Goal: Task Accomplishment & Management: Use online tool/utility

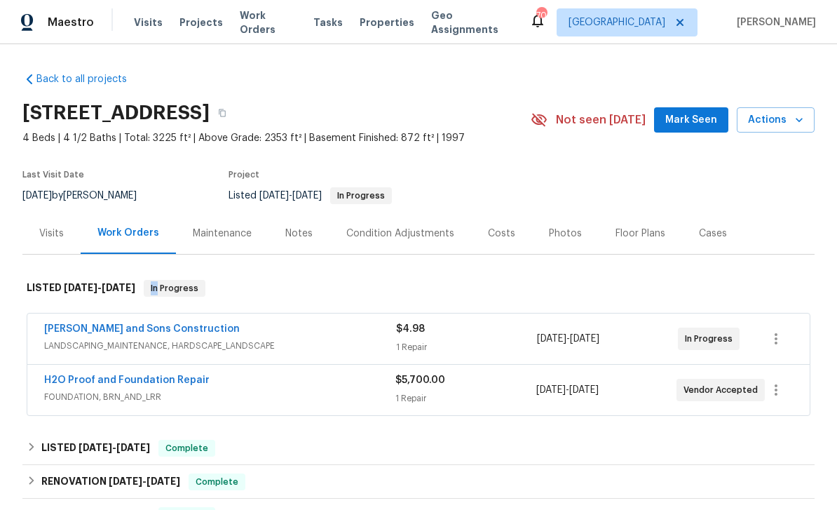
scroll to position [123, 0]
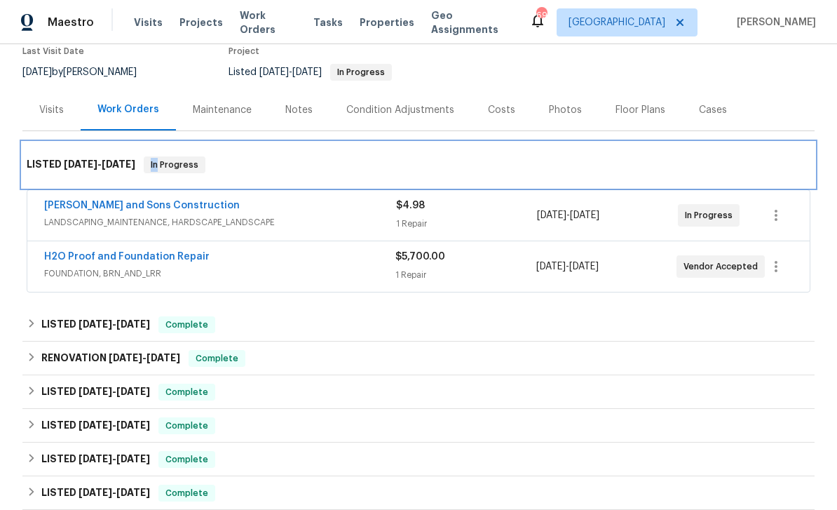
click at [735, 161] on div "LISTED 8/28/25 - 9/19/25 In Progress" at bounding box center [419, 164] width 784 height 17
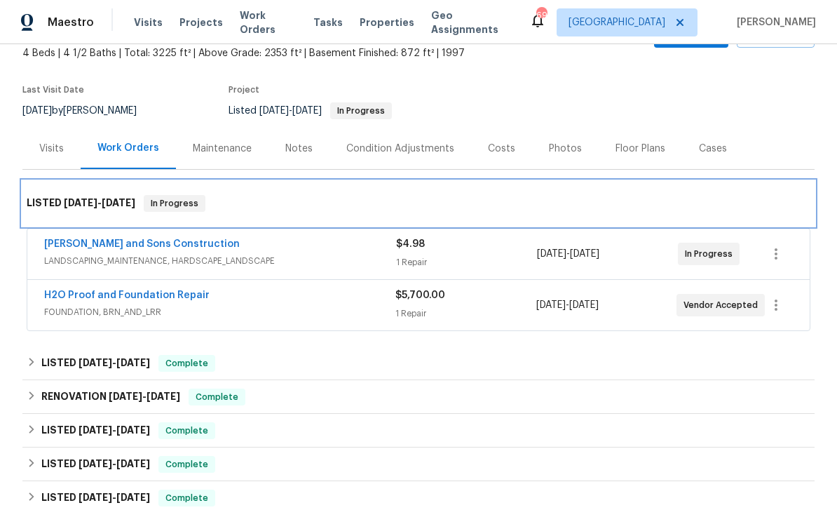
scroll to position [70, 0]
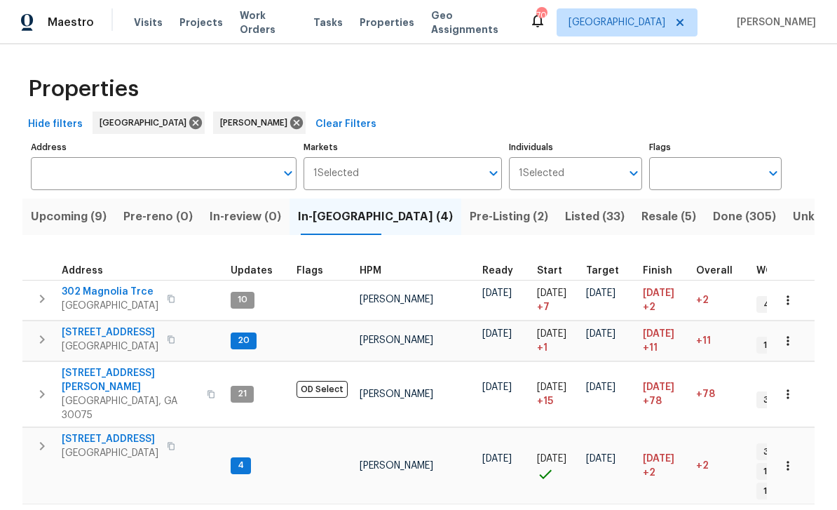
scroll to position [11, 0]
click at [102, 325] on span "202 Hickory Nut Ln" at bounding box center [110, 332] width 97 height 14
click at [96, 432] on span "144 Oak Haven Dr" at bounding box center [110, 439] width 97 height 14
click at [69, 214] on span "Upcoming (9)" at bounding box center [69, 217] width 76 height 20
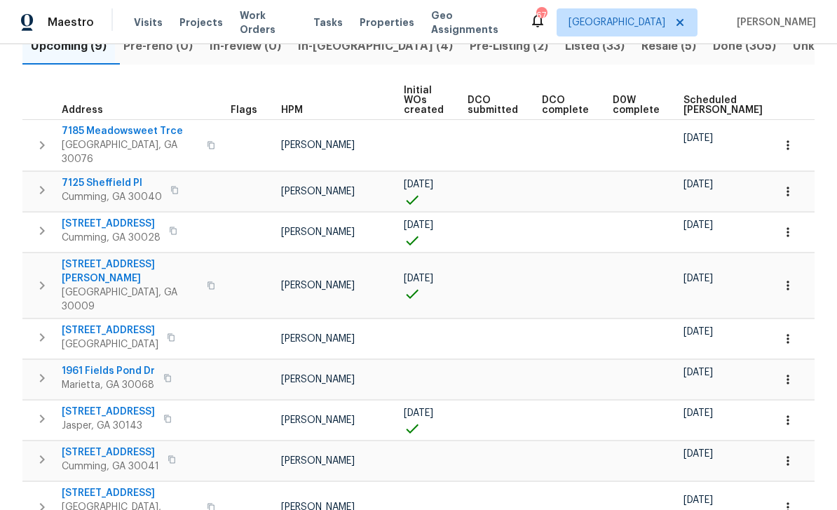
scroll to position [170, 0]
click at [99, 324] on span "6308 Woodmont Blvd" at bounding box center [110, 331] width 97 height 14
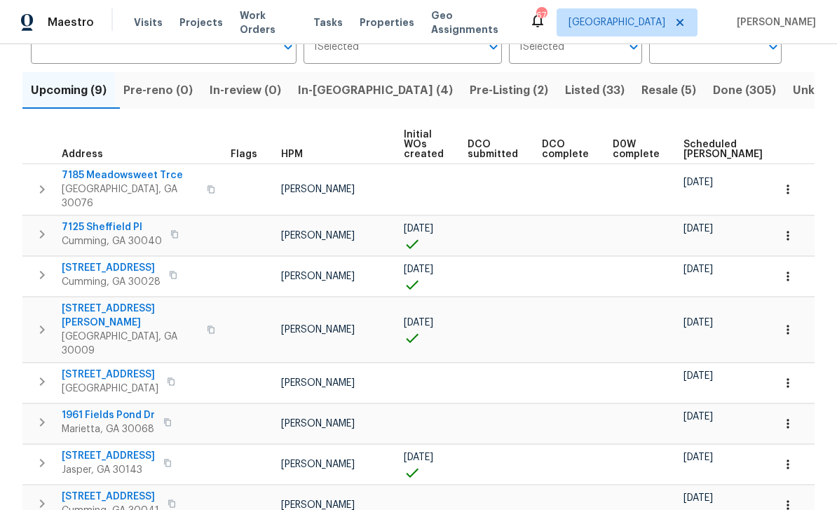
scroll to position [100, 0]
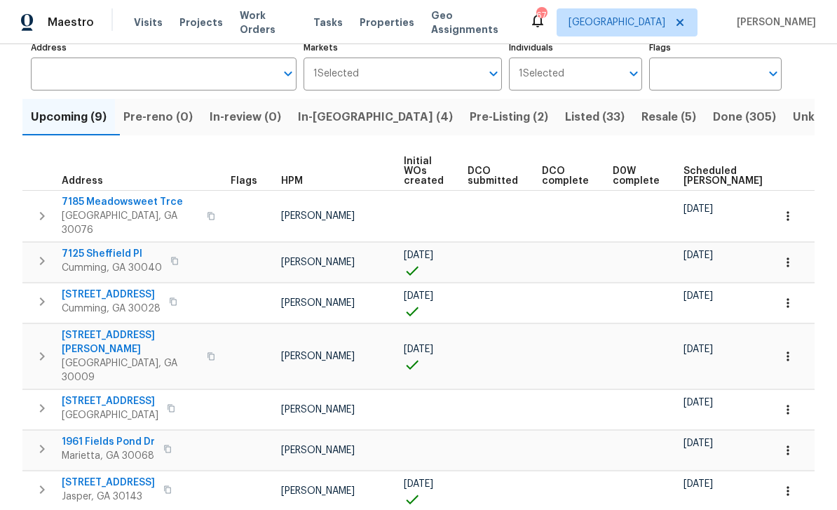
click at [101, 247] on span "7125 Sheffield Pl" at bounding box center [112, 254] width 100 height 14
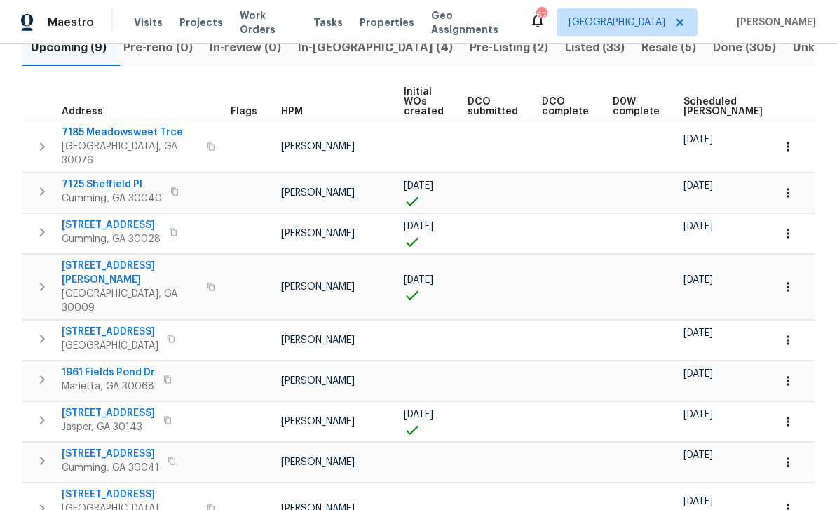
scroll to position [170, 0]
click at [107, 217] on span "5575 Fieldfreen Dr" at bounding box center [111, 224] width 99 height 14
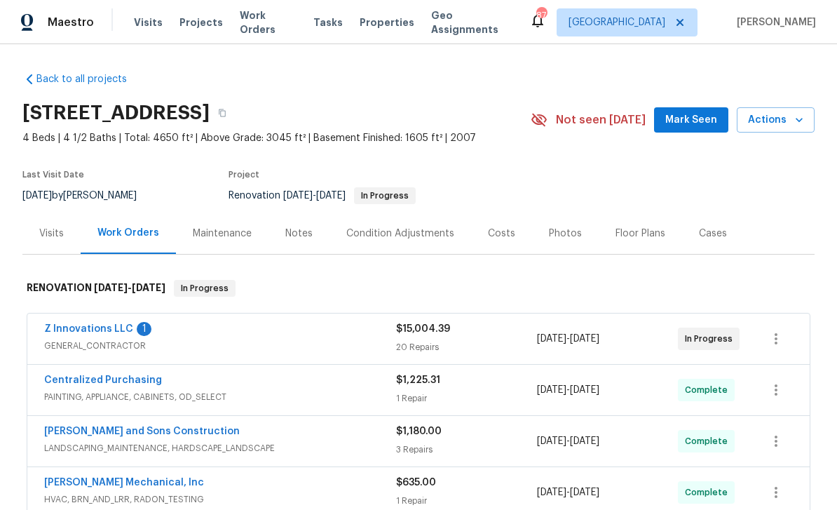
click at [84, 331] on link "Z Innovations LLC" at bounding box center [88, 329] width 89 height 10
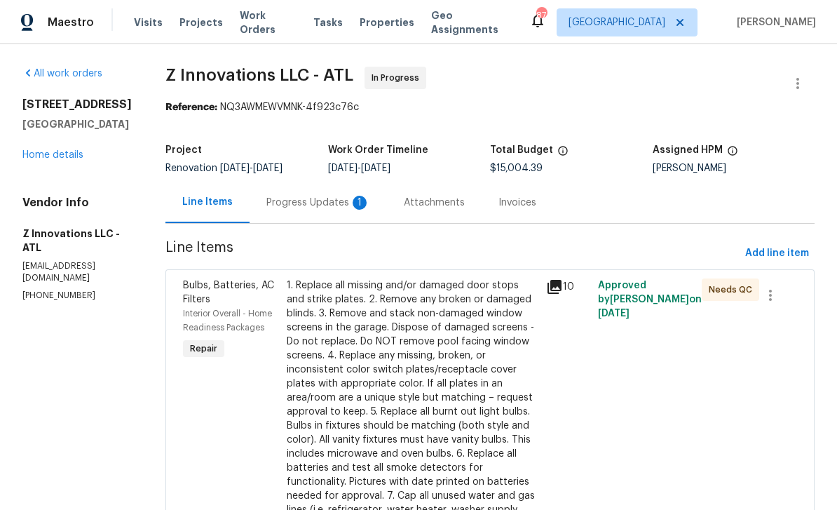
click at [292, 206] on div "Progress Updates 1" at bounding box center [318, 203] width 104 height 14
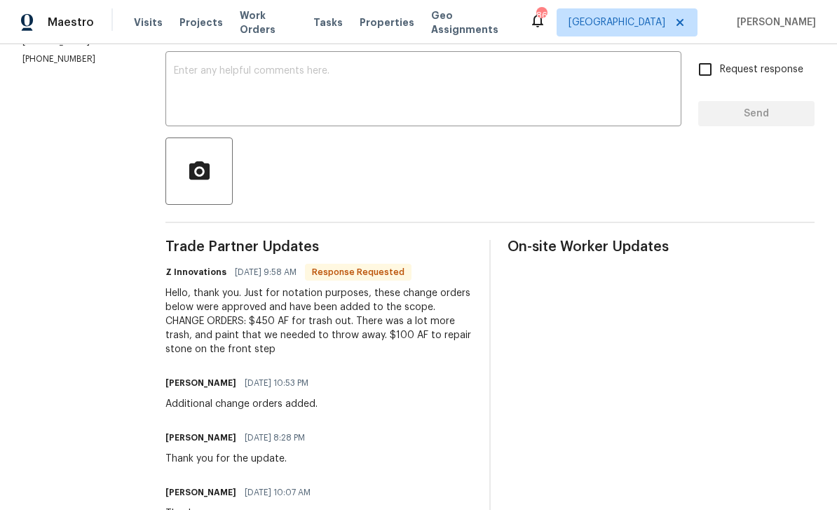
scroll to position [205, 0]
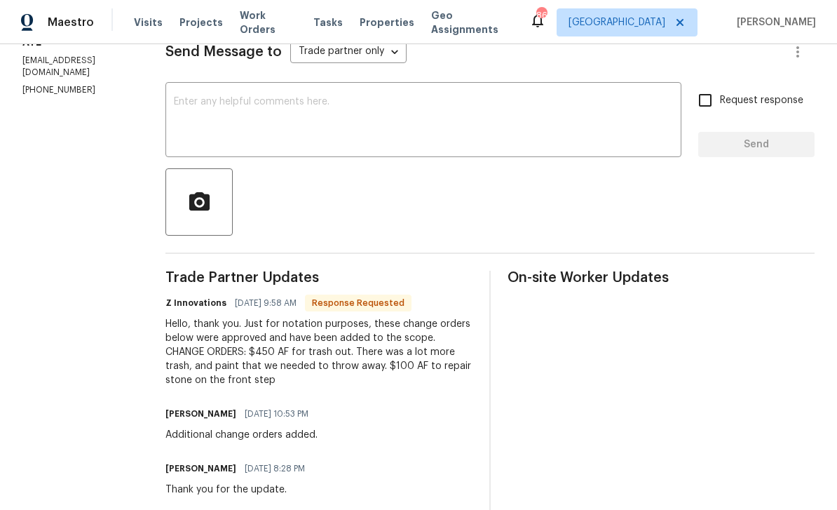
click at [185, 111] on textarea at bounding box center [423, 121] width 499 height 49
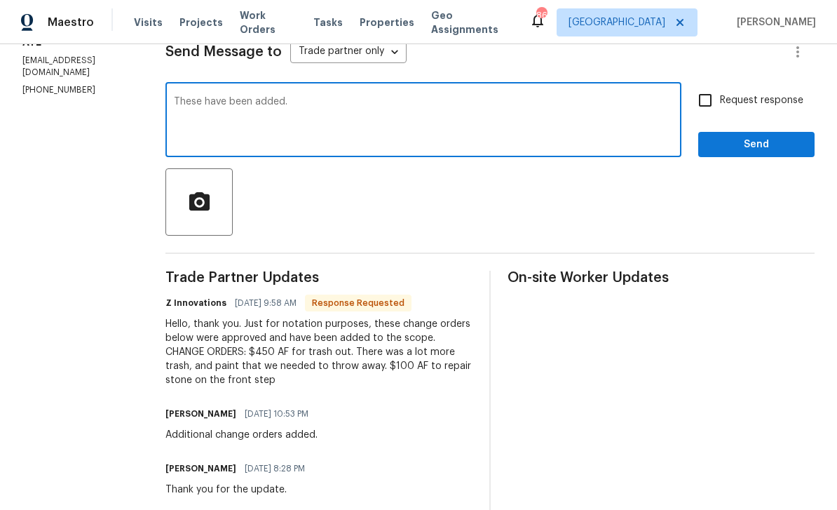
type textarea "These have been added."
click at [707, 104] on input "Request response" at bounding box center [705, 100] width 29 height 29
checkbox input "true"
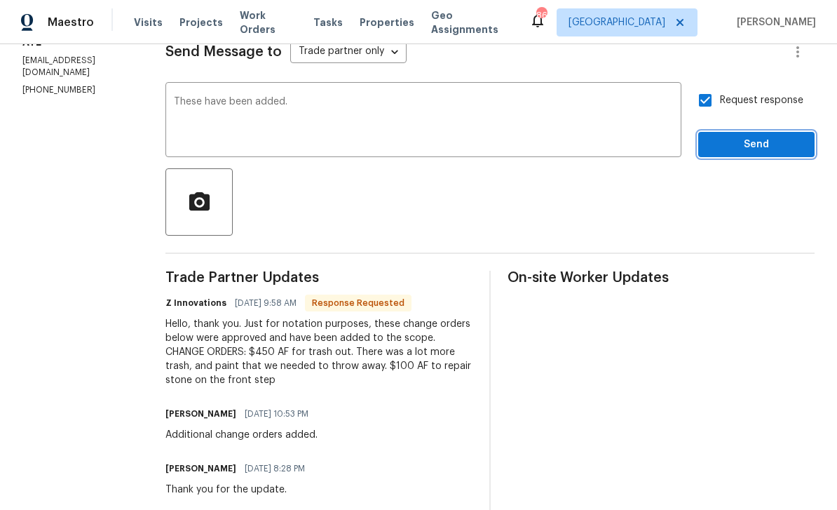
click at [765, 142] on span "Send" at bounding box center [757, 145] width 94 height 18
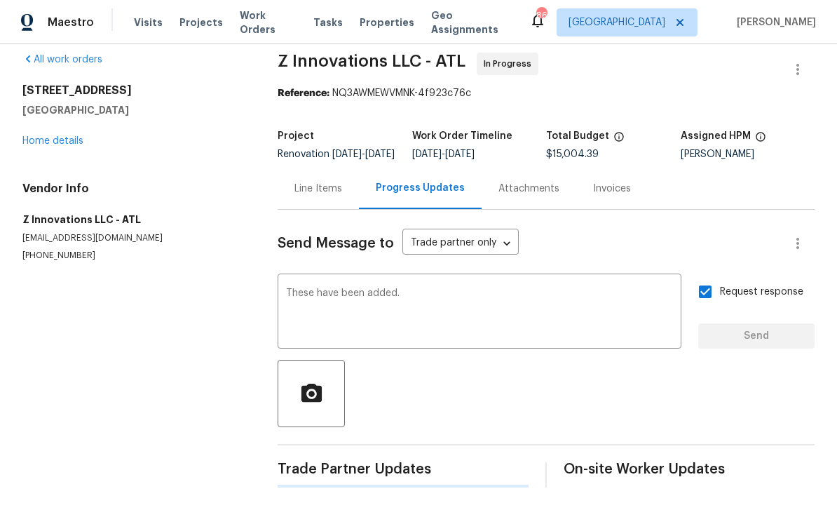
scroll to position [0, 0]
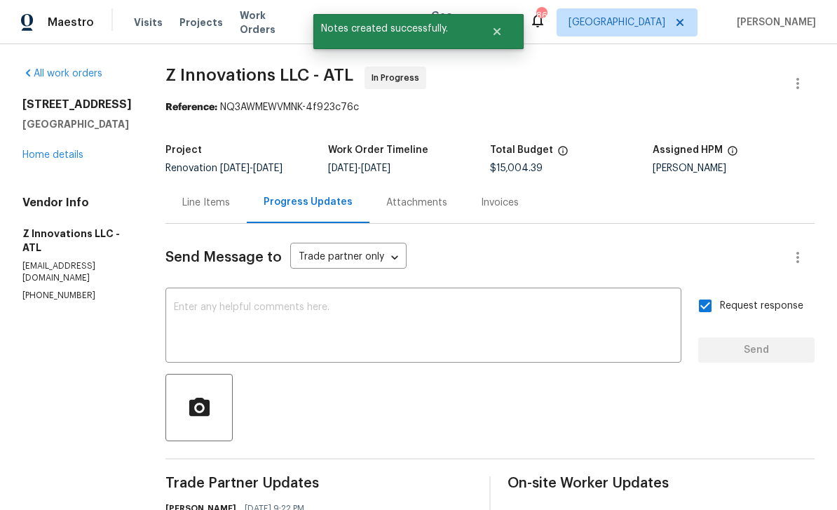
click at [194, 203] on div "Line Items" at bounding box center [206, 203] width 48 height 14
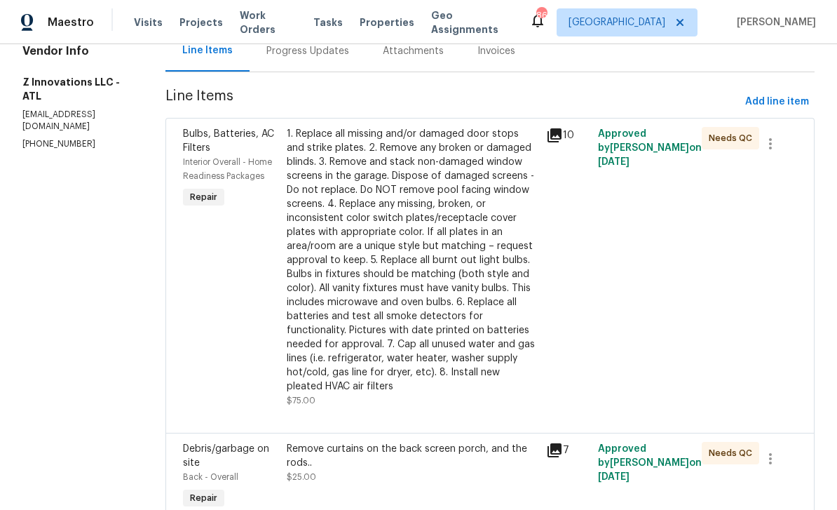
scroll to position [168, 0]
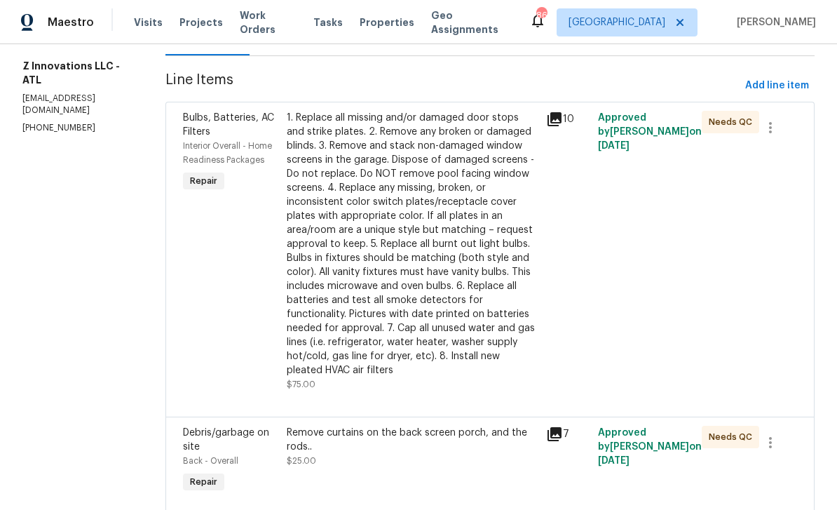
click at [209, 250] on div "Bulbs, Batteries, AC Filters Interior Overall - Home Readiness Packages Repair" at bounding box center [231, 251] width 104 height 289
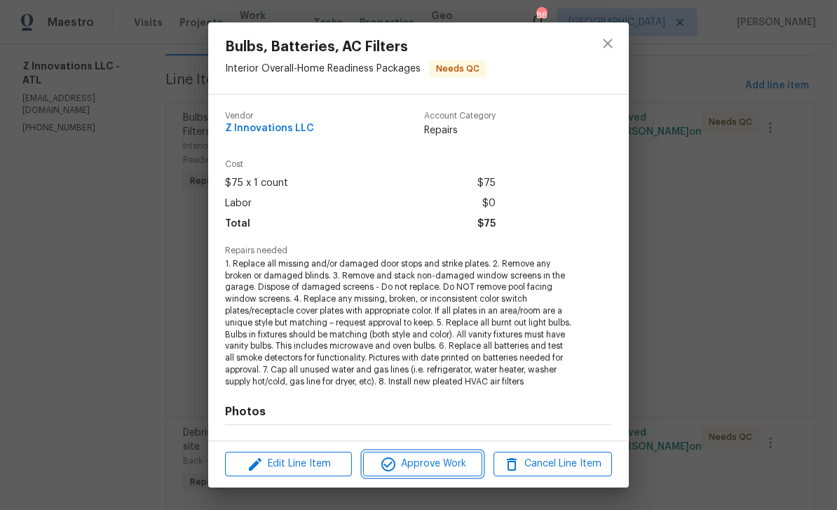
click at [449, 466] on span "Approve Work" at bounding box center [422, 464] width 110 height 18
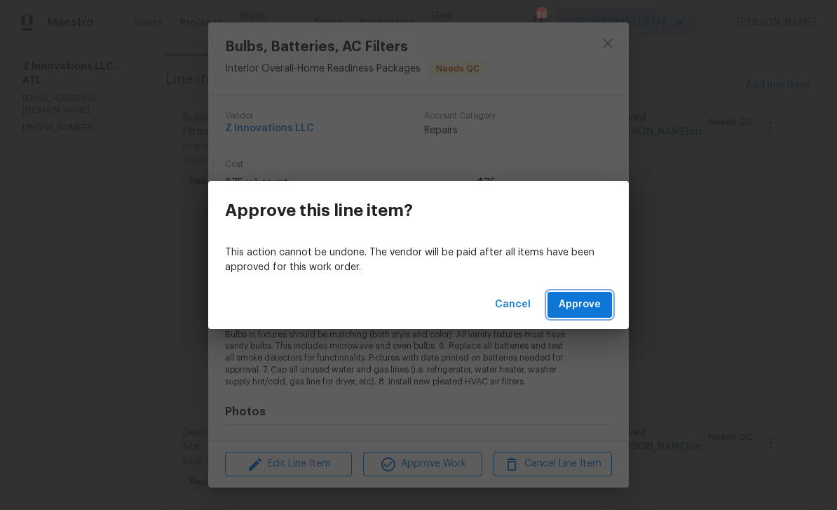
click at [607, 301] on button "Approve" at bounding box center [580, 305] width 65 height 26
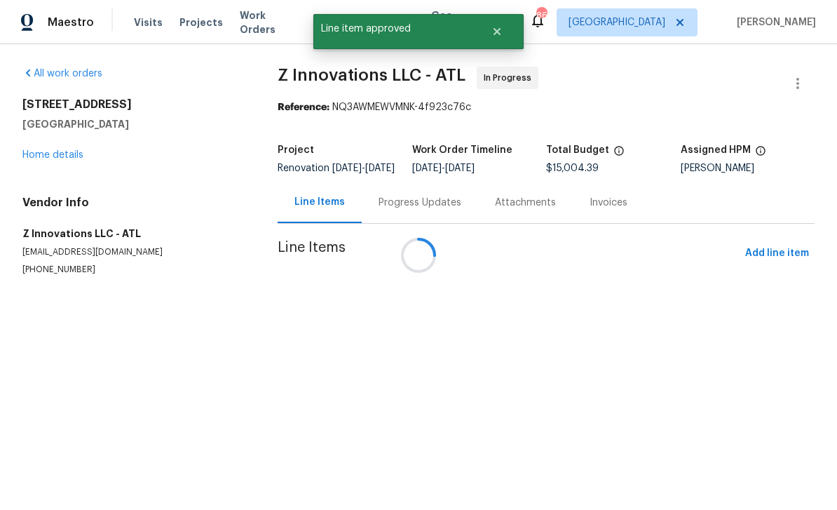
scroll to position [0, 0]
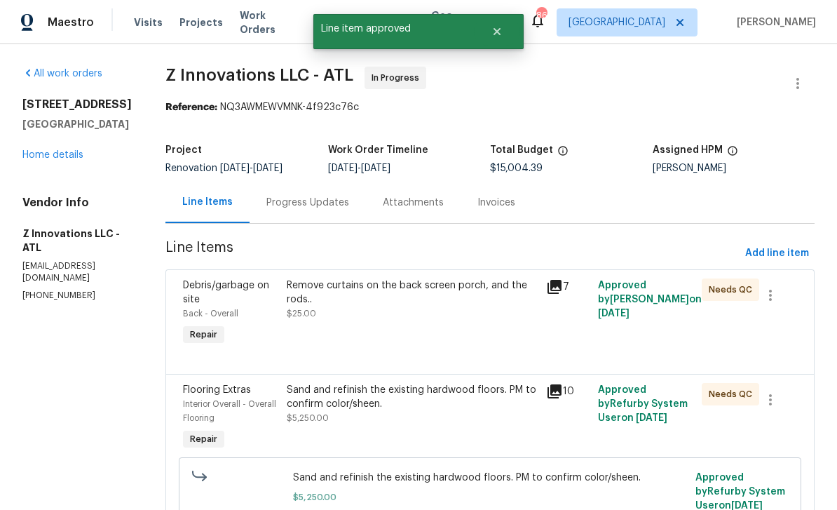
click at [207, 291] on div "Debris/garbage on site" at bounding box center [230, 292] width 95 height 28
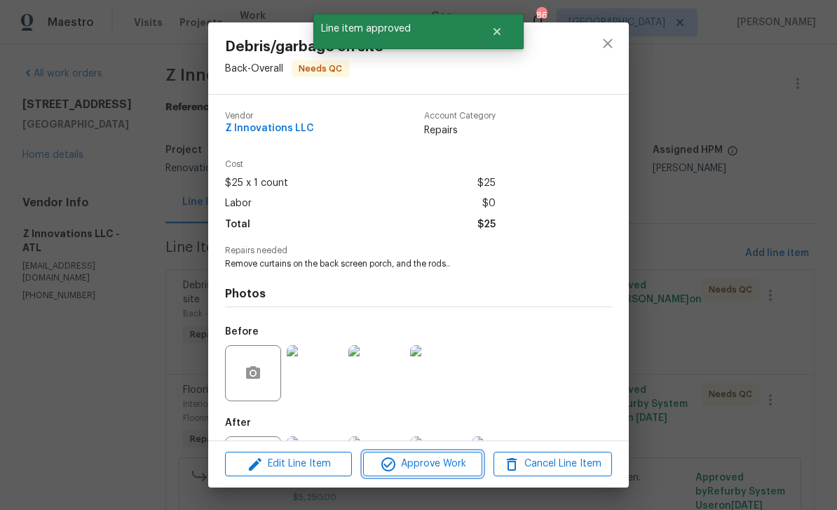
click at [455, 457] on span "Approve Work" at bounding box center [422, 464] width 110 height 18
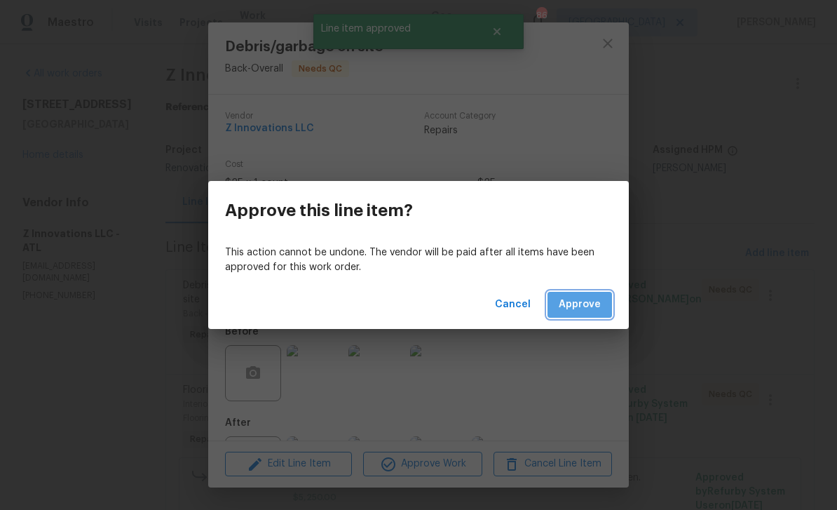
click at [590, 301] on span "Approve" at bounding box center [580, 305] width 42 height 18
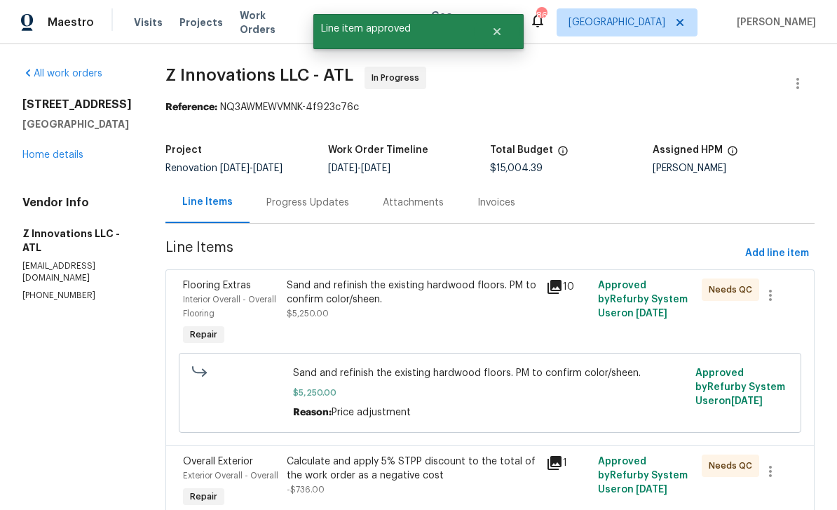
click at [210, 296] on span "Interior Overall - Overall Flooring" at bounding box center [229, 306] width 93 height 22
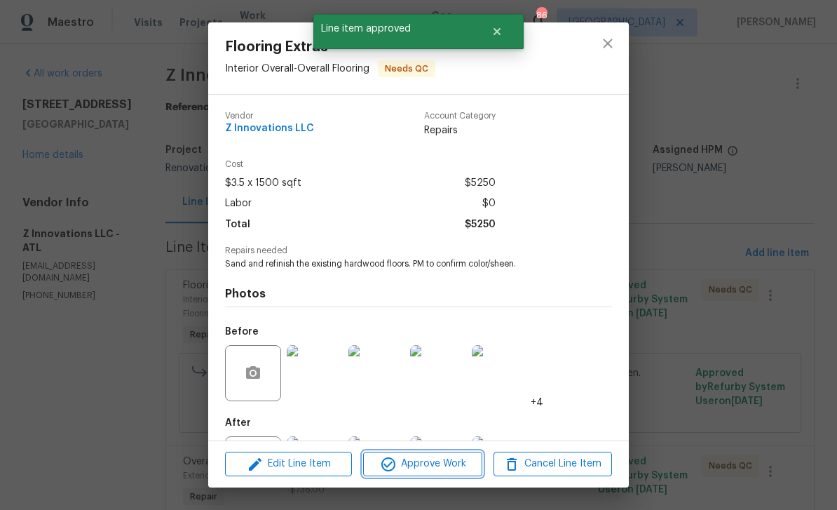
click at [445, 466] on span "Approve Work" at bounding box center [422, 464] width 110 height 18
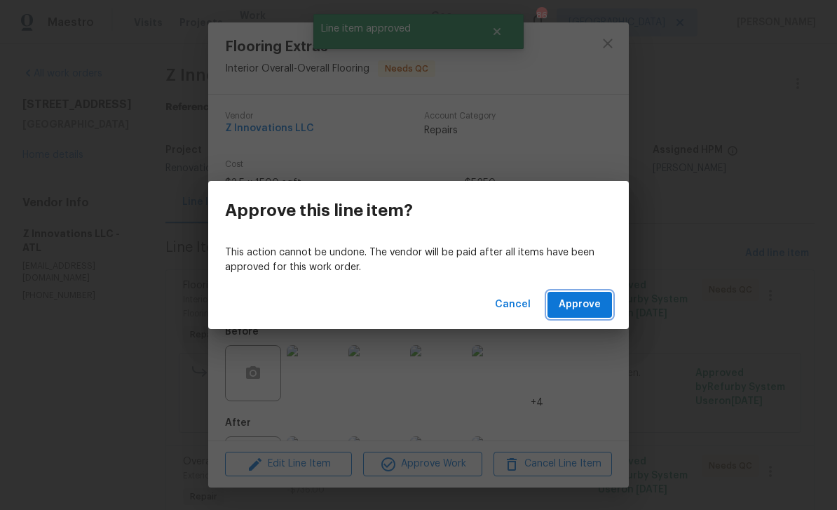
click at [596, 300] on span "Approve" at bounding box center [580, 305] width 42 height 18
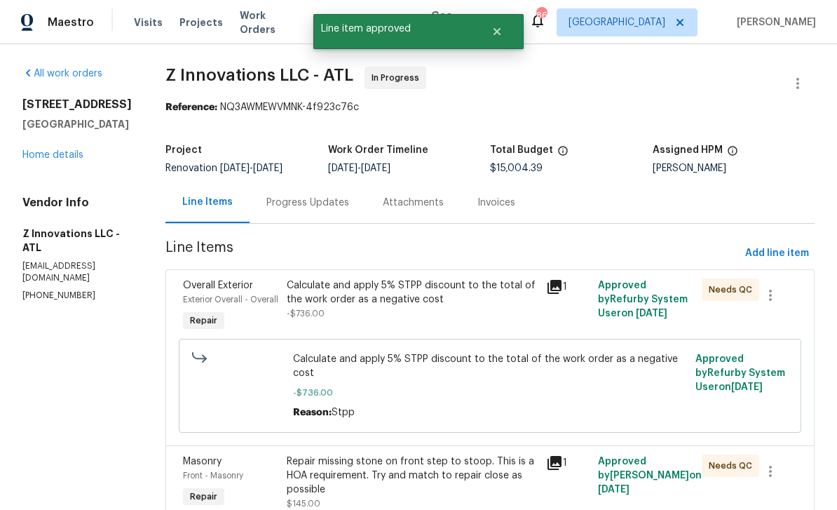
click at [209, 287] on span "Overall Exterior" at bounding box center [218, 285] width 70 height 10
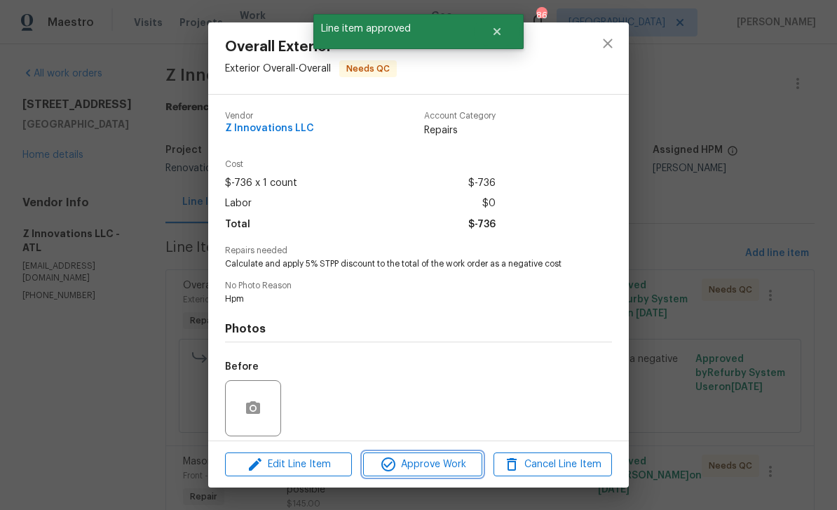
click at [444, 468] on span "Approve Work" at bounding box center [422, 465] width 110 height 18
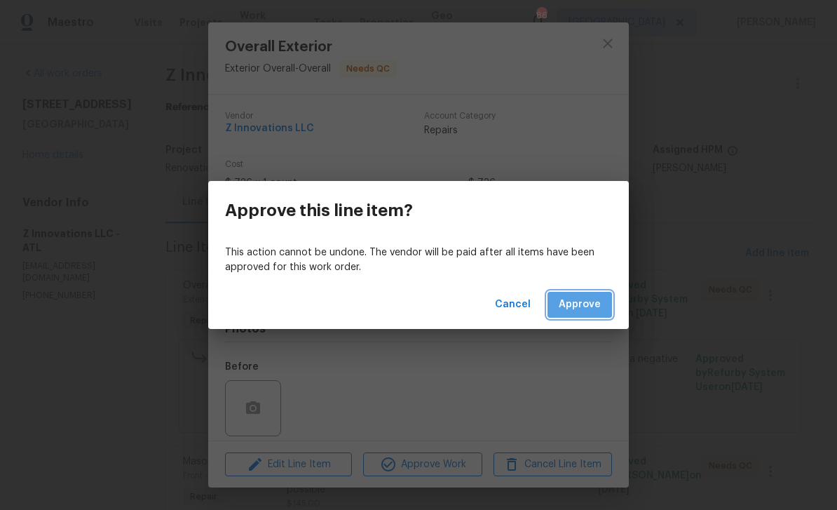
click at [590, 304] on span "Approve" at bounding box center [580, 305] width 42 height 18
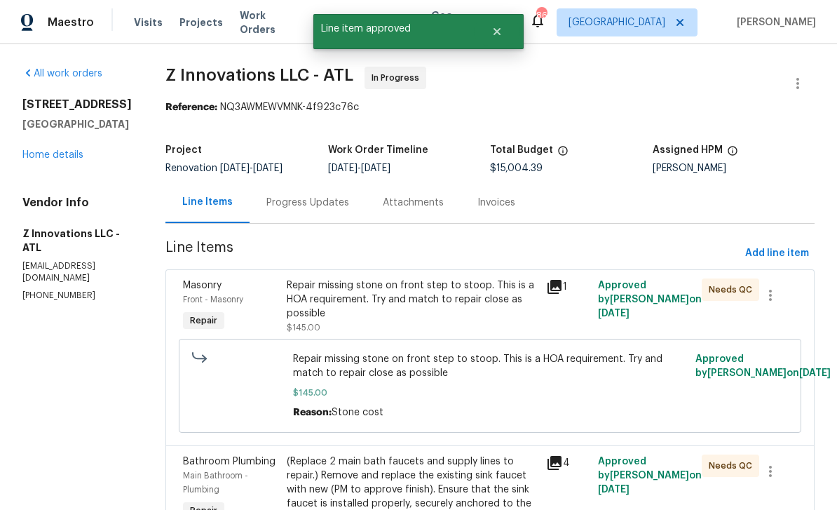
click at [208, 285] on span "Masonry" at bounding box center [202, 285] width 39 height 10
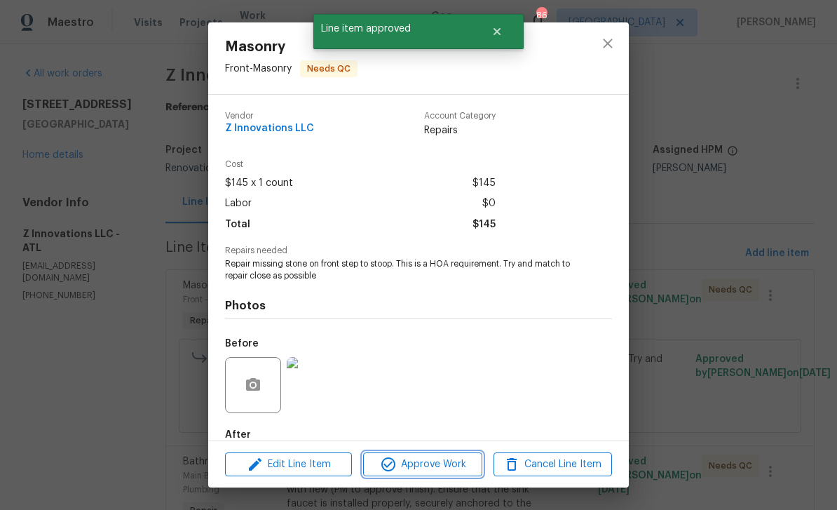
click at [449, 468] on span "Approve Work" at bounding box center [422, 465] width 110 height 18
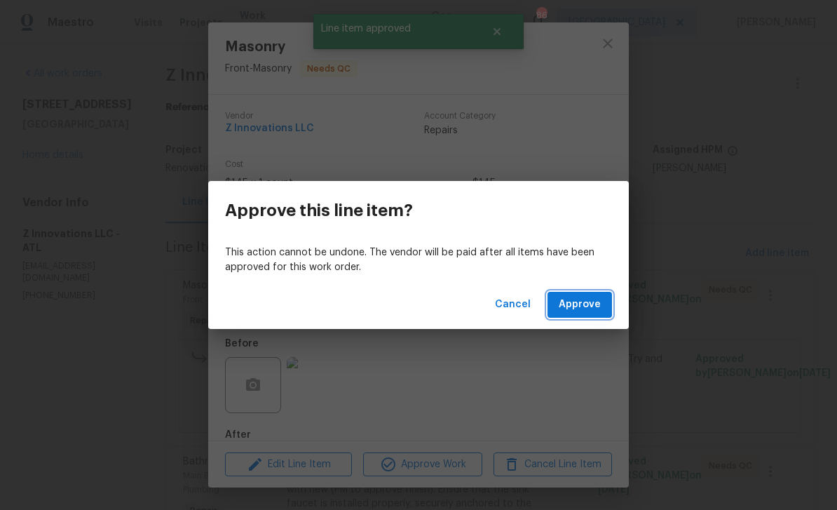
click at [590, 304] on span "Approve" at bounding box center [580, 305] width 42 height 18
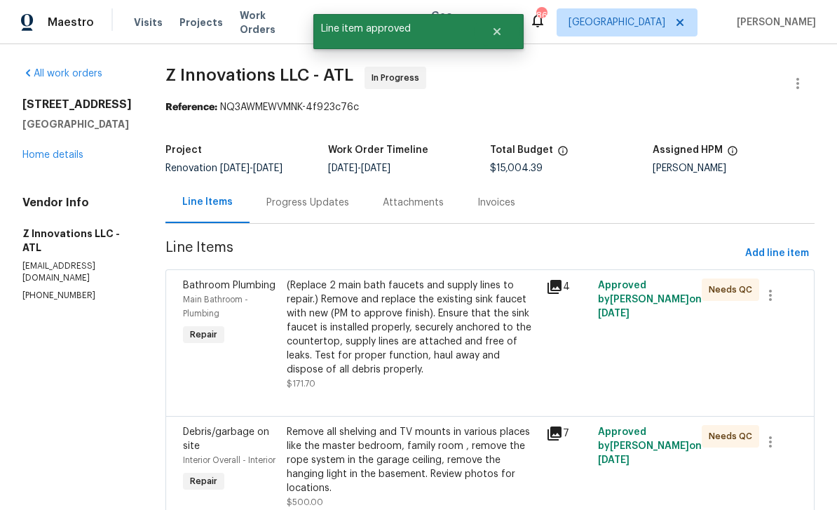
click at [203, 293] on div "Main Bathroom - Plumbing" at bounding box center [230, 306] width 95 height 28
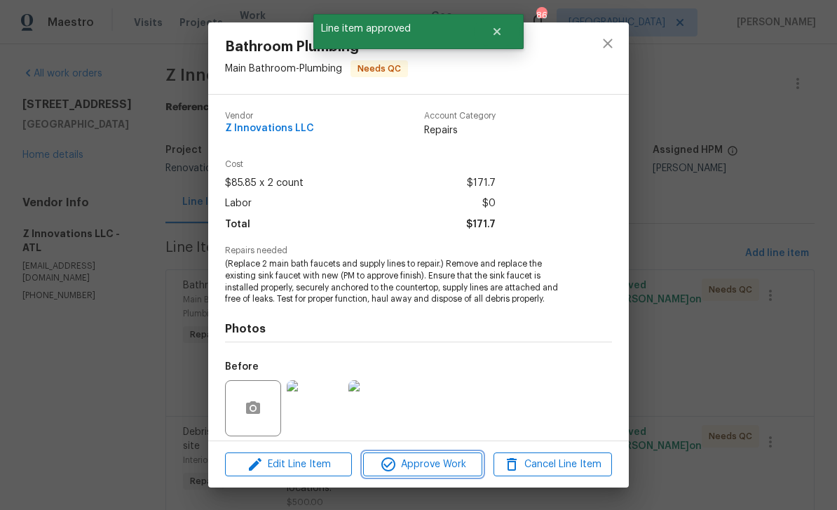
click at [451, 470] on span "Approve Work" at bounding box center [422, 465] width 110 height 18
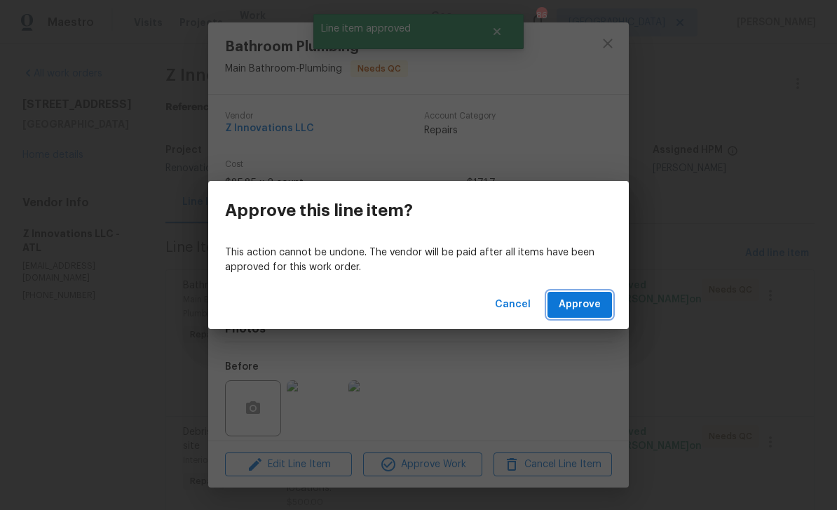
click at [597, 310] on span "Approve" at bounding box center [580, 305] width 42 height 18
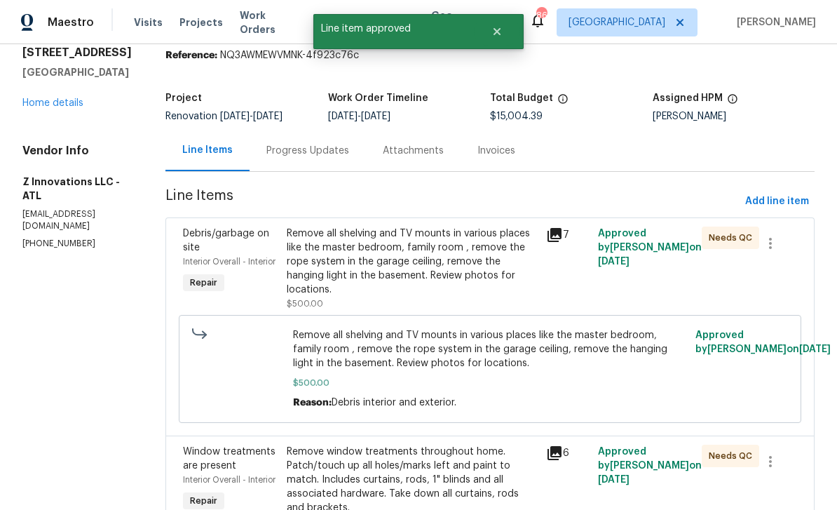
scroll to position [53, 0]
click at [200, 242] on div "Debris/garbage on site" at bounding box center [230, 240] width 95 height 28
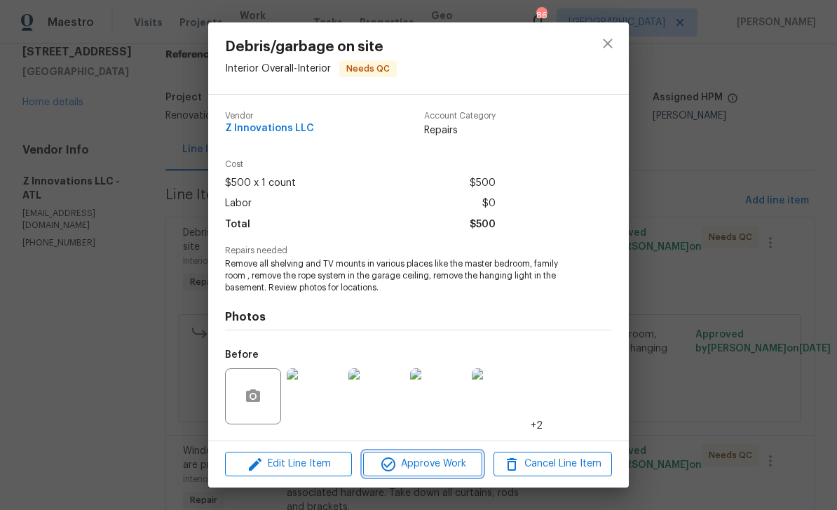
click at [447, 471] on span "Approve Work" at bounding box center [422, 464] width 110 height 18
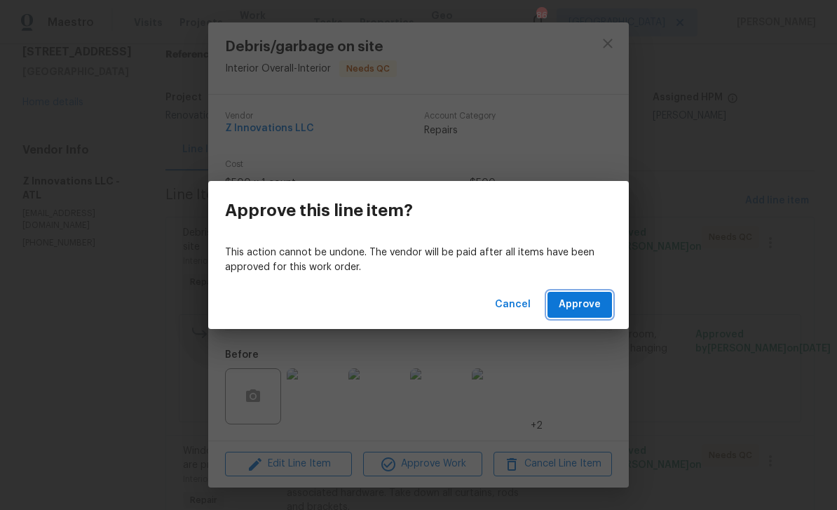
click at [590, 308] on span "Approve" at bounding box center [580, 305] width 42 height 18
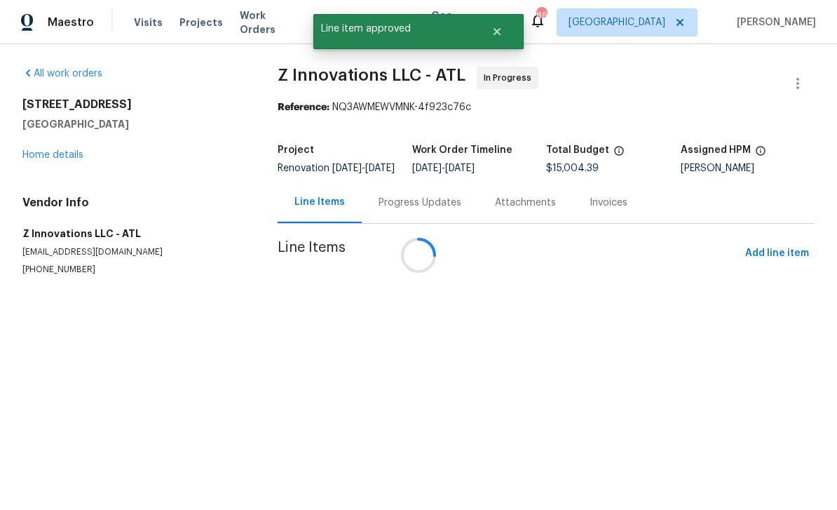
scroll to position [0, 0]
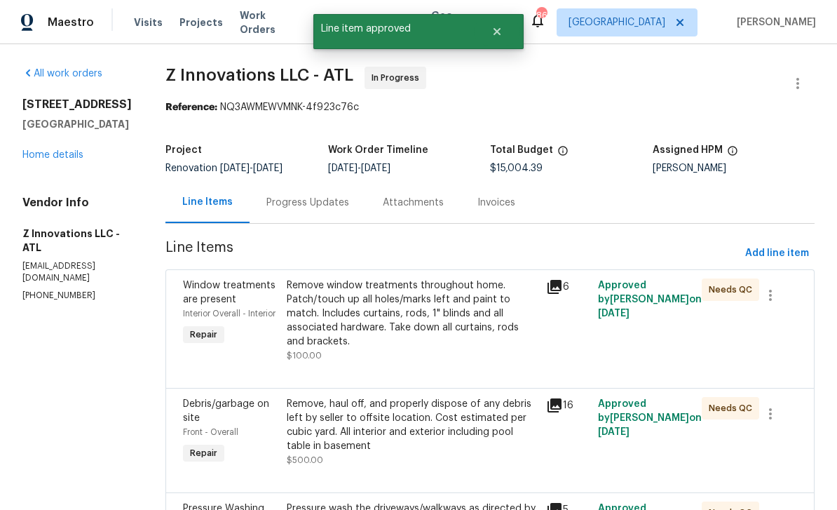
click at [219, 292] on div "Window treatments are present" at bounding box center [230, 292] width 95 height 28
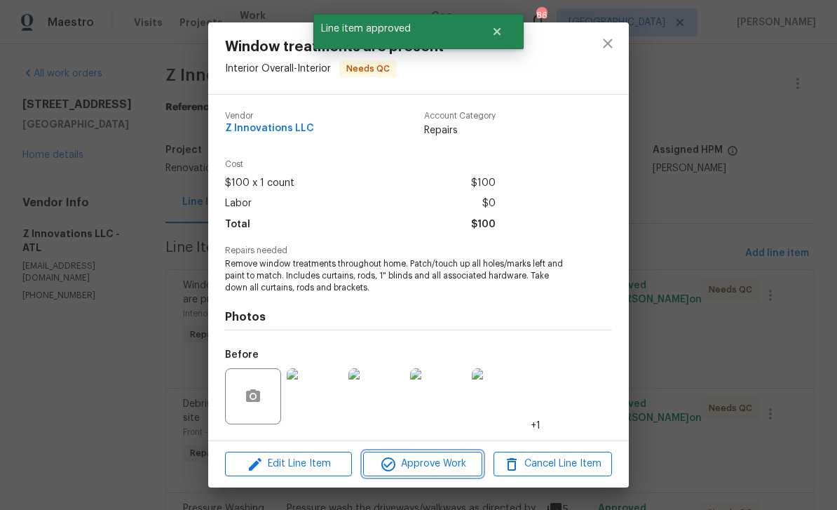
click at [442, 474] on button "Approve Work" at bounding box center [422, 464] width 118 height 25
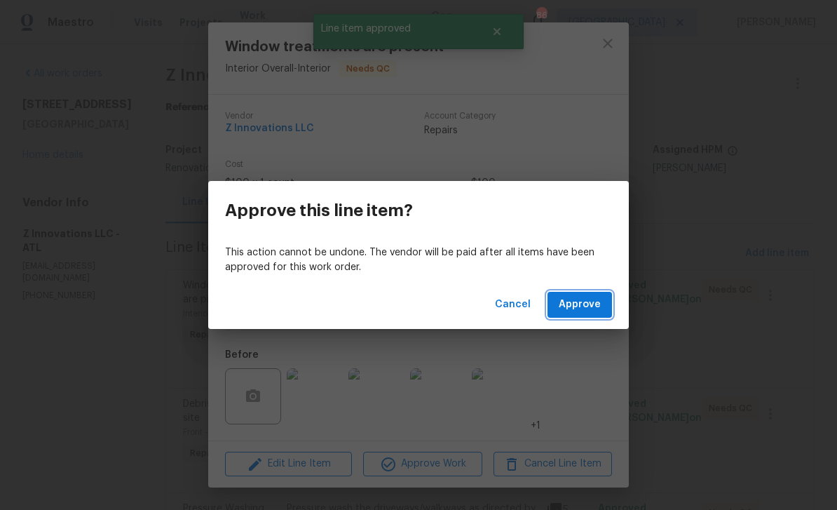
click at [590, 312] on span "Approve" at bounding box center [580, 305] width 42 height 18
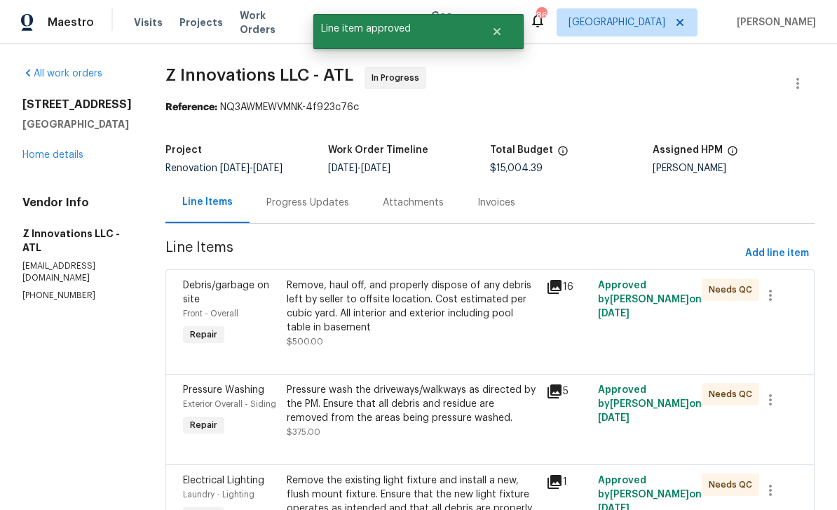
click at [209, 287] on span "Debris/garbage on site" at bounding box center [226, 292] width 86 height 24
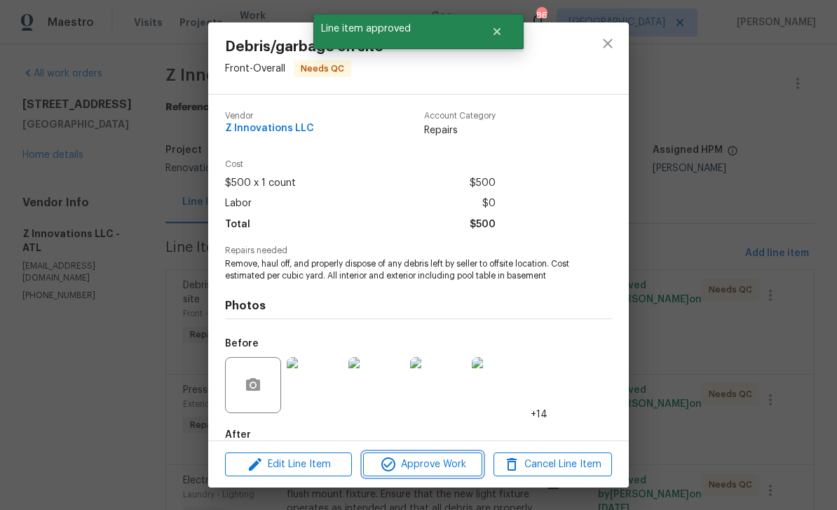
click at [445, 467] on span "Approve Work" at bounding box center [422, 465] width 110 height 18
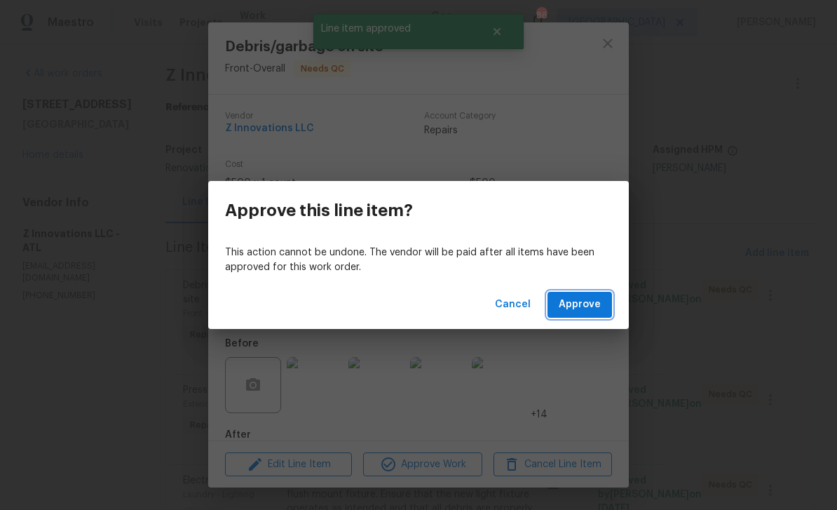
click at [585, 309] on span "Approve" at bounding box center [580, 305] width 42 height 18
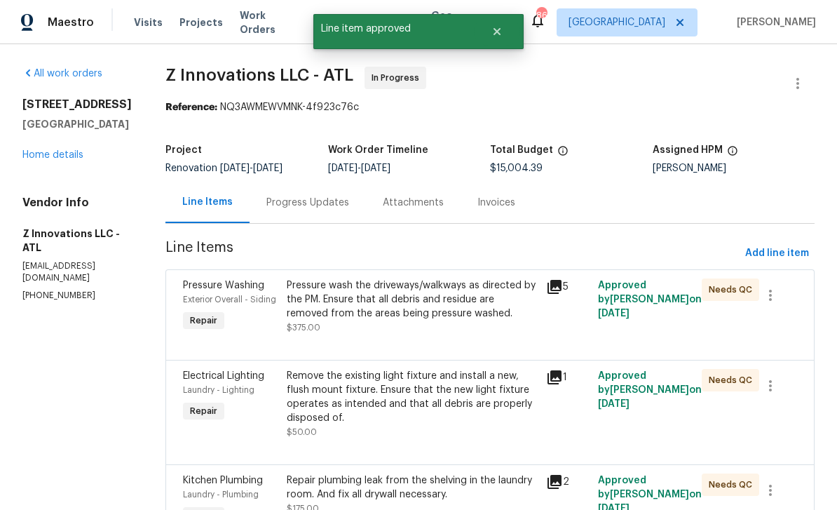
click at [216, 288] on span "Pressure Washing" at bounding box center [223, 285] width 81 height 10
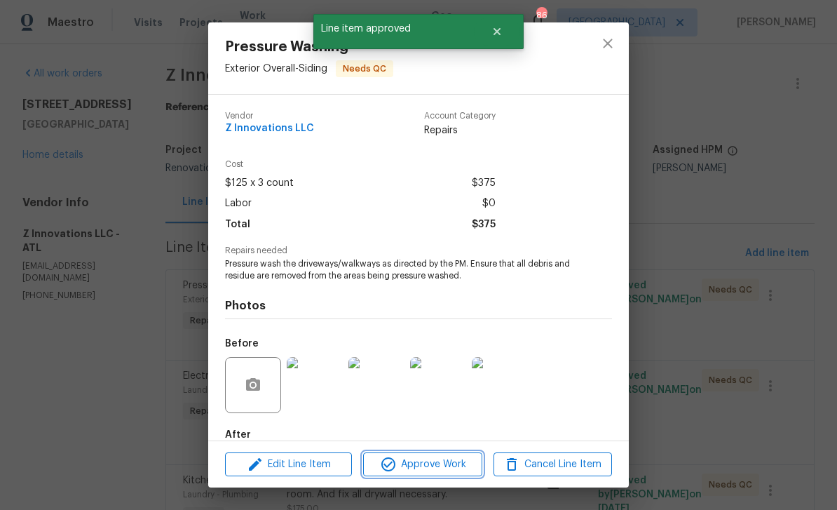
click at [446, 471] on span "Approve Work" at bounding box center [422, 465] width 110 height 18
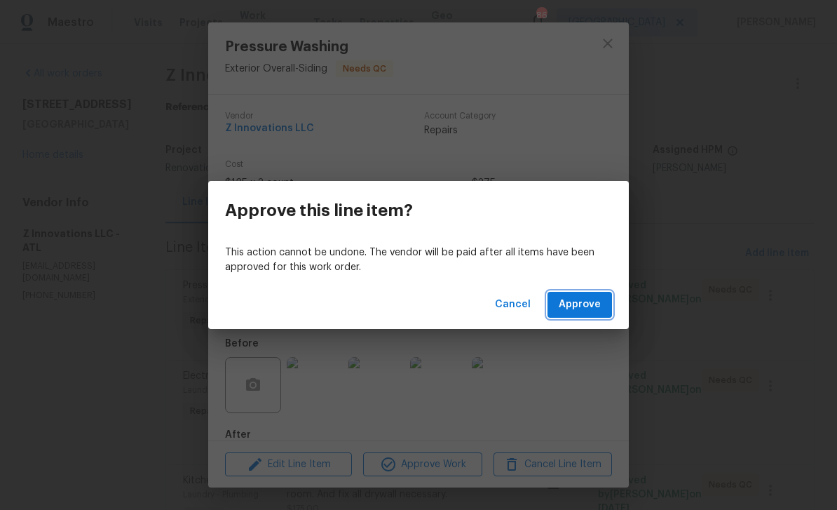
click at [586, 309] on span "Approve" at bounding box center [580, 305] width 42 height 18
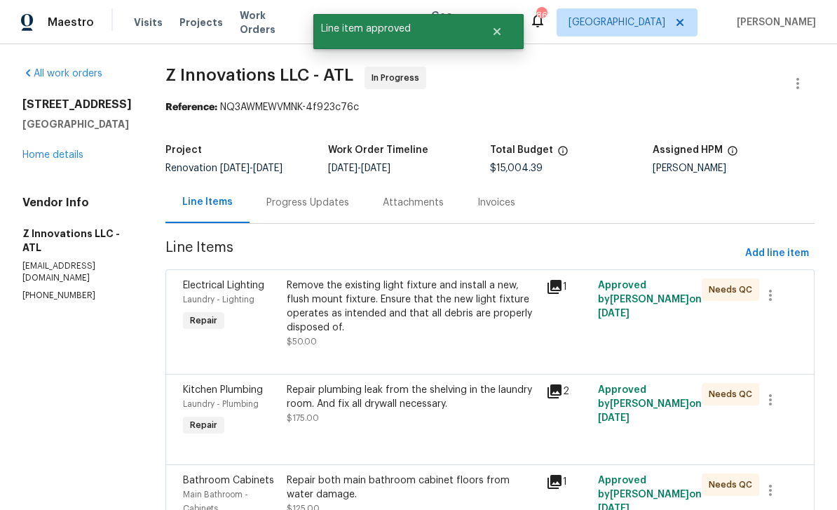
click at [213, 292] on div "Electrical Lighting" at bounding box center [230, 285] width 95 height 14
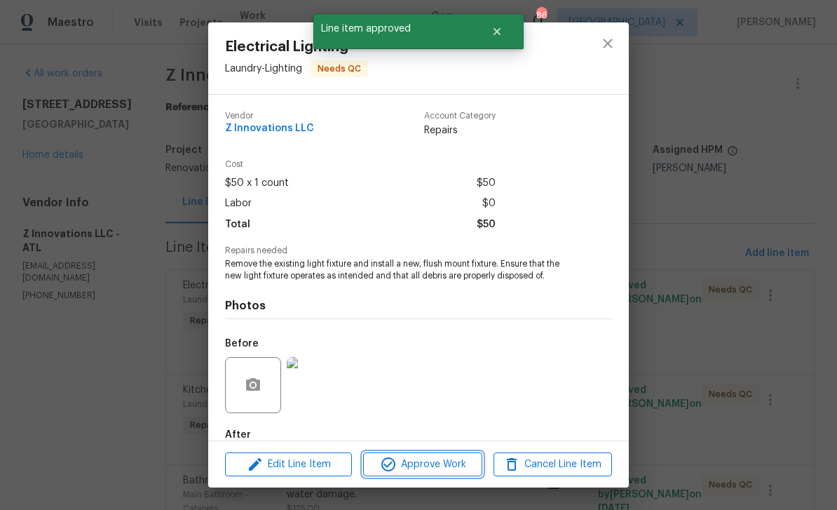
click at [449, 472] on span "Approve Work" at bounding box center [422, 465] width 110 height 18
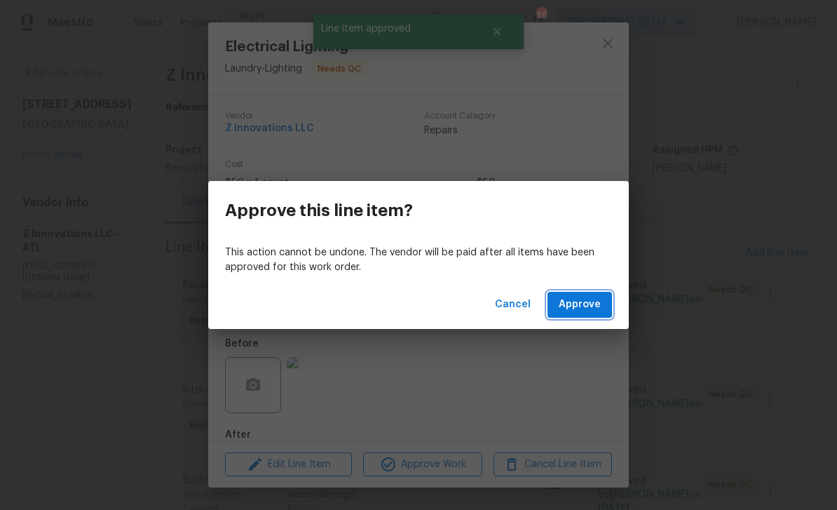
click at [578, 315] on button "Approve" at bounding box center [580, 305] width 65 height 26
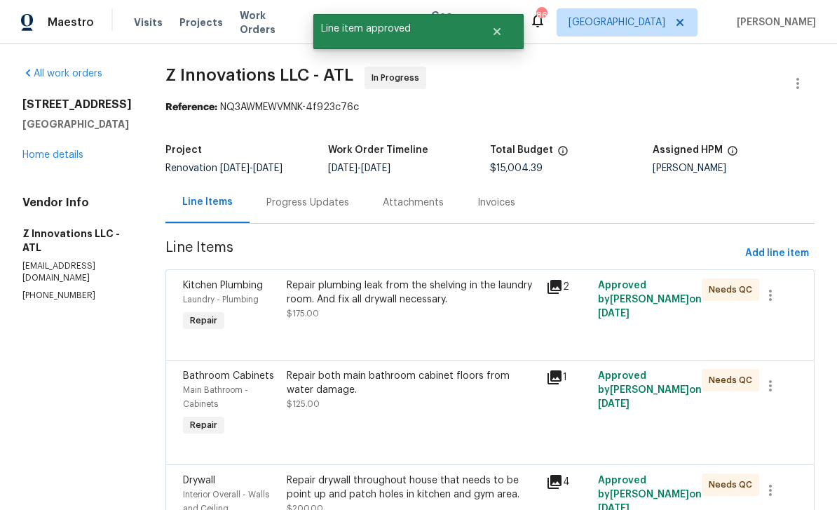
click at [207, 285] on span "Kitchen Plumbing" at bounding box center [223, 285] width 80 height 10
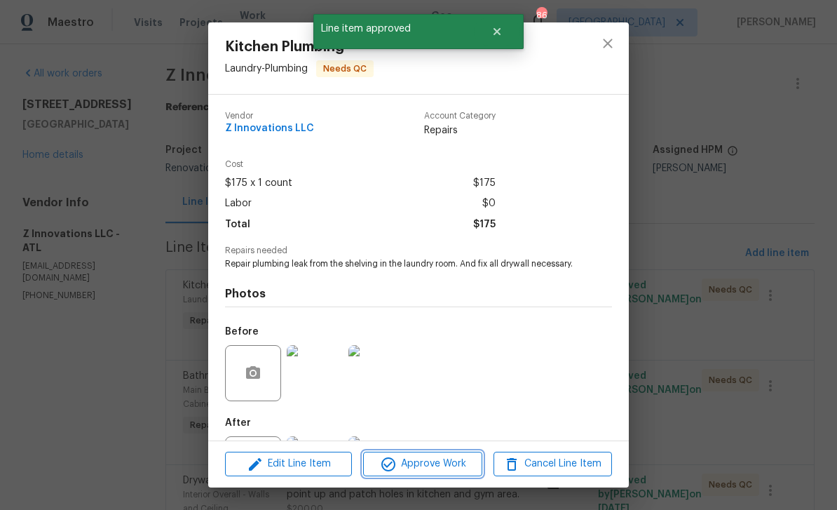
click at [447, 466] on span "Approve Work" at bounding box center [422, 464] width 110 height 18
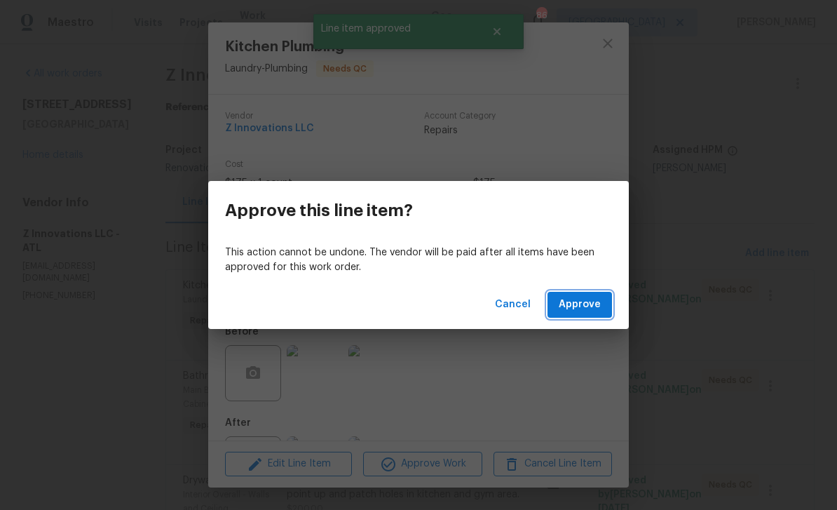
click at [599, 299] on span "Approve" at bounding box center [580, 305] width 42 height 18
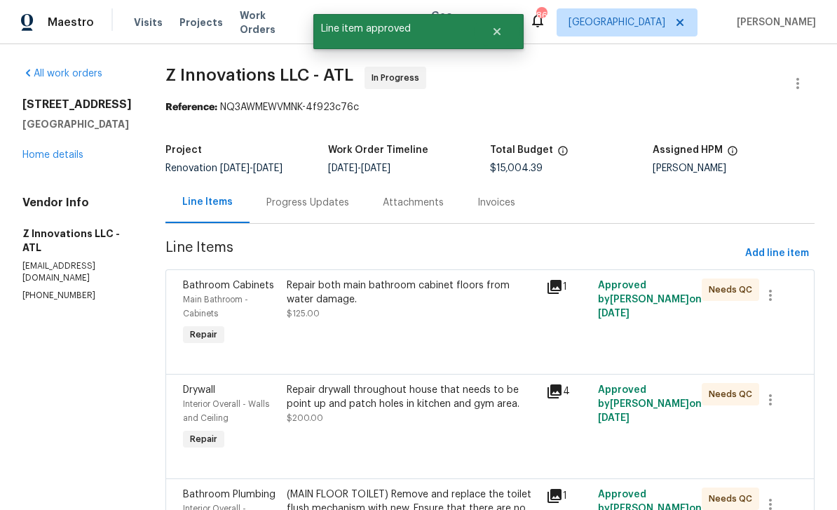
click at [205, 284] on span "Bathroom Cabinets" at bounding box center [228, 285] width 91 height 10
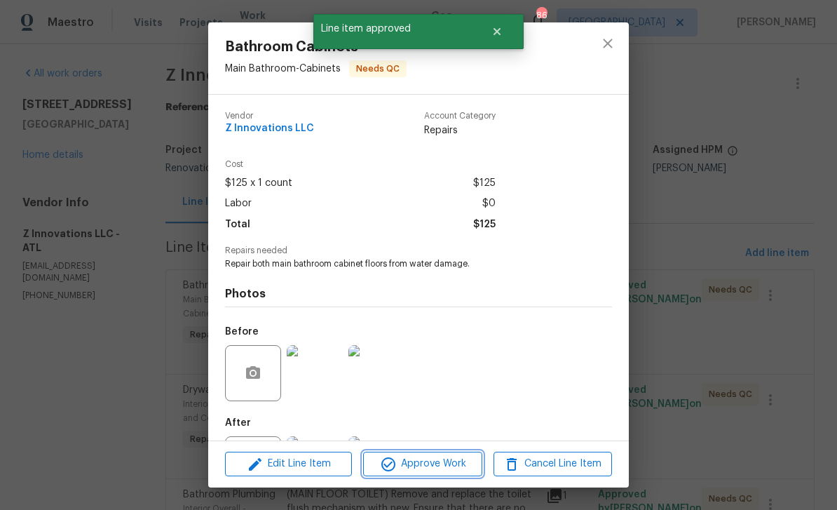
click at [448, 466] on span "Approve Work" at bounding box center [422, 464] width 110 height 18
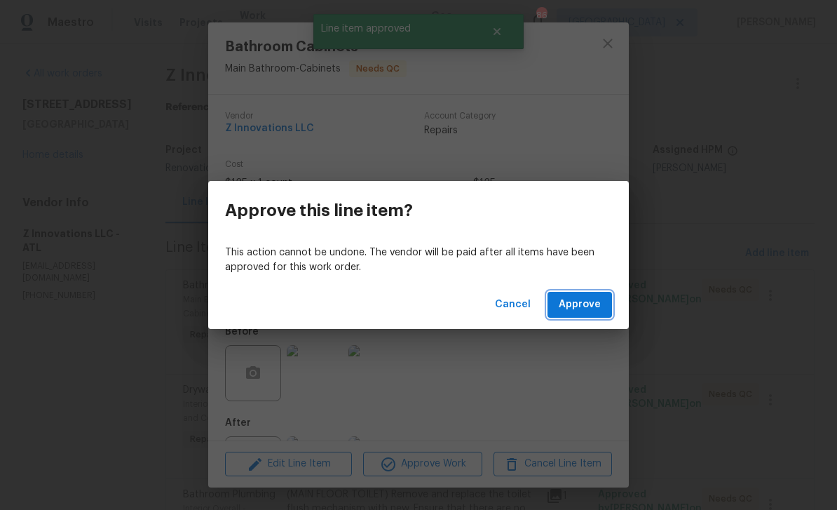
click at [589, 305] on span "Approve" at bounding box center [580, 305] width 42 height 18
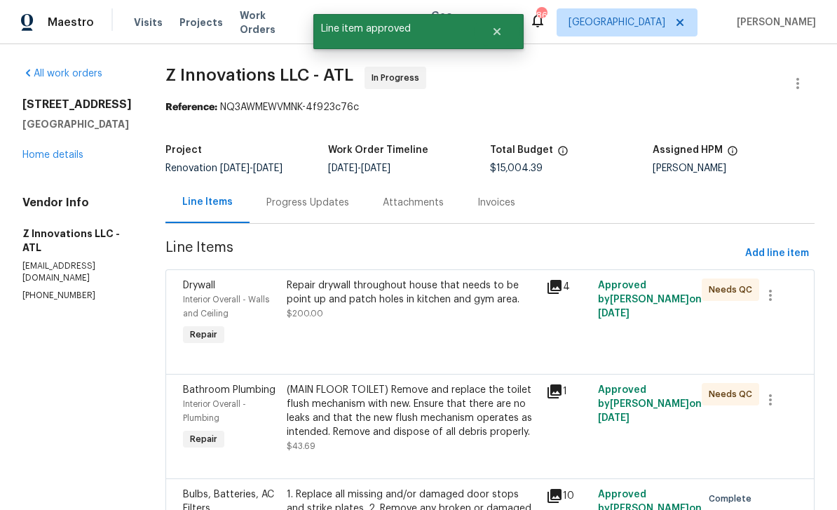
click at [213, 286] on div "Drywall" at bounding box center [230, 285] width 95 height 14
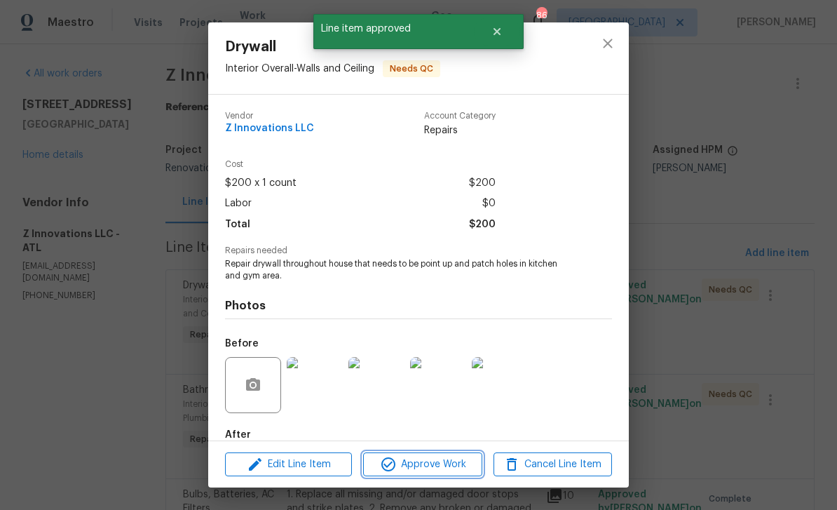
click at [449, 472] on span "Approve Work" at bounding box center [422, 465] width 110 height 18
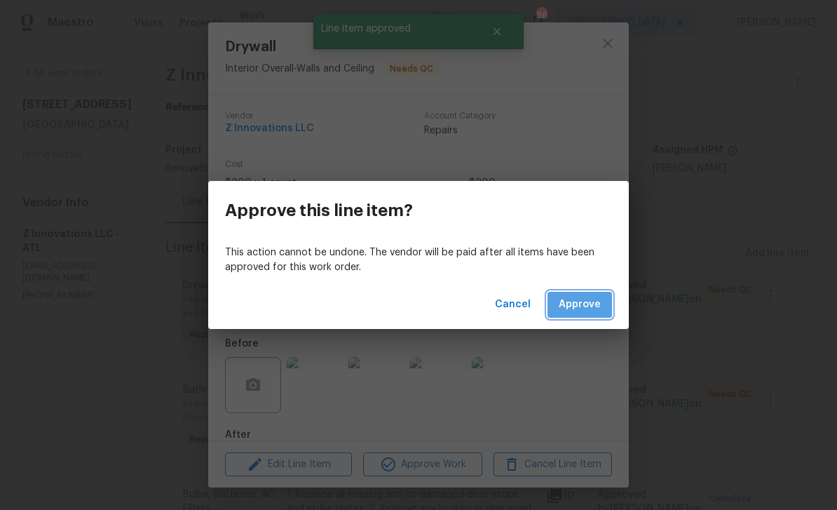
click at [590, 309] on span "Approve" at bounding box center [580, 305] width 42 height 18
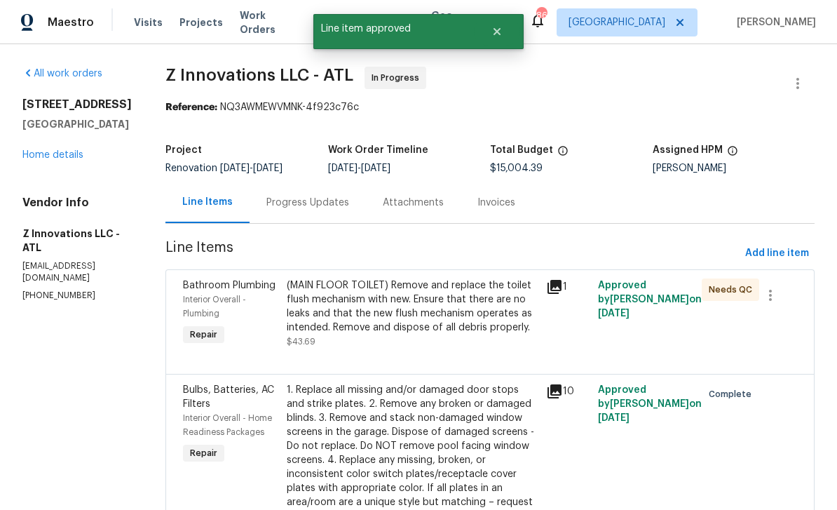
click at [208, 287] on span "Bathroom Plumbing" at bounding box center [229, 285] width 93 height 10
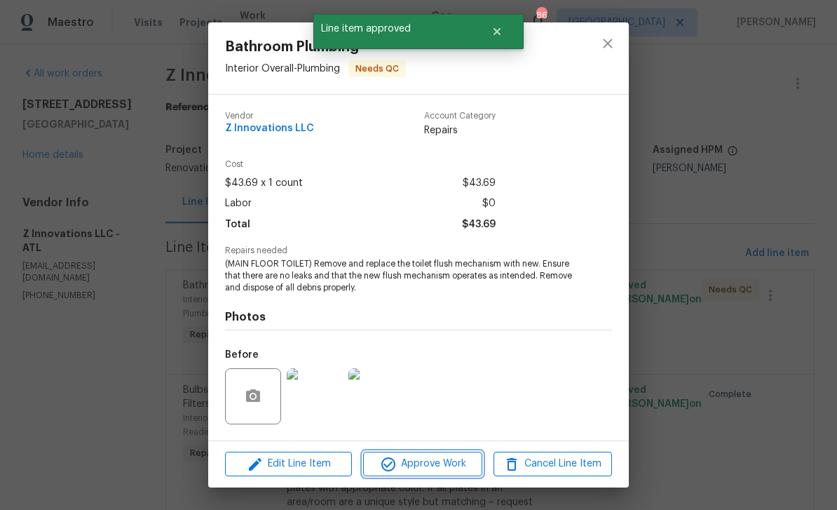
click at [442, 468] on span "Approve Work" at bounding box center [422, 464] width 110 height 18
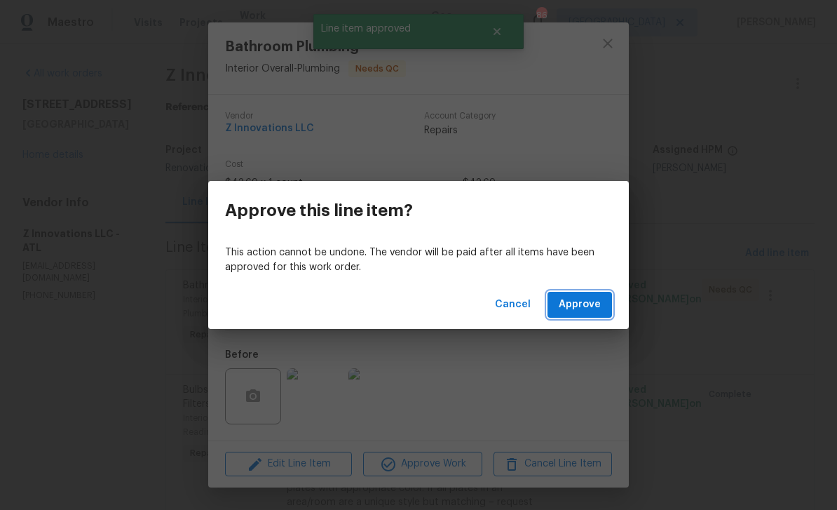
click at [585, 311] on span "Approve" at bounding box center [580, 305] width 42 height 18
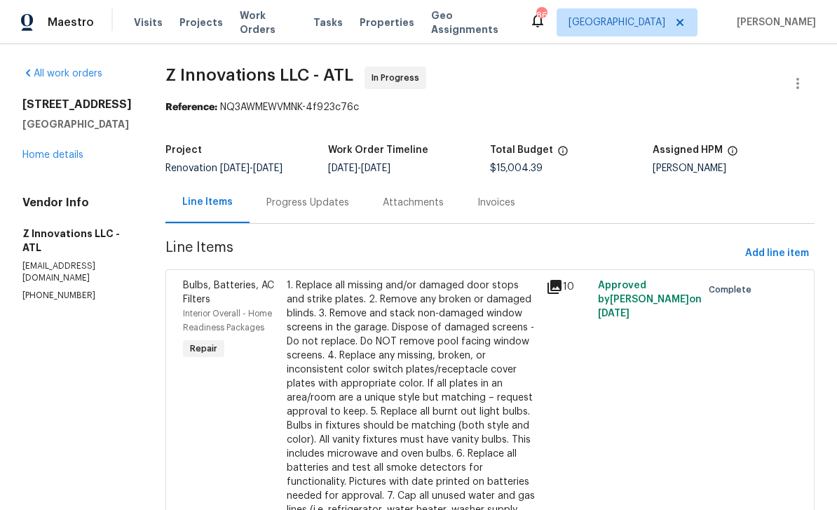
click at [51, 153] on link "Home details" at bounding box center [52, 155] width 61 height 10
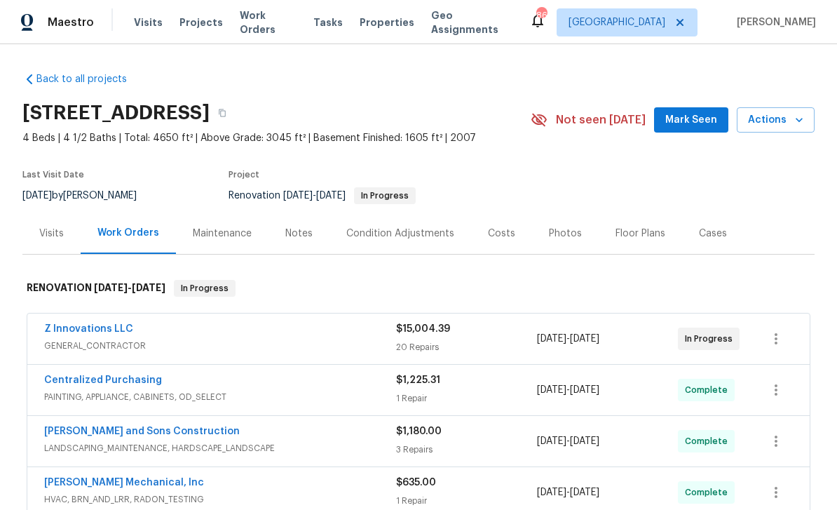
click at [693, 128] on span "Mark Seen" at bounding box center [691, 120] width 52 height 18
click at [301, 232] on div "Notes" at bounding box center [298, 233] width 27 height 14
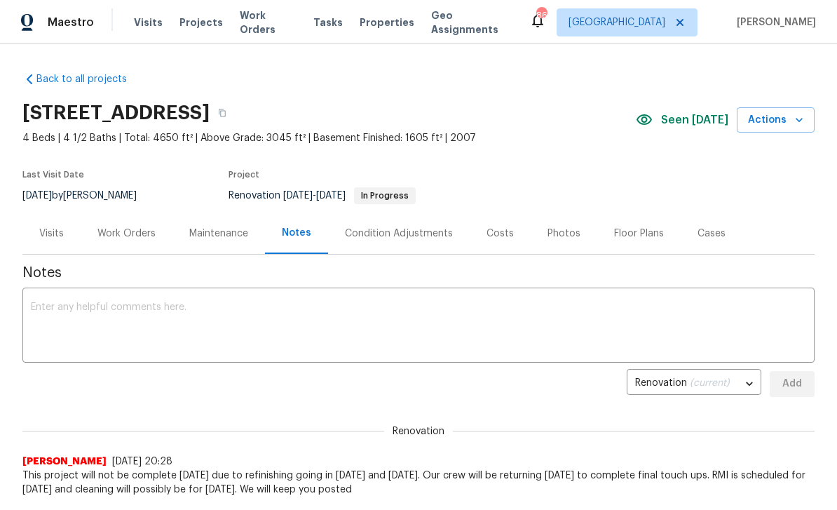
click at [65, 312] on textarea at bounding box center [418, 326] width 775 height 49
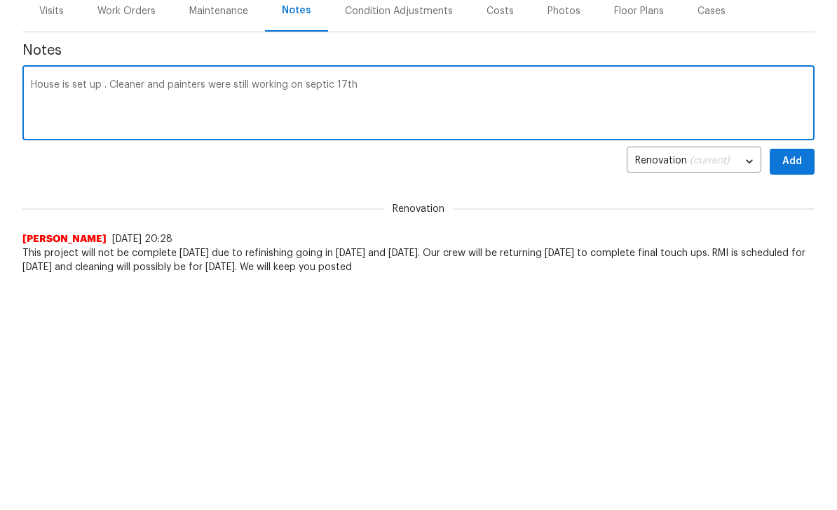
click at [316, 302] on textarea "House is set up . Cleaner and painters were still working on septic 17th" at bounding box center [418, 326] width 775 height 49
click at [395, 302] on textarea "House is set up . Cleaner and painters were still working on September 17th" at bounding box center [418, 326] width 775 height 49
type textarea "House is set up . Cleaner and painters were still working on September 17th. Re…"
click at [797, 375] on span "Add" at bounding box center [792, 384] width 22 height 18
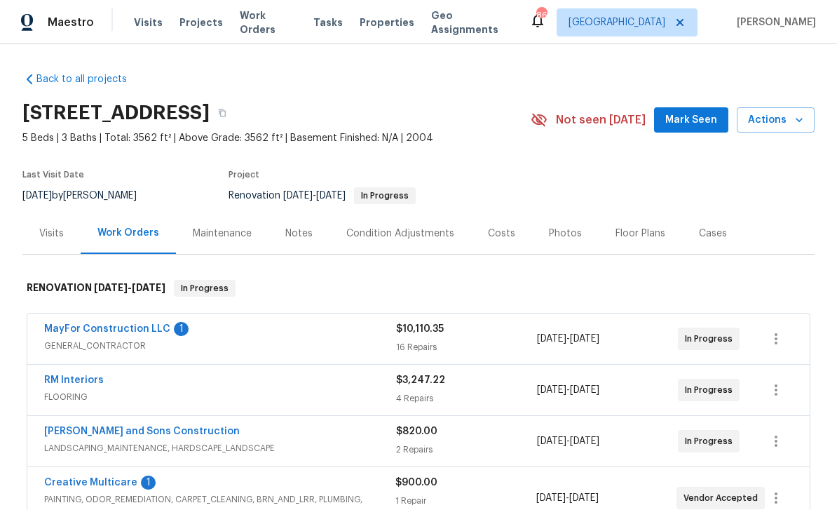
click at [79, 327] on link "MayFor Construction LLC" at bounding box center [107, 329] width 126 height 10
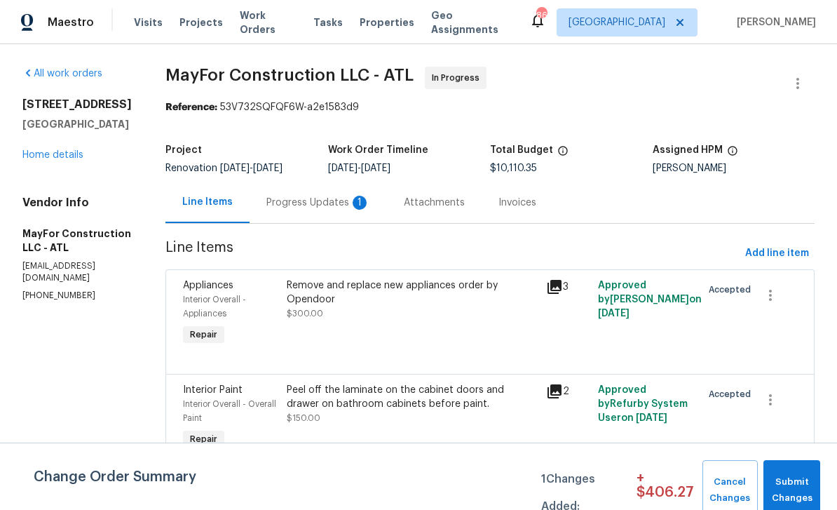
click at [317, 201] on div "Progress Updates 1" at bounding box center [318, 203] width 104 height 14
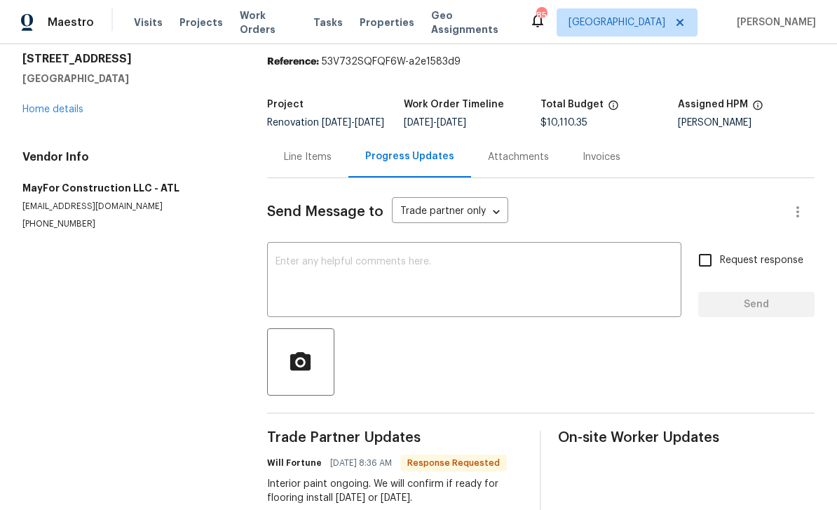
scroll to position [45, 0]
click at [502, 257] on textarea at bounding box center [475, 281] width 398 height 49
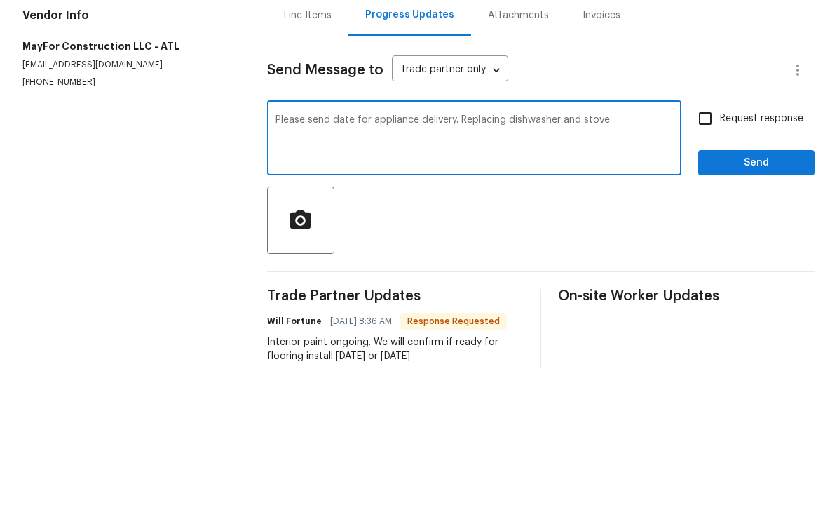
click at [559, 257] on textarea "Please send date for appliance delivery. Replacing dishwasher and stove" at bounding box center [475, 281] width 398 height 49
type textarea "Please send date for appliance delivery. Replacing microwave and stove"
click at [709, 245] on input "Request response" at bounding box center [705, 259] width 29 height 29
checkbox input "true"
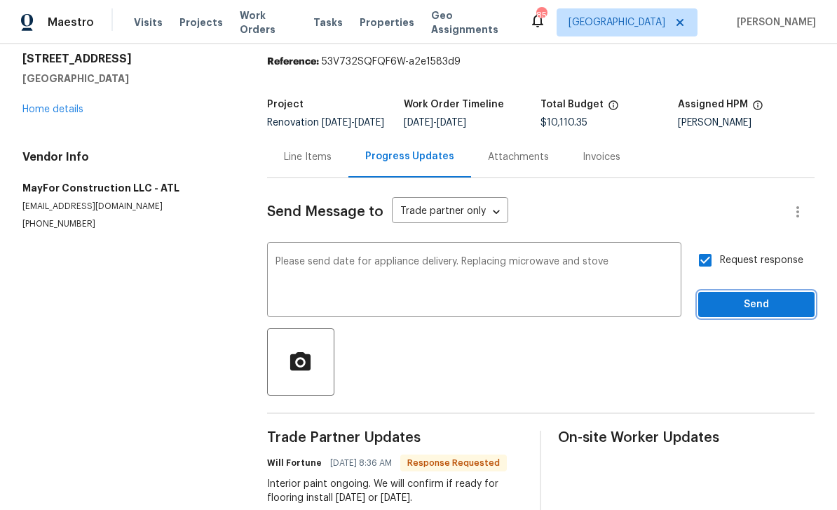
click at [747, 296] on span "Send" at bounding box center [757, 305] width 94 height 18
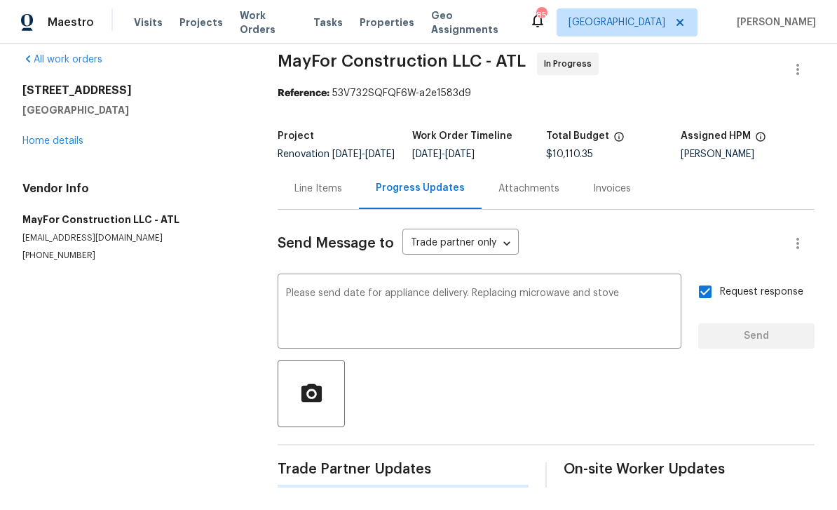
scroll to position [0, 0]
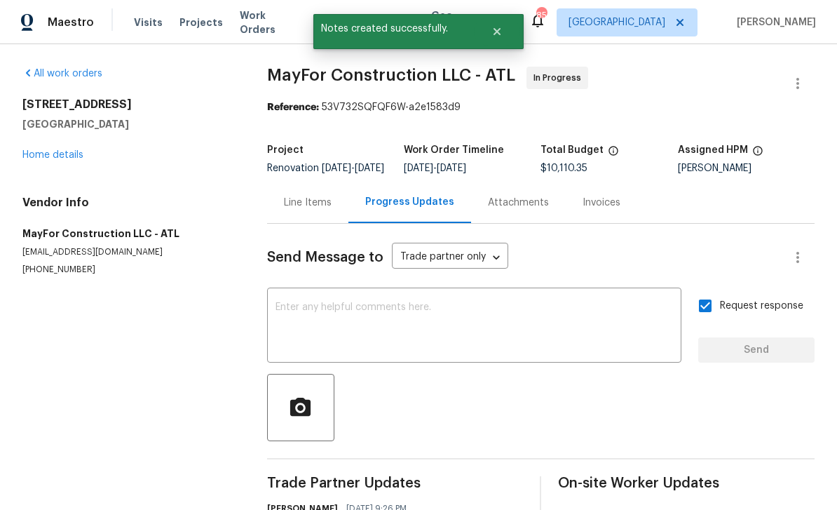
click at [40, 150] on link "Home details" at bounding box center [52, 155] width 61 height 10
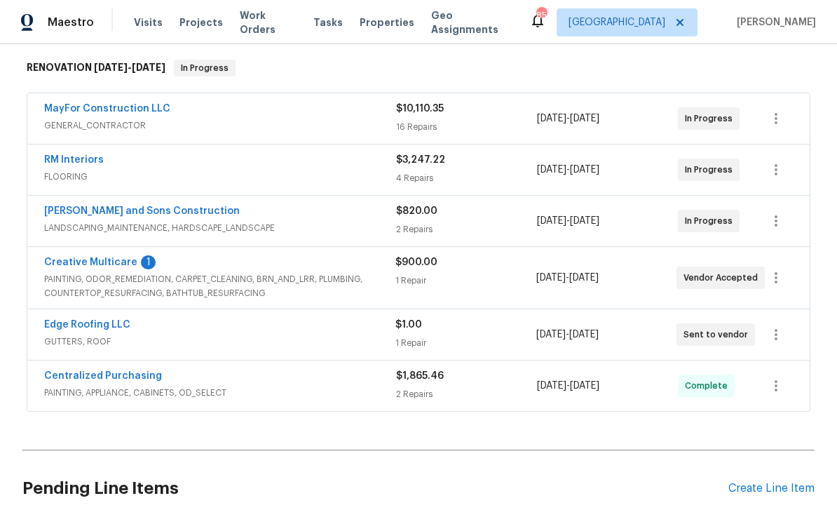
scroll to position [221, 0]
click at [74, 257] on link "Creative Multicare" at bounding box center [90, 262] width 93 height 10
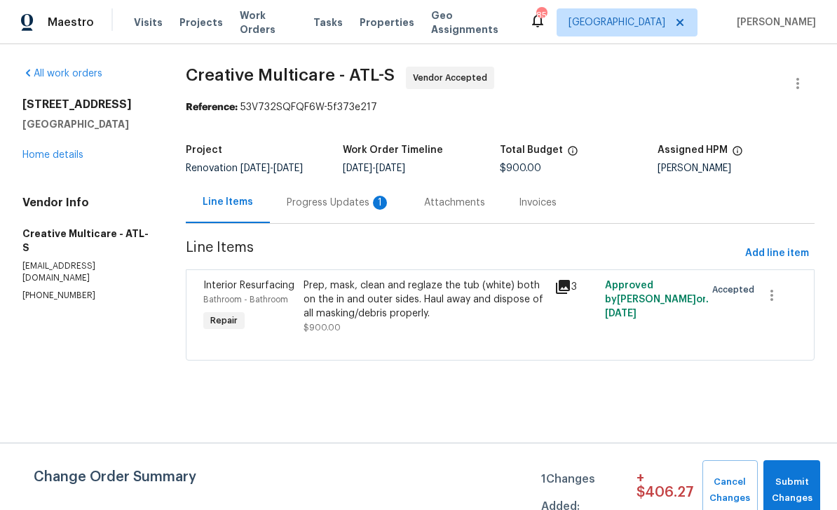
click at [326, 207] on div "Progress Updates 1" at bounding box center [339, 203] width 104 height 14
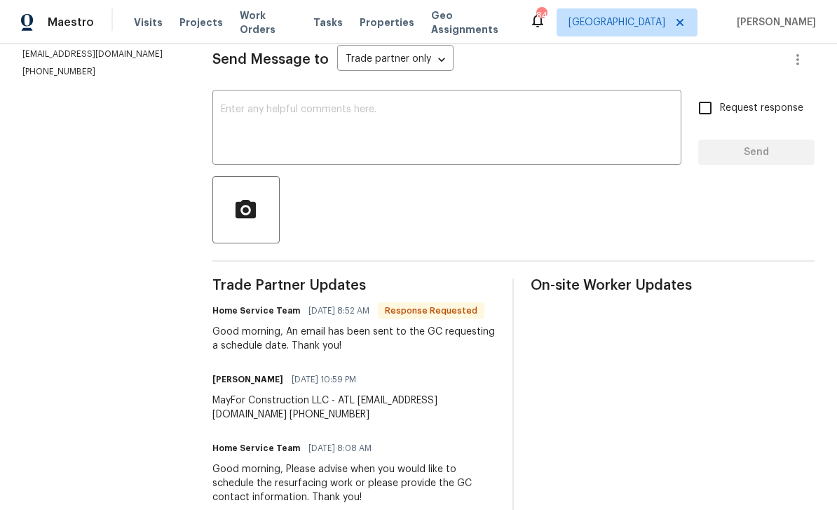
scroll to position [197, 0]
click at [246, 130] on textarea at bounding box center [447, 129] width 452 height 49
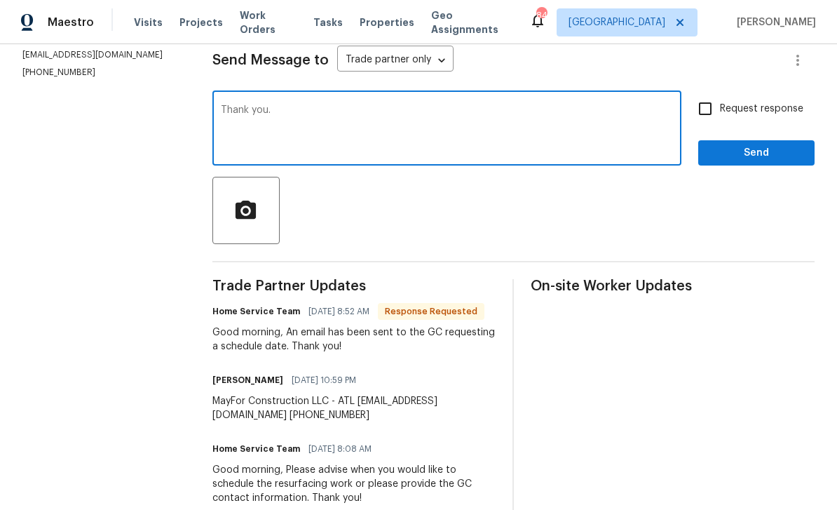
type textarea "Thank you."
click at [711, 118] on input "Request response" at bounding box center [705, 108] width 29 height 29
checkbox input "true"
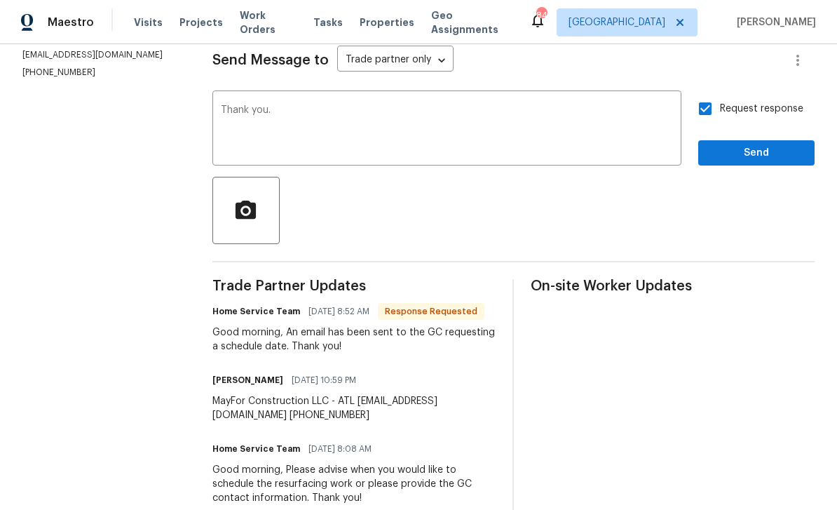
click at [757, 162] on span "Send" at bounding box center [757, 153] width 94 height 18
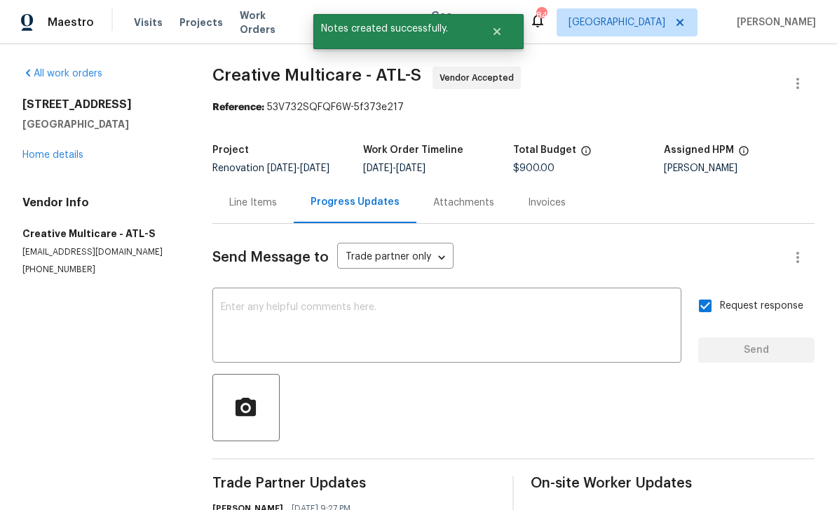
click at [47, 157] on link "Home details" at bounding box center [52, 155] width 61 height 10
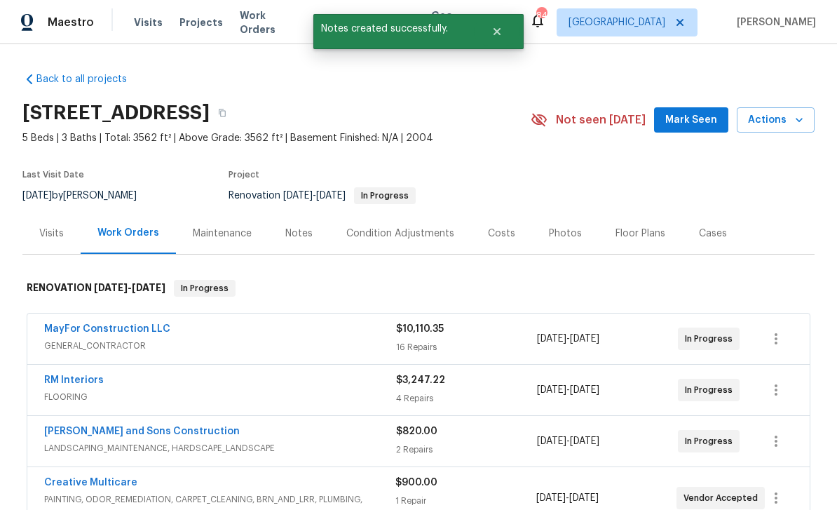
click at [90, 332] on link "MayFor Construction LLC" at bounding box center [107, 329] width 126 height 10
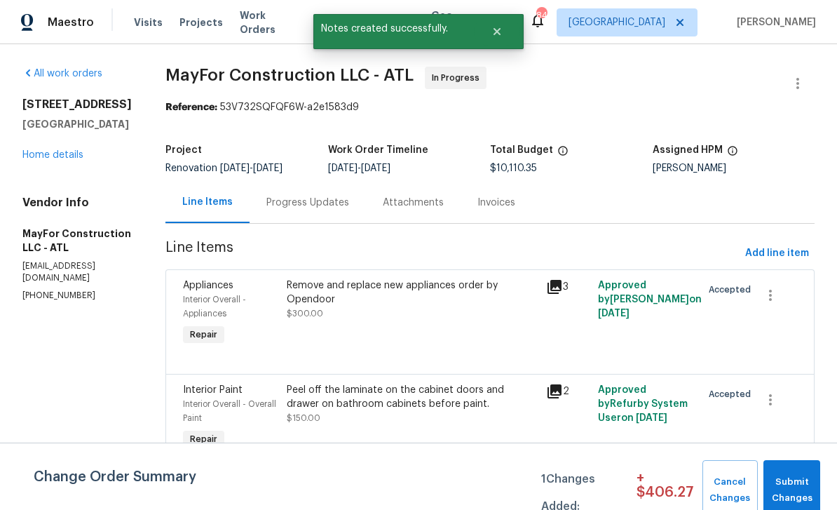
click at [309, 203] on div "Progress Updates" at bounding box center [307, 203] width 83 height 14
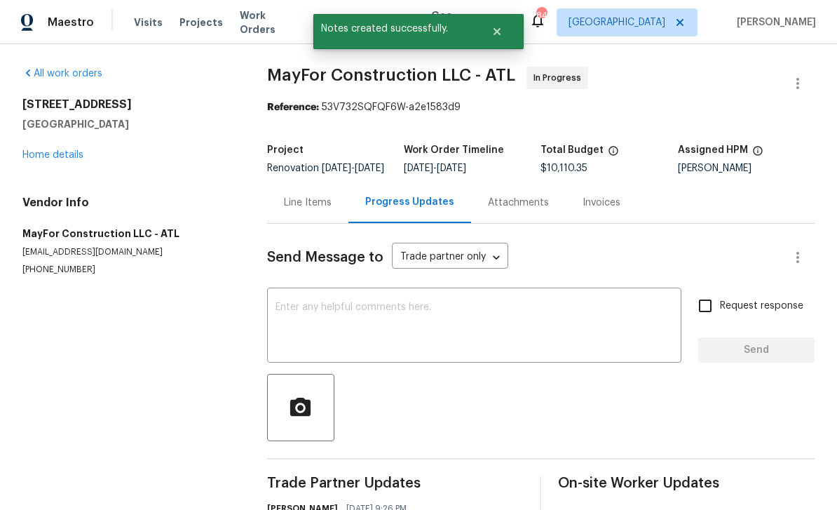
click at [289, 320] on textarea at bounding box center [475, 326] width 398 height 49
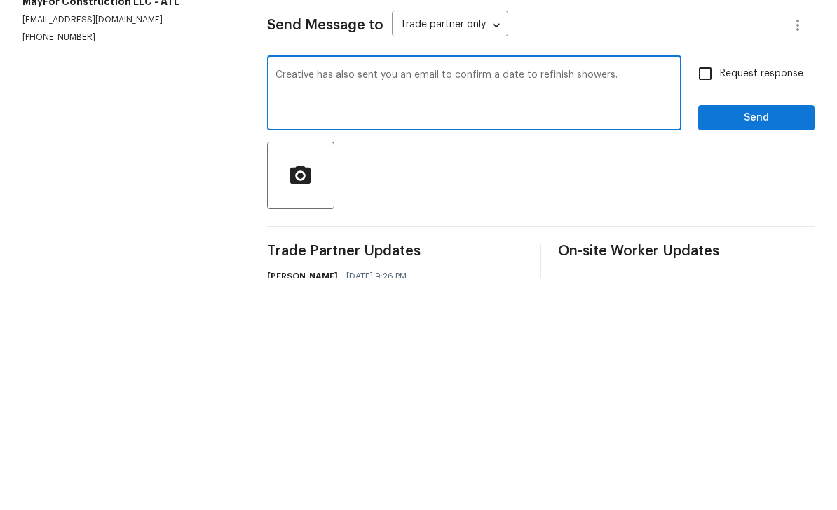
type textarea "Creative has also sent you an email to confirm a date to refinish showers."
click at [712, 291] on input "Request response" at bounding box center [705, 305] width 29 height 29
checkbox input "true"
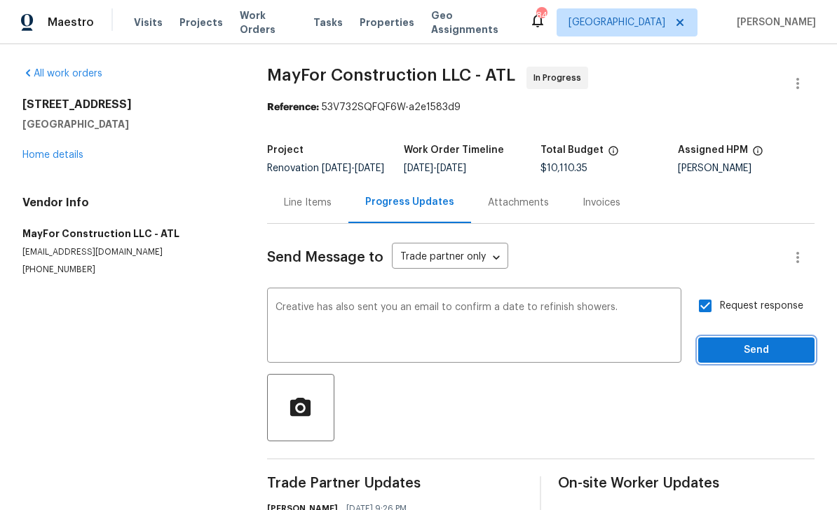
click at [738, 341] on span "Send" at bounding box center [757, 350] width 94 height 18
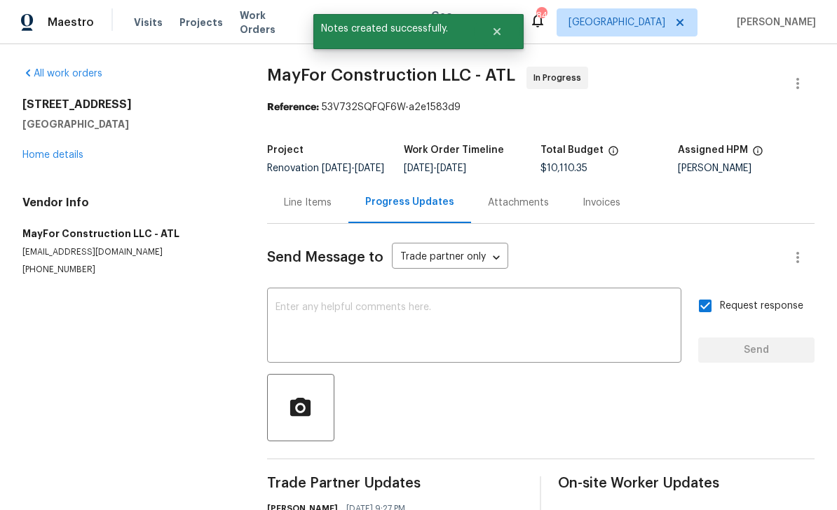
click at [47, 150] on link "Home details" at bounding box center [52, 155] width 61 height 10
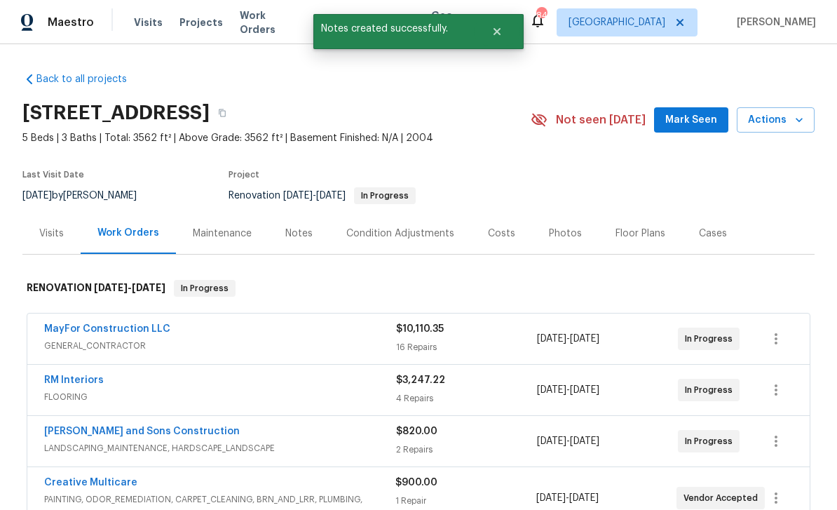
click at [691, 111] on span "Mark Seen" at bounding box center [691, 120] width 52 height 18
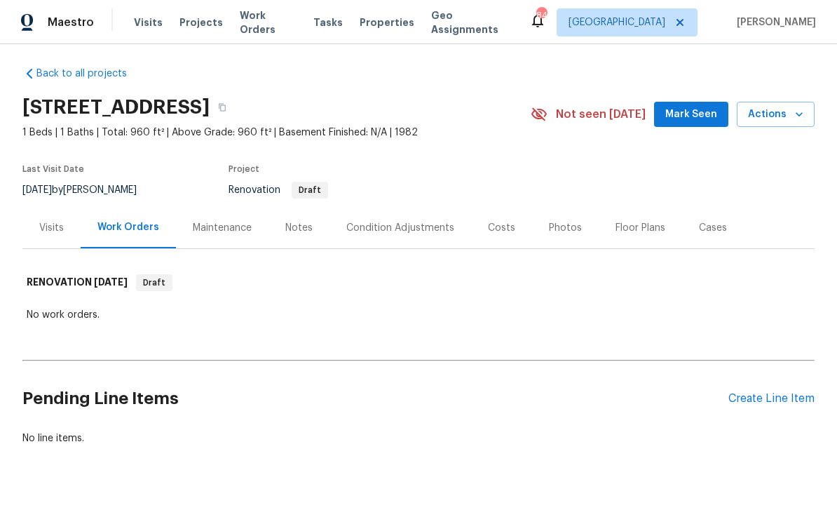
scroll to position [5, 0]
click at [508, 236] on div "Costs" at bounding box center [501, 229] width 27 height 14
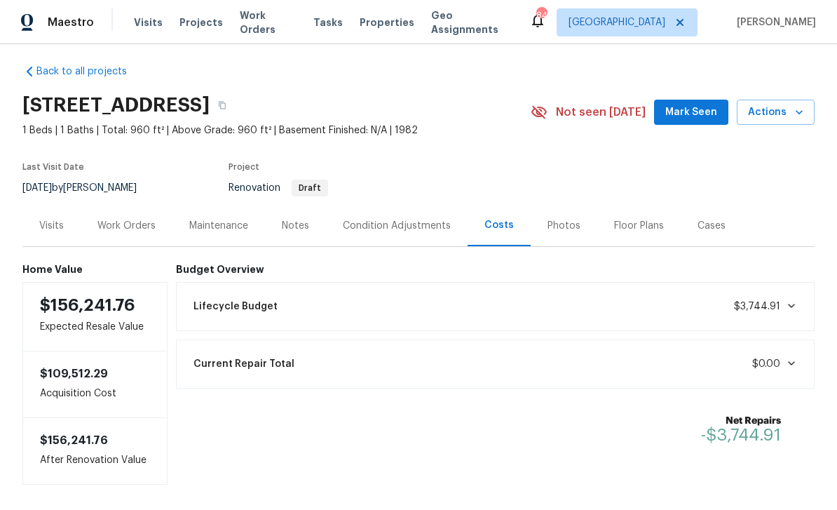
scroll to position [15, 0]
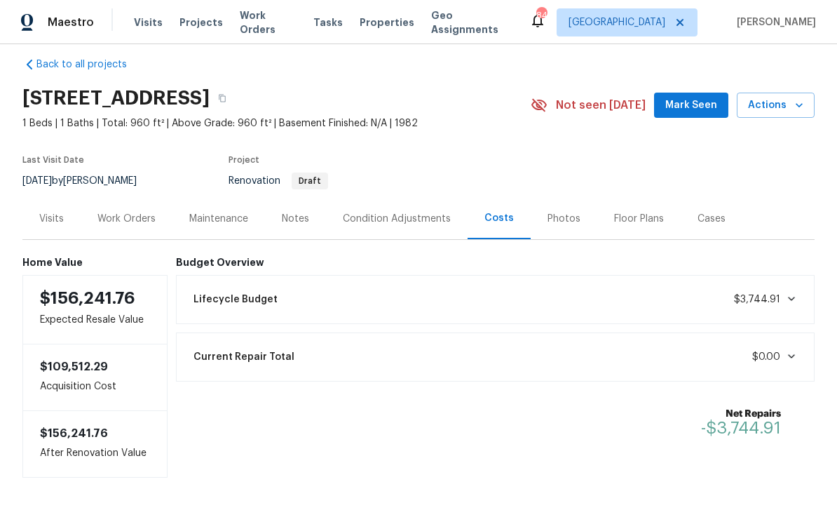
click at [419, 226] on div "Condition Adjustments" at bounding box center [397, 219] width 108 height 14
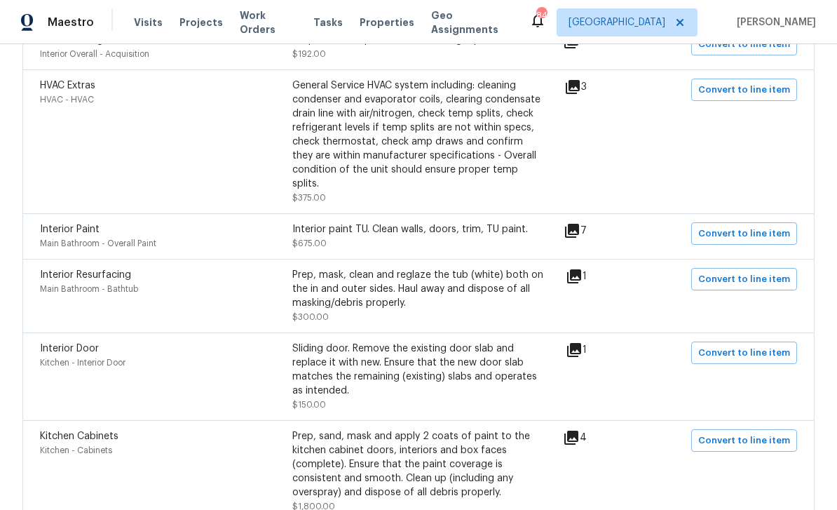
scroll to position [332, 0]
click at [579, 231] on icon at bounding box center [572, 230] width 14 height 14
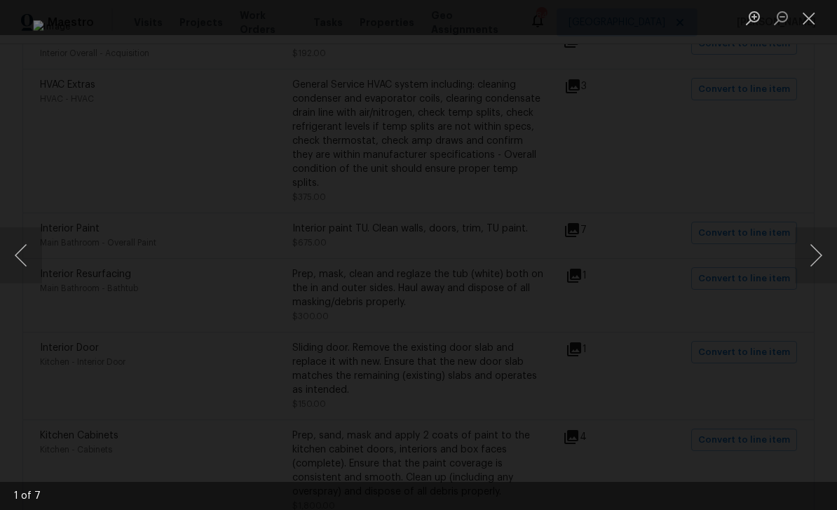
click at [816, 250] on button "Next image" at bounding box center [816, 255] width 42 height 56
click at [815, 249] on button "Next image" at bounding box center [816, 255] width 42 height 56
click at [815, 248] on button "Next image" at bounding box center [816, 255] width 42 height 56
click at [815, 249] on button "Next image" at bounding box center [816, 255] width 42 height 56
click at [815, 244] on button "Next image" at bounding box center [816, 255] width 42 height 56
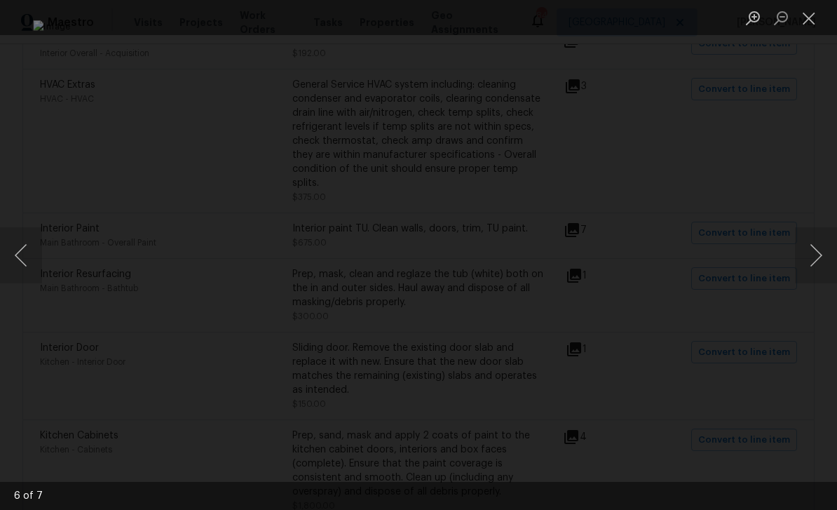
click at [817, 243] on button "Next image" at bounding box center [816, 255] width 42 height 56
click at [817, 241] on button "Next image" at bounding box center [816, 255] width 42 height 56
click at [816, 244] on button "Next image" at bounding box center [816, 255] width 42 height 56
click at [817, 243] on button "Next image" at bounding box center [816, 255] width 42 height 56
click at [816, 243] on button "Next image" at bounding box center [816, 255] width 42 height 56
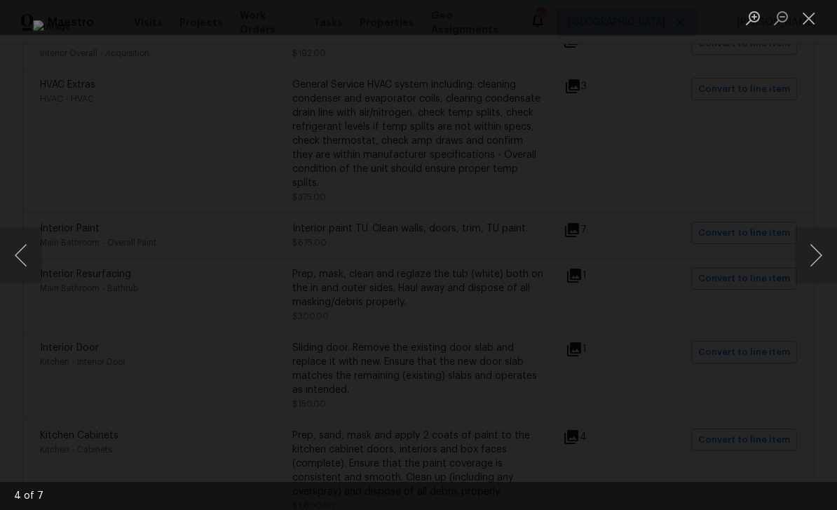
click at [815, 243] on button "Next image" at bounding box center [816, 255] width 42 height 56
click at [815, 250] on button "Next image" at bounding box center [816, 255] width 42 height 56
click at [813, 249] on button "Next image" at bounding box center [816, 255] width 42 height 56
click at [813, 248] on button "Next image" at bounding box center [816, 255] width 42 height 56
click at [812, 247] on button "Next image" at bounding box center [816, 255] width 42 height 56
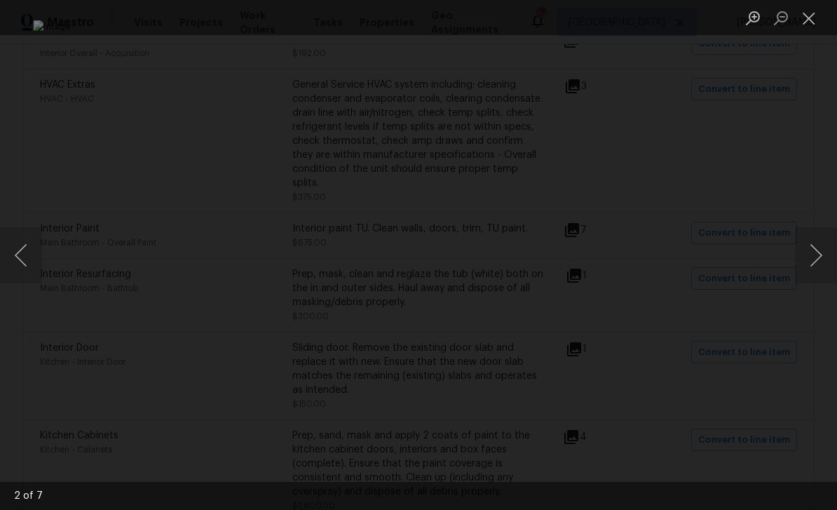
click at [813, 16] on button "Close lightbox" at bounding box center [809, 18] width 28 height 25
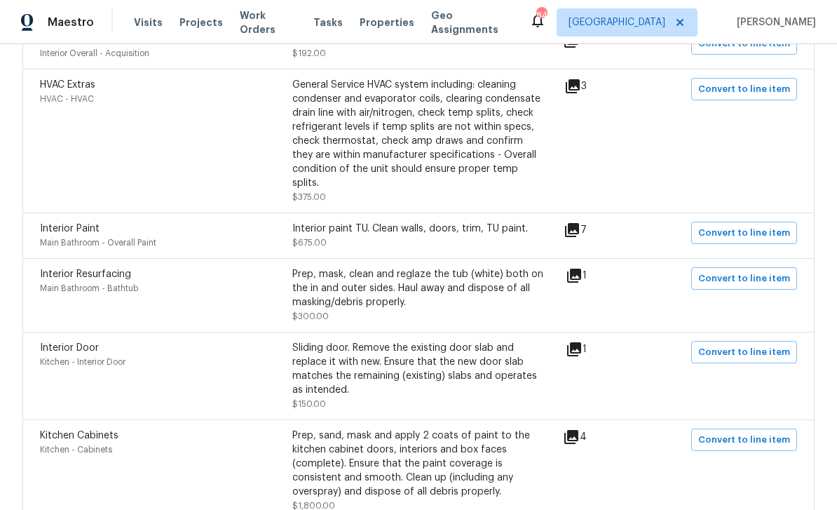
click at [581, 276] on icon at bounding box center [574, 276] width 14 height 14
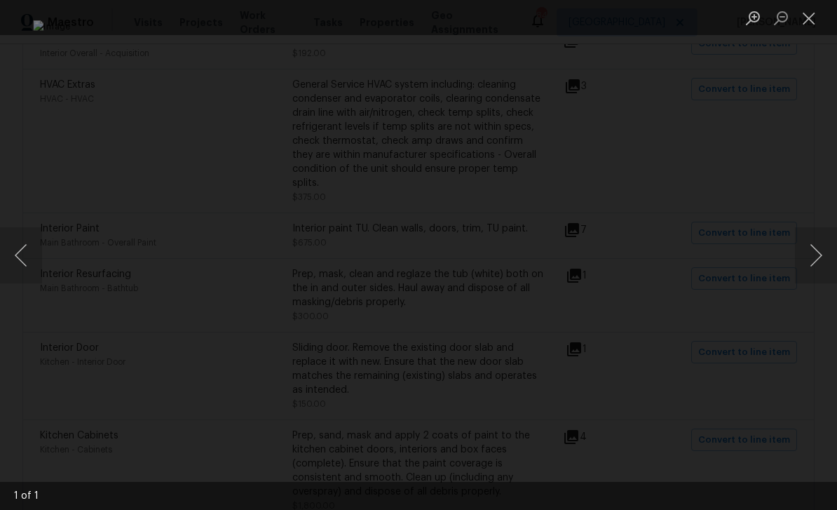
click at [698, 332] on img "Lightbox" at bounding box center [418, 254] width 771 height 469
click at [806, 19] on button "Close lightbox" at bounding box center [809, 18] width 28 height 25
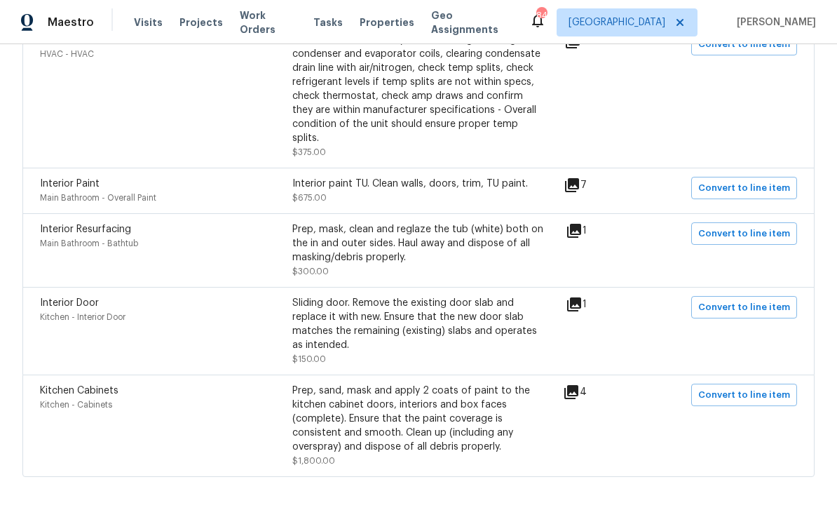
scroll to position [378, 0]
click at [581, 304] on icon at bounding box center [574, 304] width 14 height 14
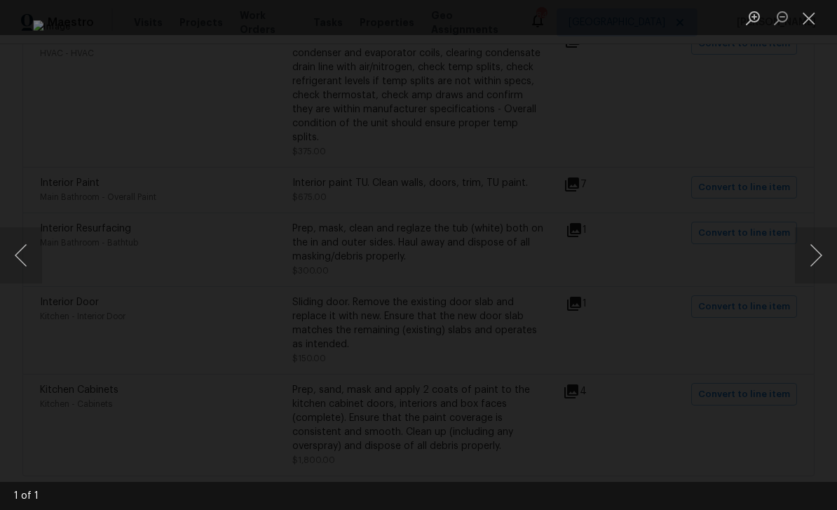
click at [808, 26] on button "Close lightbox" at bounding box center [809, 18] width 28 height 25
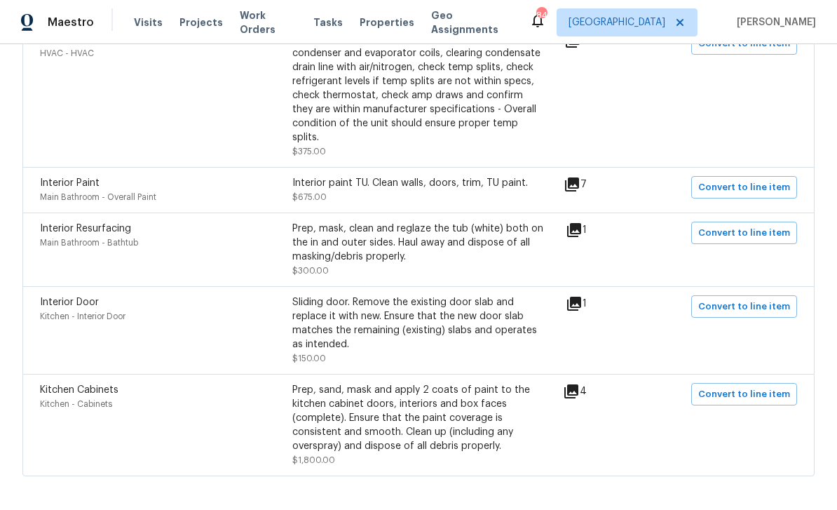
click at [580, 303] on icon at bounding box center [574, 304] width 14 height 14
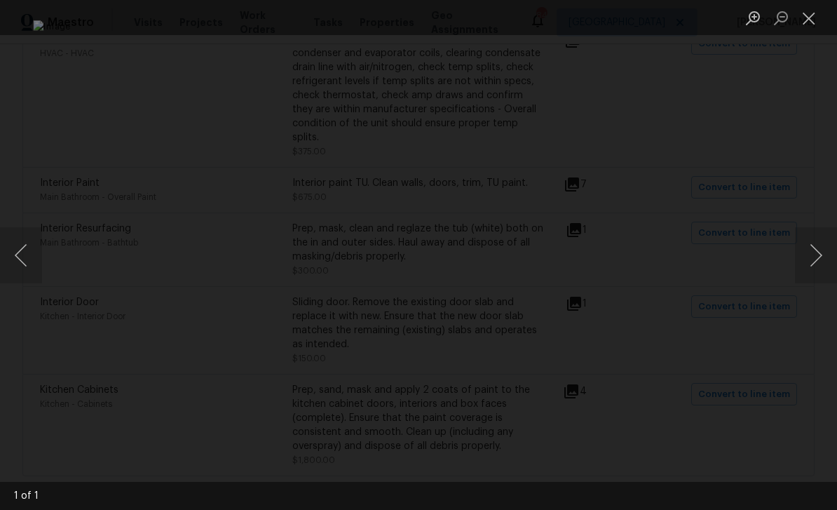
click at [809, 25] on button "Close lightbox" at bounding box center [809, 18] width 28 height 25
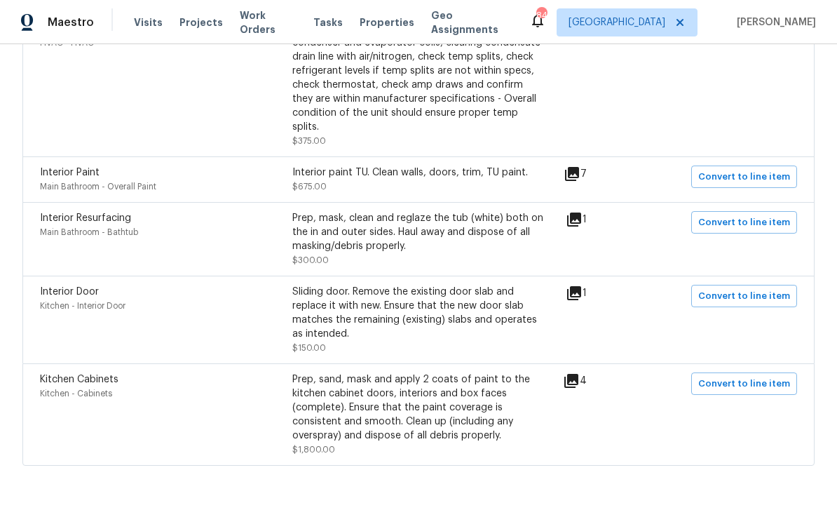
scroll to position [388, 0]
click at [580, 383] on icon at bounding box center [571, 381] width 17 height 17
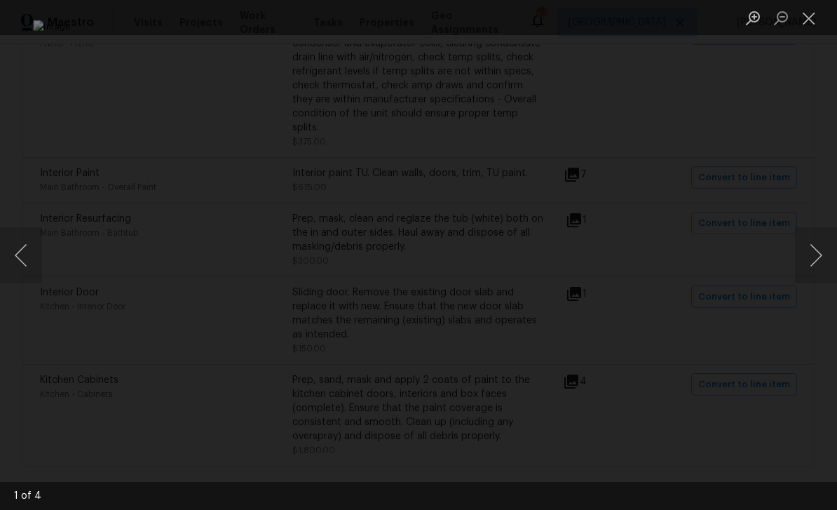
click at [813, 26] on button "Close lightbox" at bounding box center [809, 18] width 28 height 25
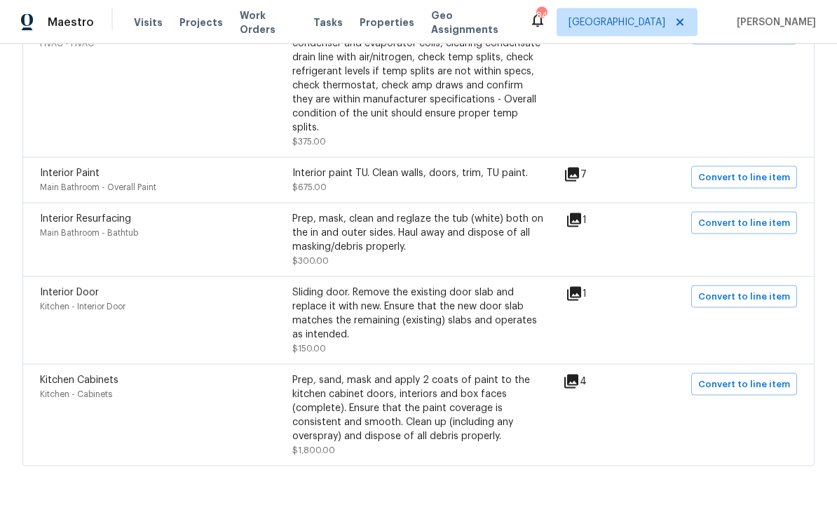
scroll to position [43, 0]
click at [578, 374] on icon at bounding box center [571, 381] width 14 height 14
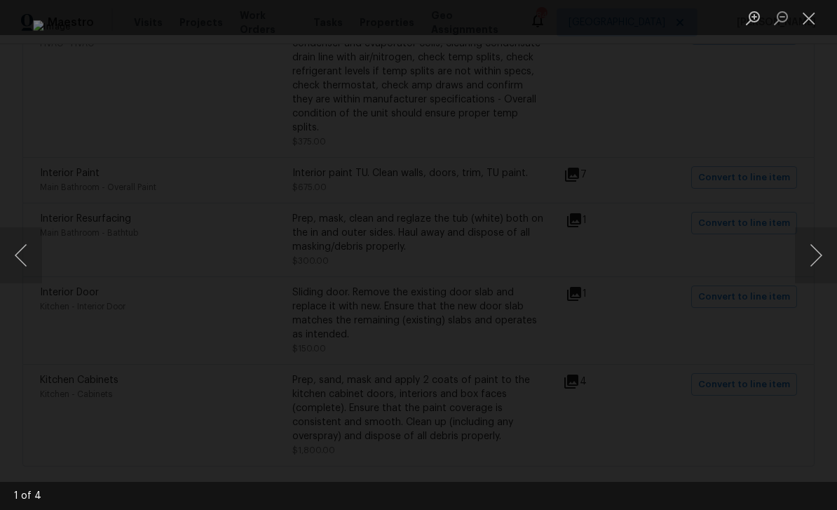
click at [806, 25] on button "Close lightbox" at bounding box center [809, 18] width 28 height 25
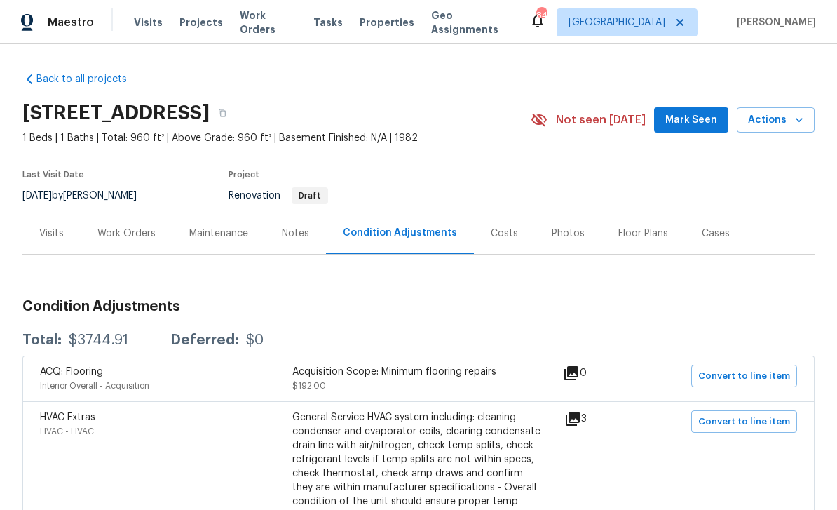
scroll to position [0, 0]
click at [133, 226] on div "Work Orders" at bounding box center [126, 233] width 58 height 14
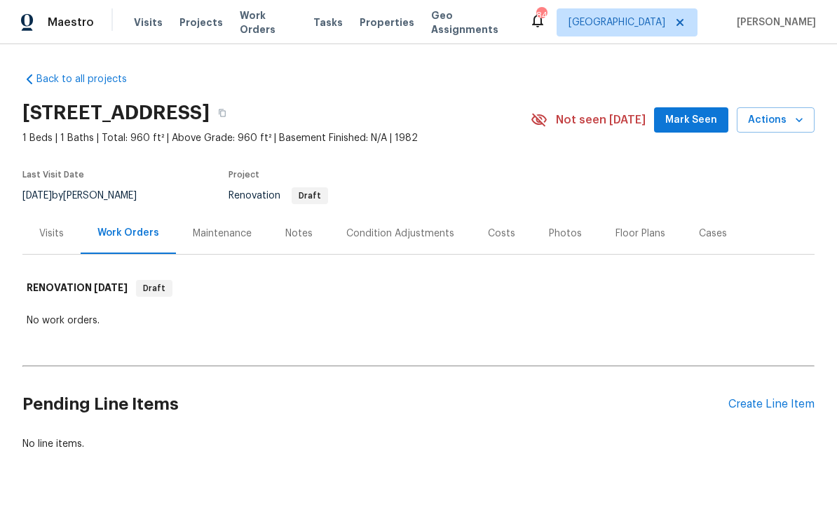
click at [211, 226] on div "Maintenance" at bounding box center [222, 233] width 59 height 14
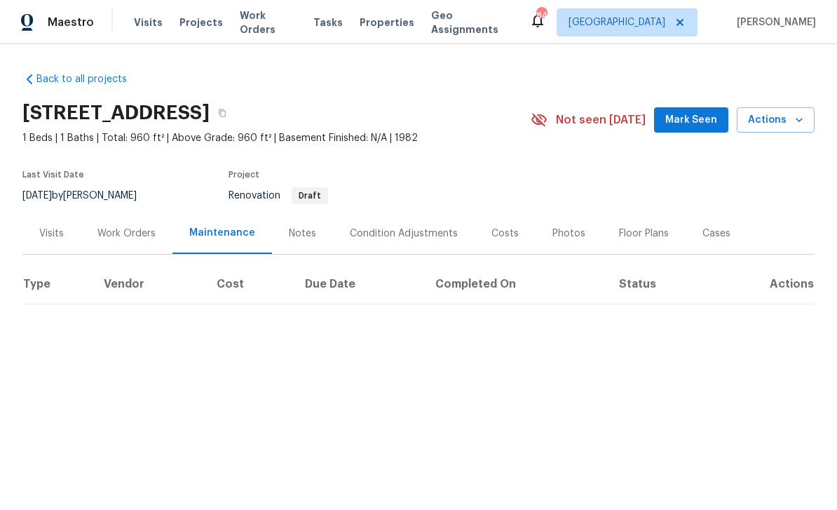
click at [302, 240] on div "Notes" at bounding box center [302, 233] width 27 height 14
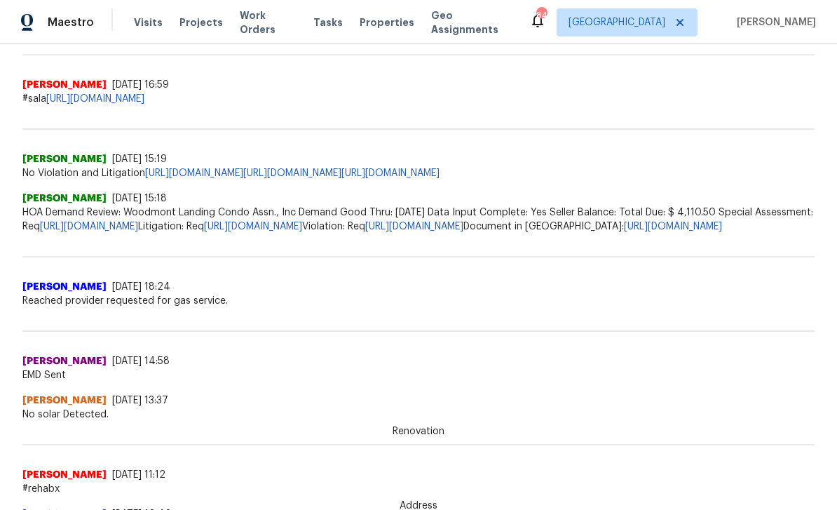
scroll to position [370, 0]
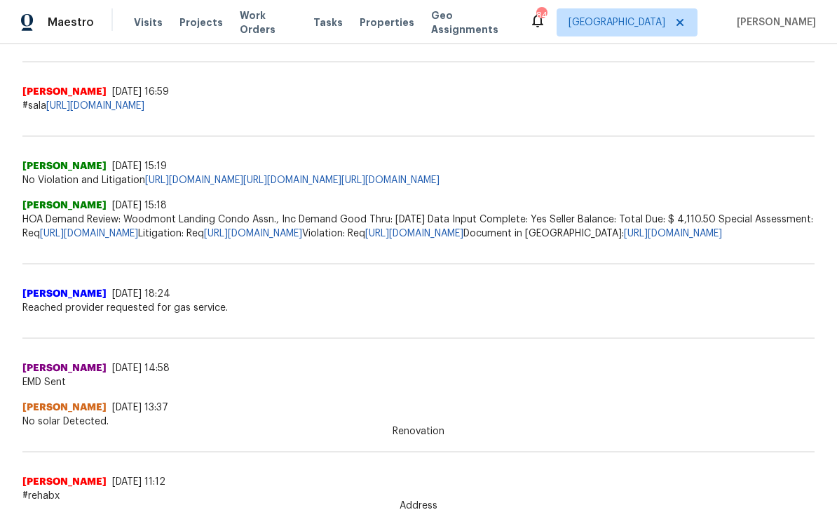
click at [144, 111] on link "https://docs.google.com/spreadsheets/d/1o6yzrgFpLnsxNFo53sZSDA4wmAIes33g-aryUnU…" at bounding box center [95, 106] width 98 height 10
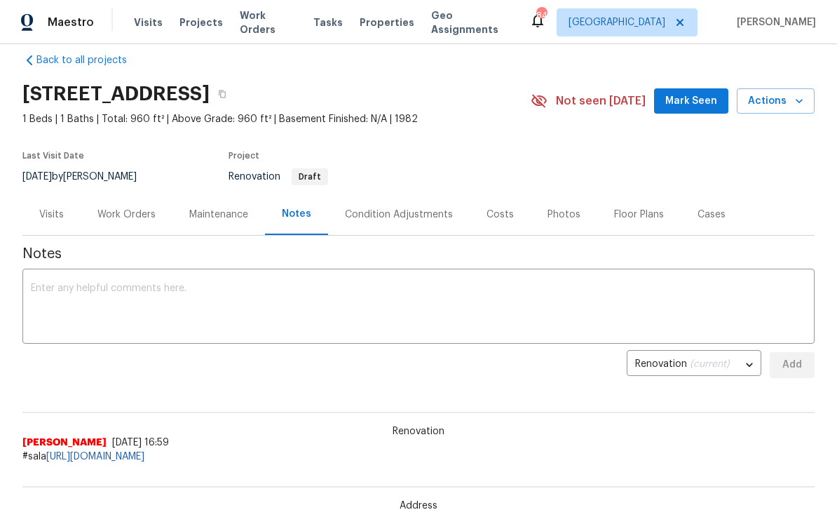
click at [124, 222] on div "Work Orders" at bounding box center [126, 215] width 58 height 14
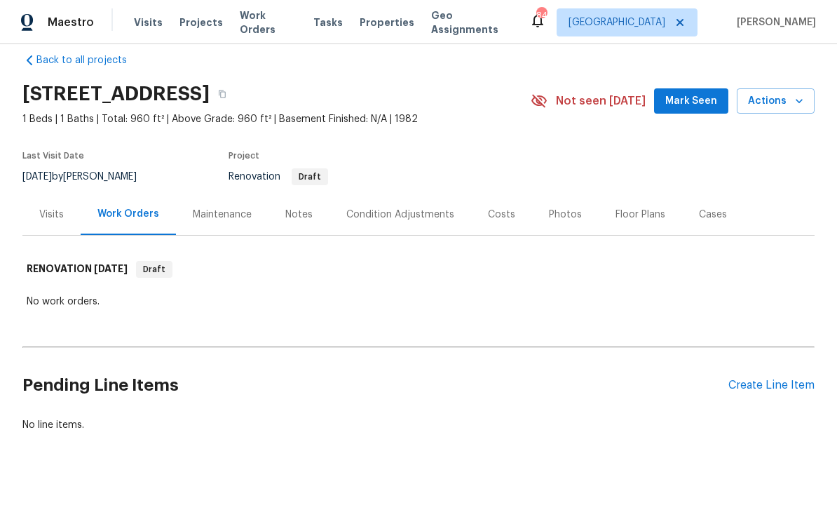
scroll to position [5, 0]
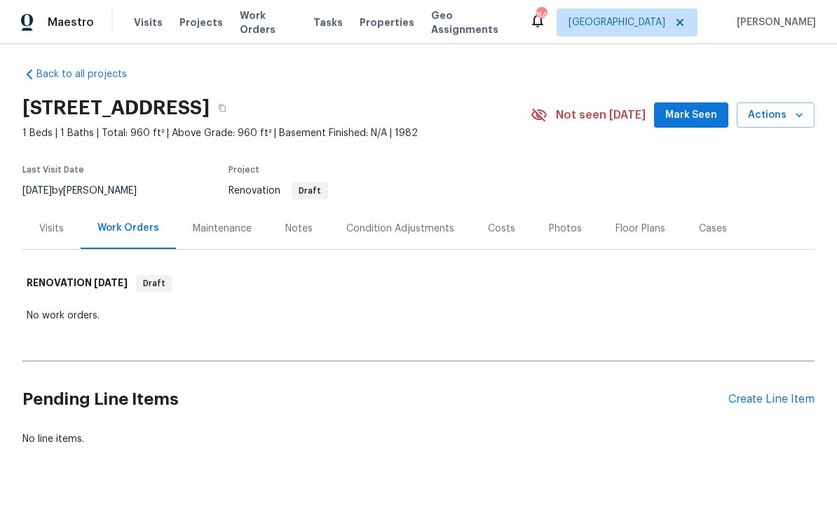
click at [761, 406] on div "Create Line Item" at bounding box center [771, 399] width 86 height 13
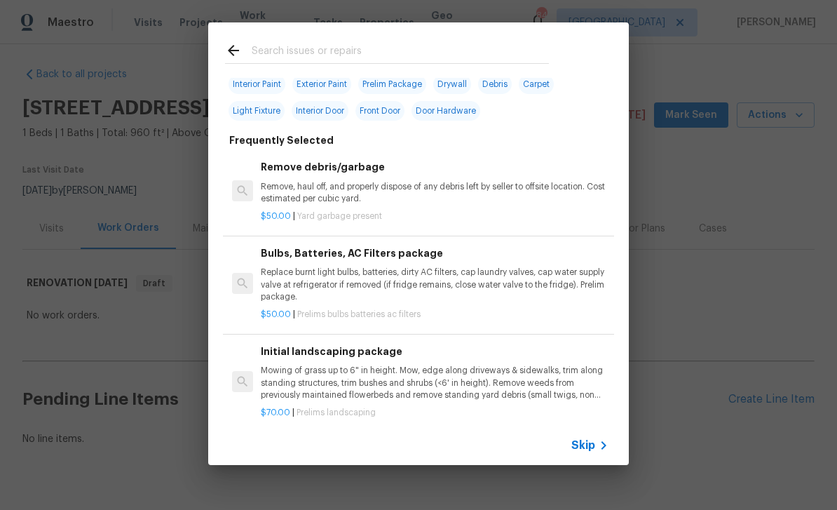
scroll to position [18, 0]
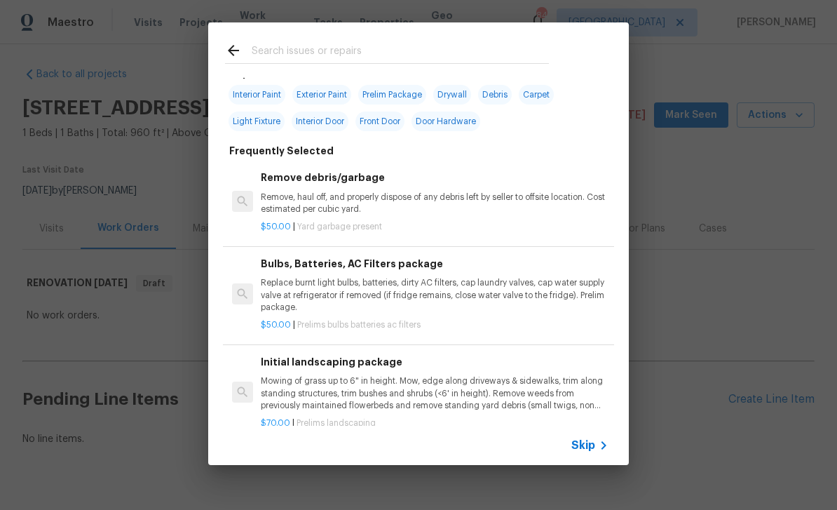
click at [275, 49] on input "text" at bounding box center [400, 52] width 297 height 21
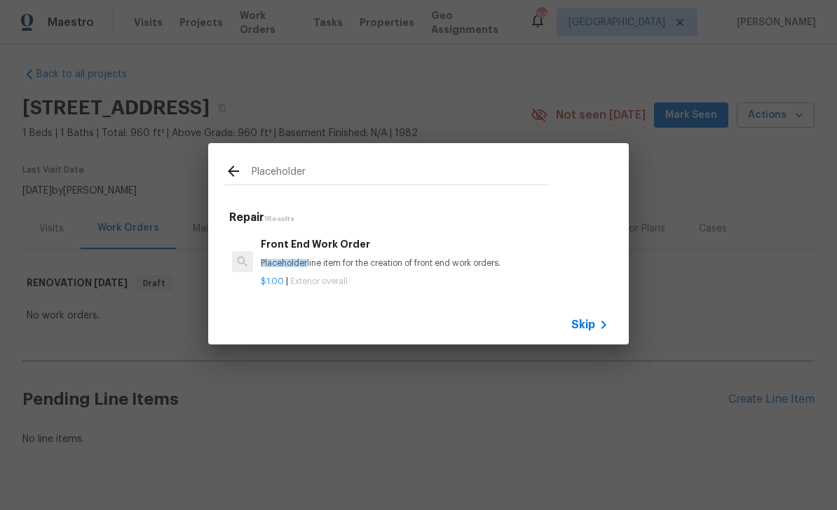
scroll to position [0, 0]
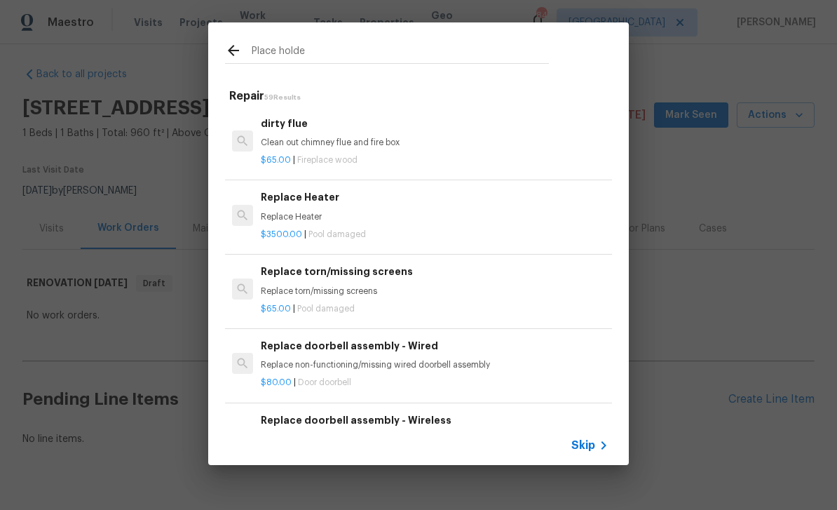
type input "Place holder"
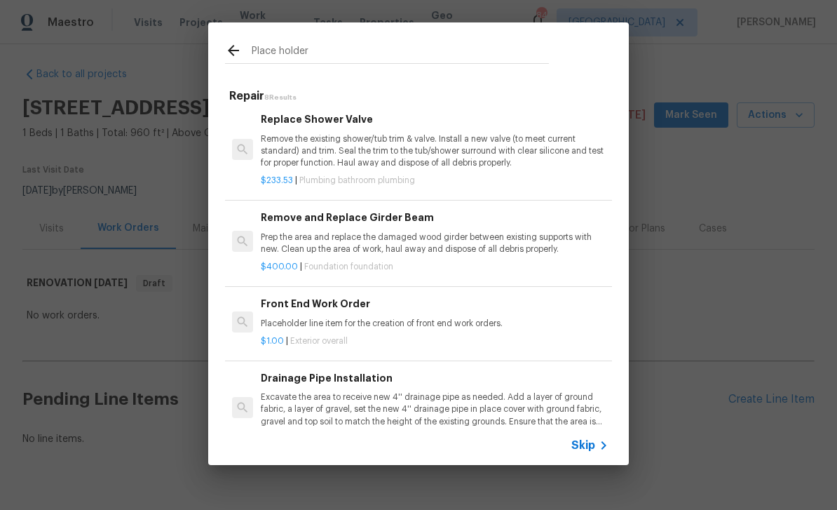
scroll to position [360, 0]
click at [522, 318] on p "Placeholder line item for the creation of front end work orders." at bounding box center [435, 324] width 348 height 12
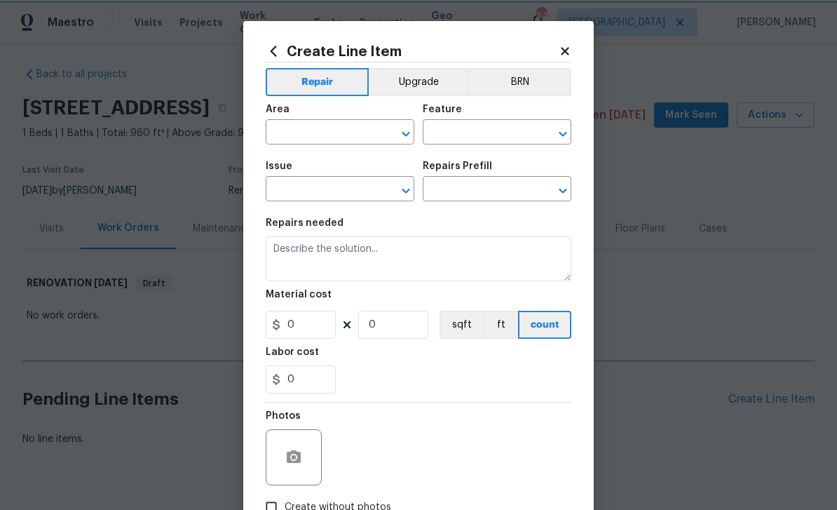
type input "Overall Exterior"
type input "Front End Work Order $1.00"
type textarea "Placeholder line item for the creation of front end work orders."
type input "1"
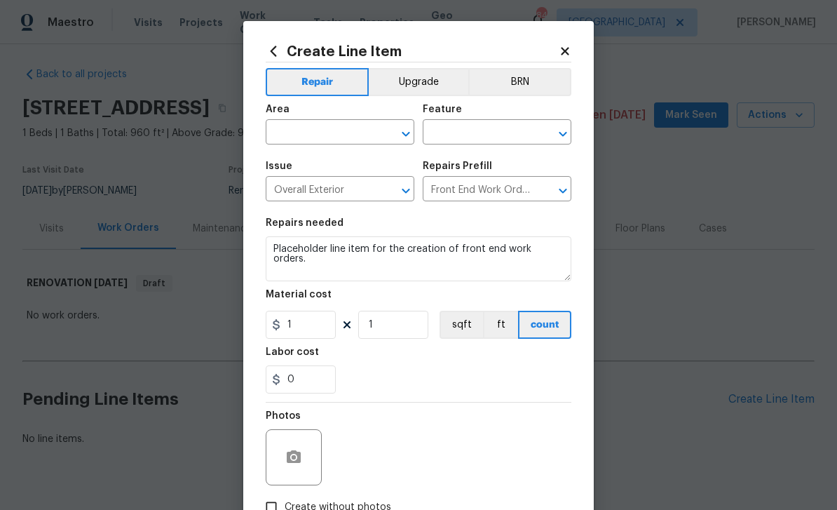
click at [293, 128] on input "text" at bounding box center [320, 134] width 109 height 22
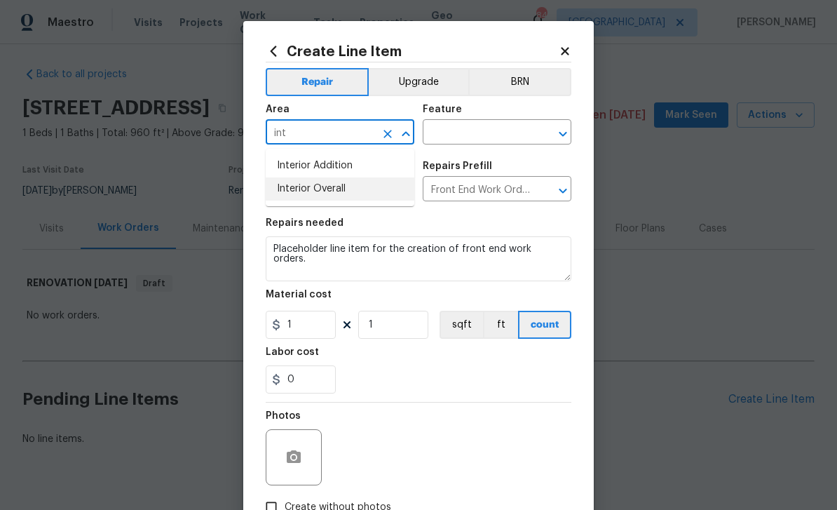
click at [294, 180] on li "Interior Overall" at bounding box center [340, 188] width 149 height 23
type input "Interior Overall"
click at [509, 130] on input "text" at bounding box center [477, 134] width 109 height 22
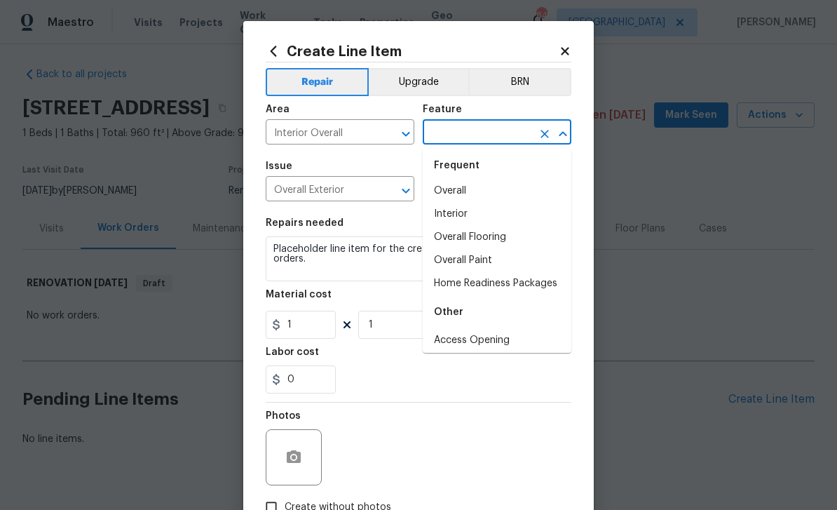
scroll to position [9, 0]
click at [464, 192] on li "Overall" at bounding box center [497, 190] width 149 height 23
type input "Overall"
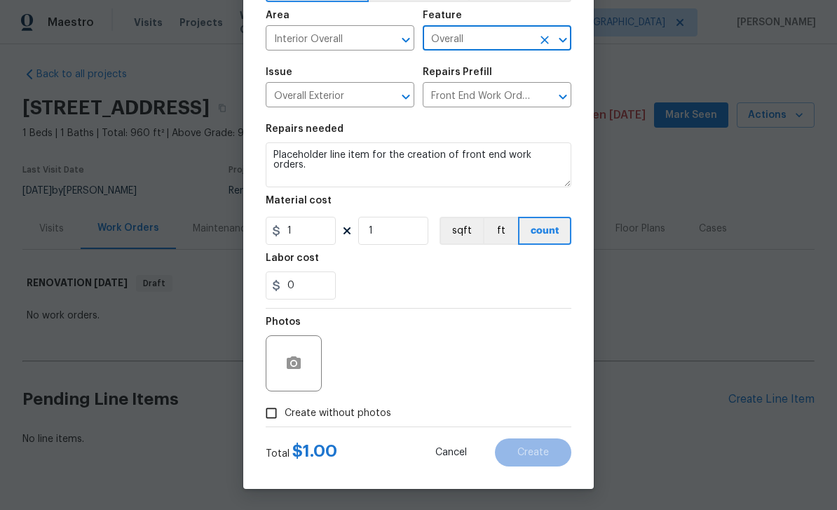
scroll to position [97, 0]
click at [280, 416] on input "Create without photos" at bounding box center [271, 413] width 27 height 27
checkbox input "true"
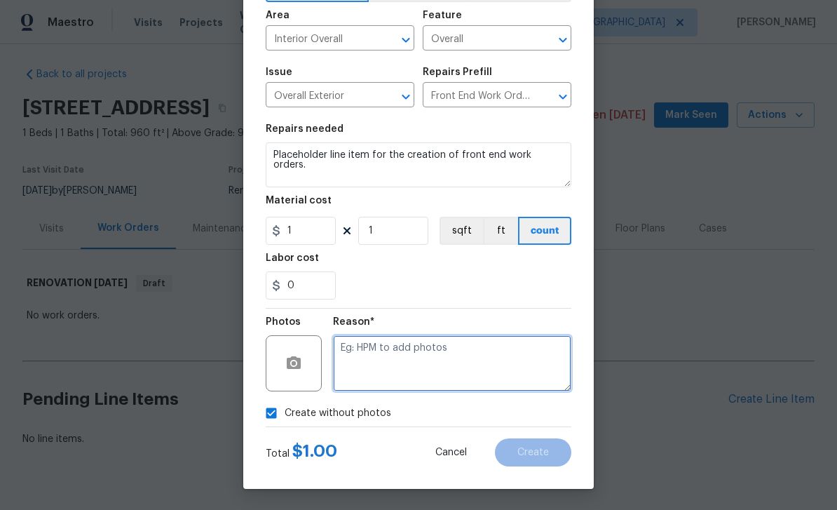
click at [505, 363] on textarea at bounding box center [452, 363] width 238 height 56
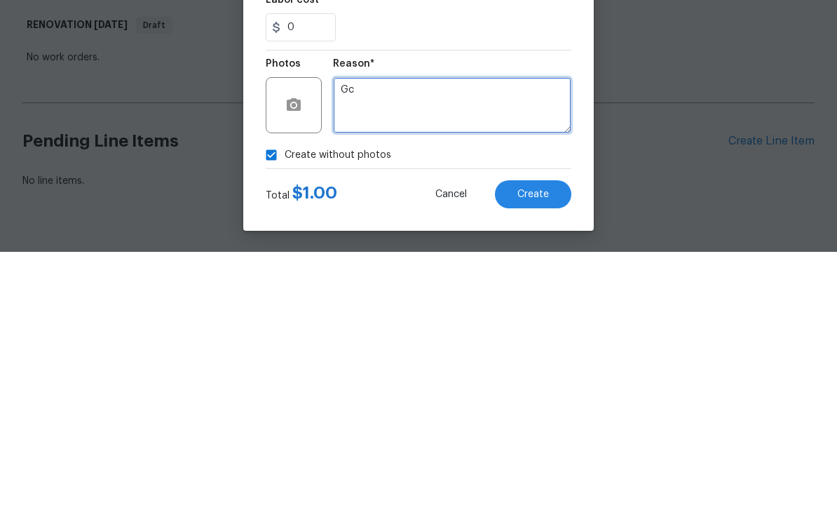
type textarea "Gc"
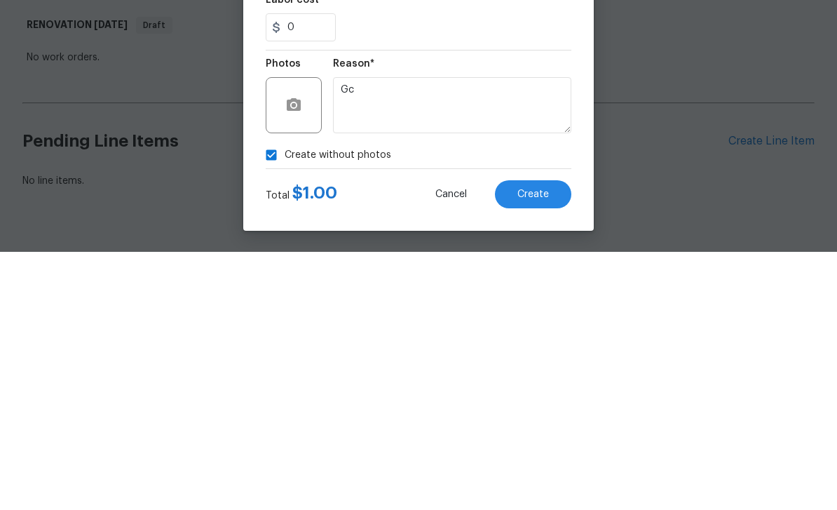
click at [542, 447] on span "Create" at bounding box center [533, 452] width 32 height 11
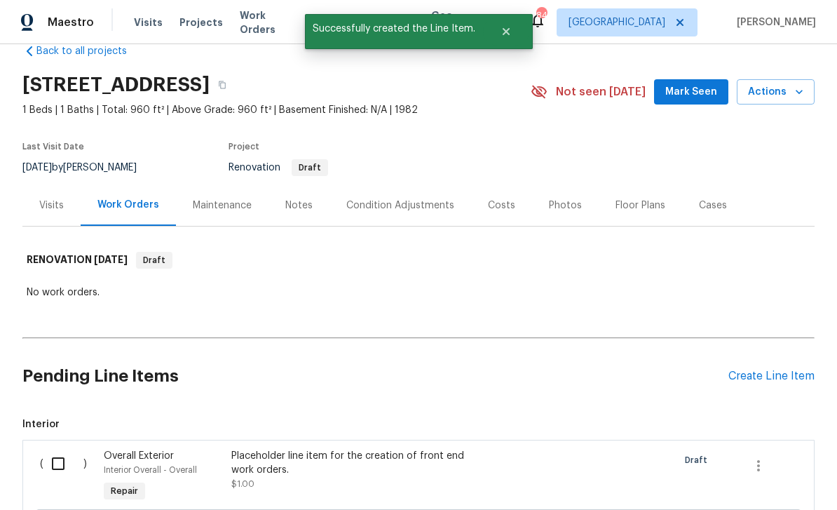
scroll to position [66, 0]
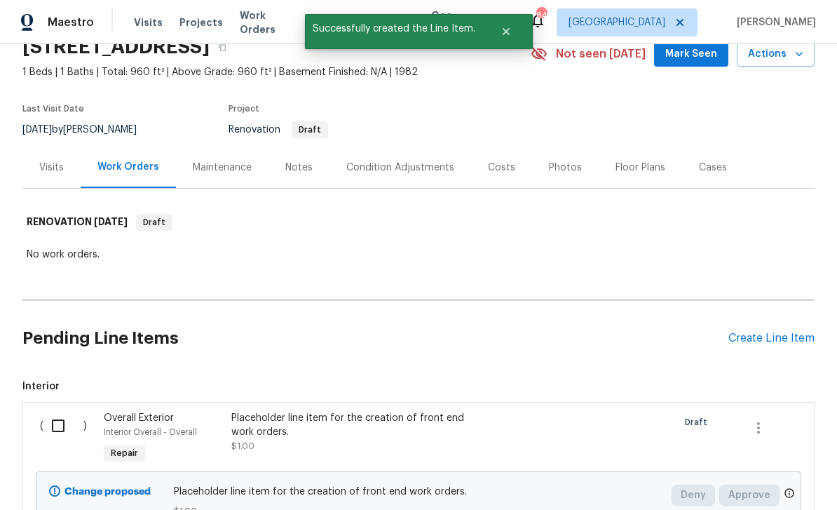
click at [63, 411] on input "checkbox" at bounding box center [63, 425] width 40 height 29
checkbox input "true"
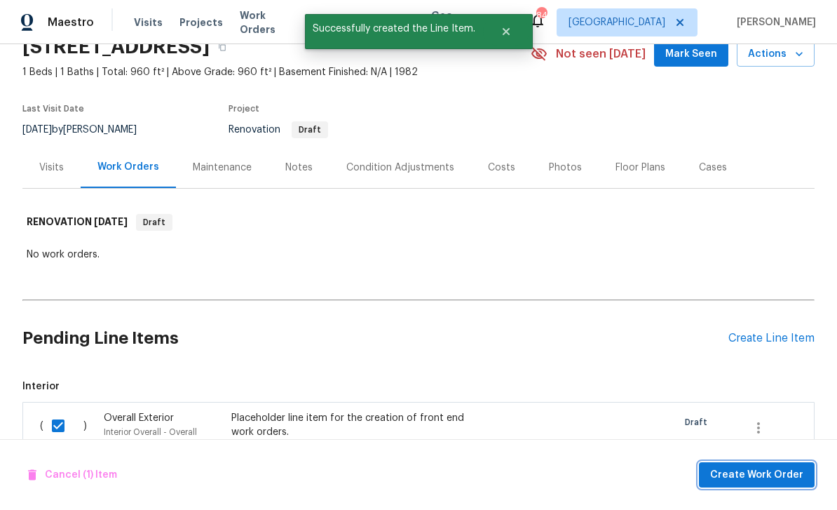
click at [769, 475] on span "Create Work Order" at bounding box center [756, 475] width 93 height 18
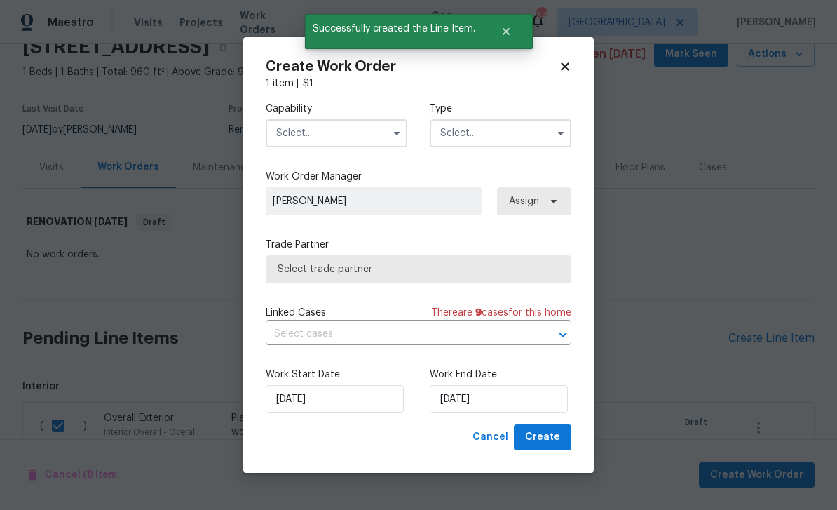
click at [307, 138] on input "text" at bounding box center [337, 133] width 142 height 28
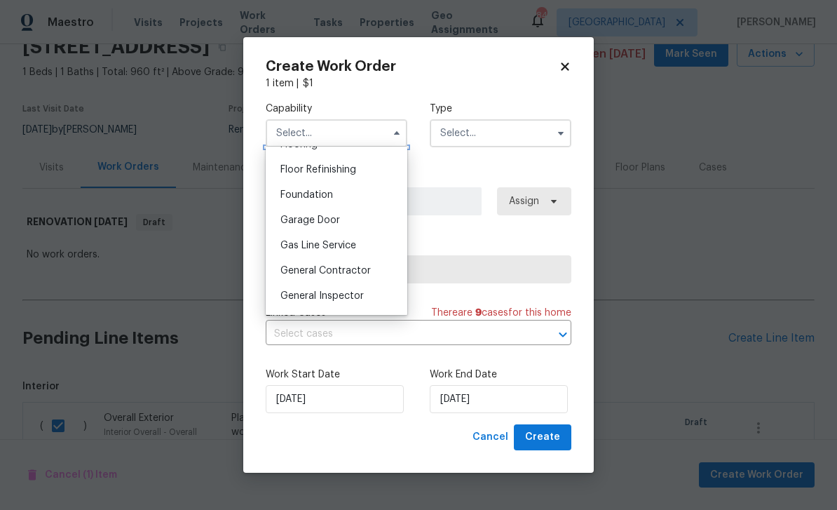
scroll to position [564, 0]
click at [299, 269] on span "General Contractor" at bounding box center [325, 269] width 90 height 10
type input "General Contractor"
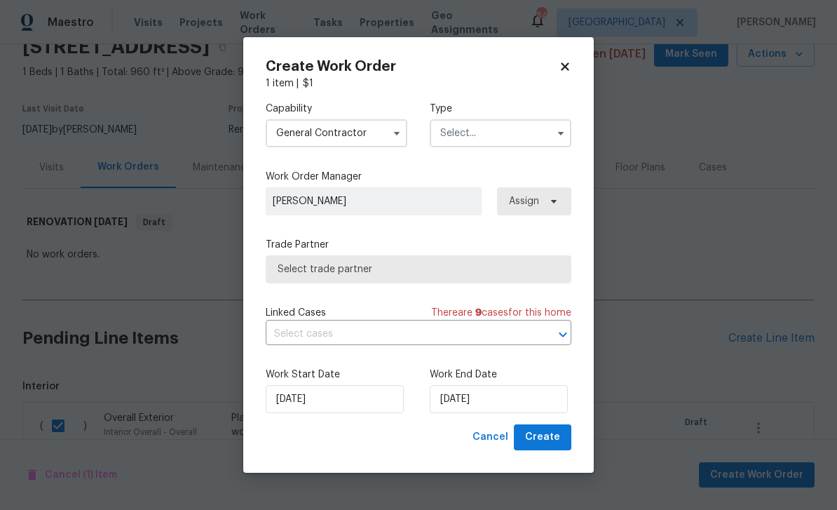
click at [515, 141] on input "text" at bounding box center [501, 133] width 142 height 28
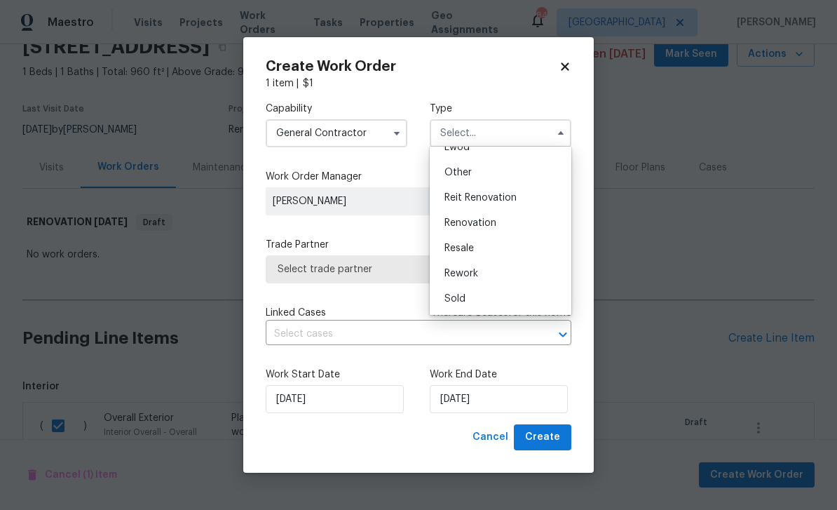
scroll to position [167, 0]
click at [522, 219] on div "Renovation" at bounding box center [500, 222] width 135 height 25
type input "Renovation"
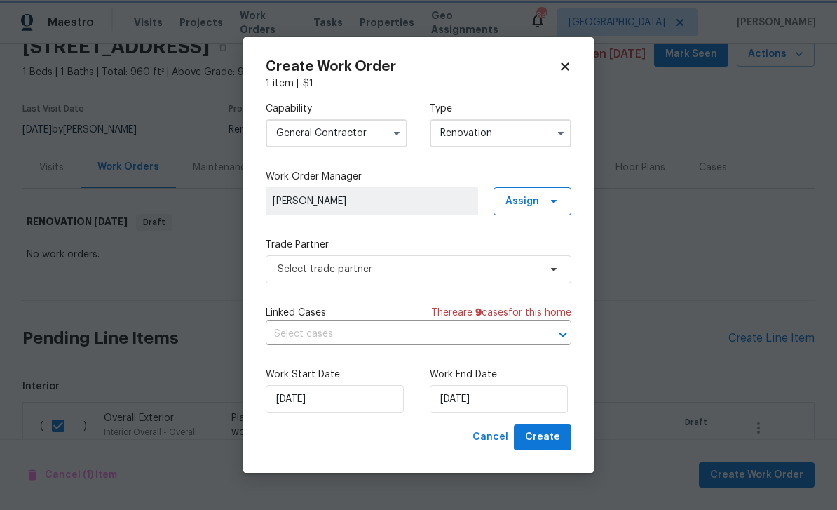
scroll to position [0, 0]
click at [534, 395] on input "9/26/2025" at bounding box center [499, 399] width 138 height 28
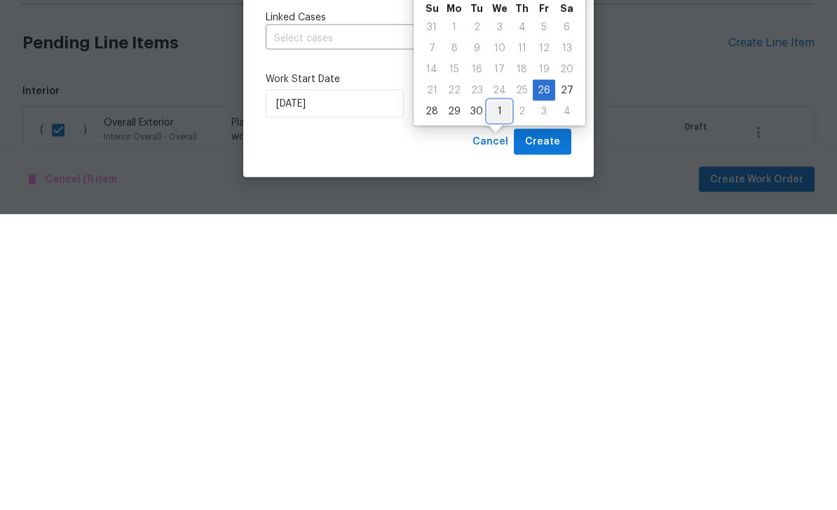
click at [498, 397] on div "1" at bounding box center [499, 407] width 23 height 20
type input "[DATE]"
select select "9"
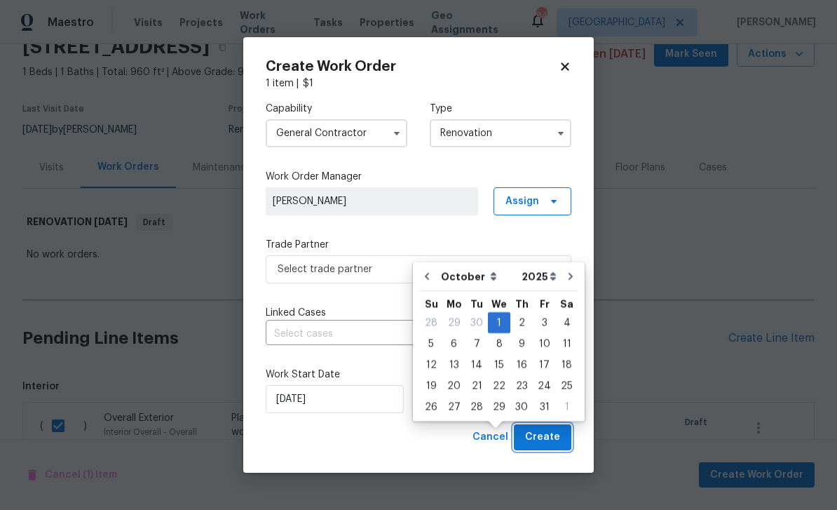
click at [546, 439] on span "Create" at bounding box center [542, 437] width 35 height 18
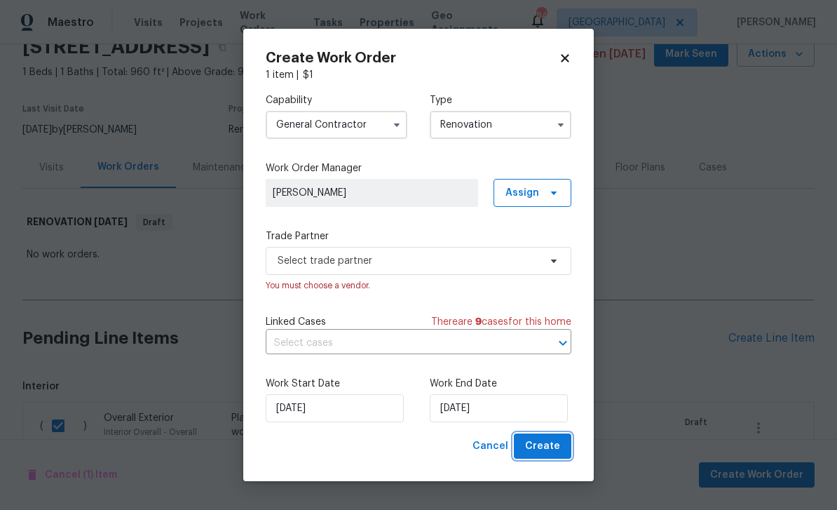
click at [551, 447] on span "Create" at bounding box center [542, 447] width 35 height 18
click at [555, 446] on span "Create" at bounding box center [542, 447] width 35 height 18
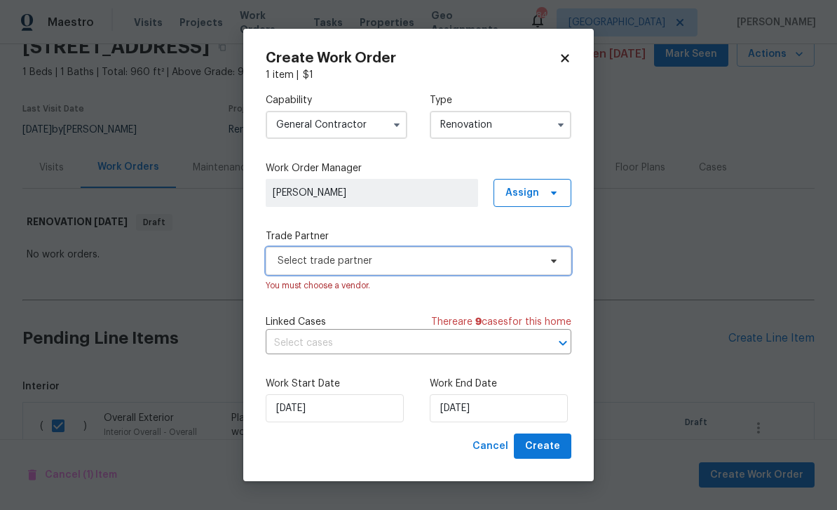
click at [532, 254] on span "Select trade partner" at bounding box center [409, 261] width 262 height 14
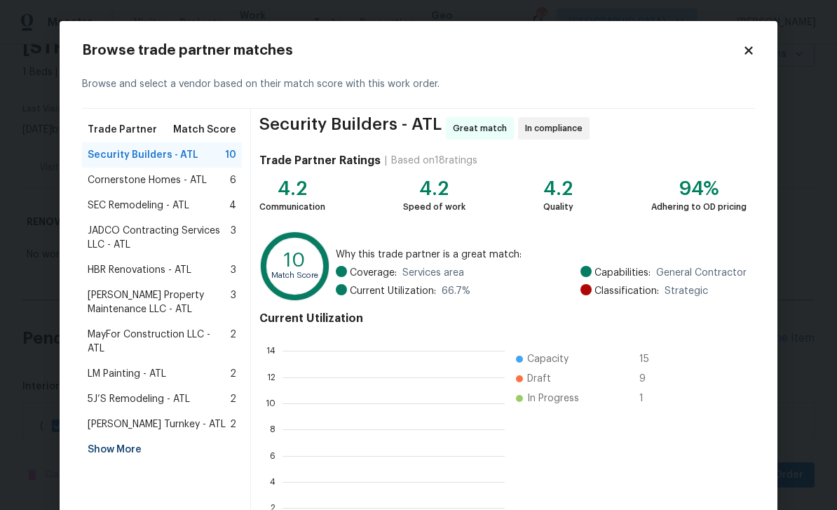
scroll to position [196, 222]
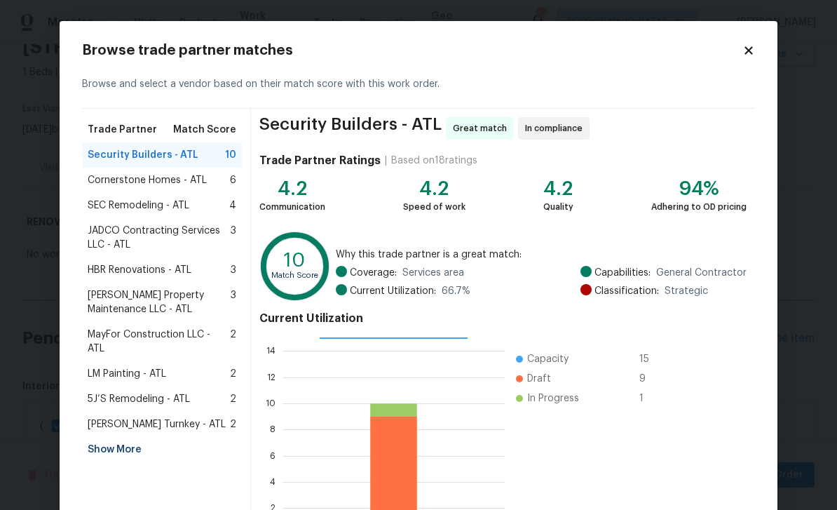
click at [103, 392] on span "5J’S Remodeling - ATL" at bounding box center [139, 399] width 102 height 14
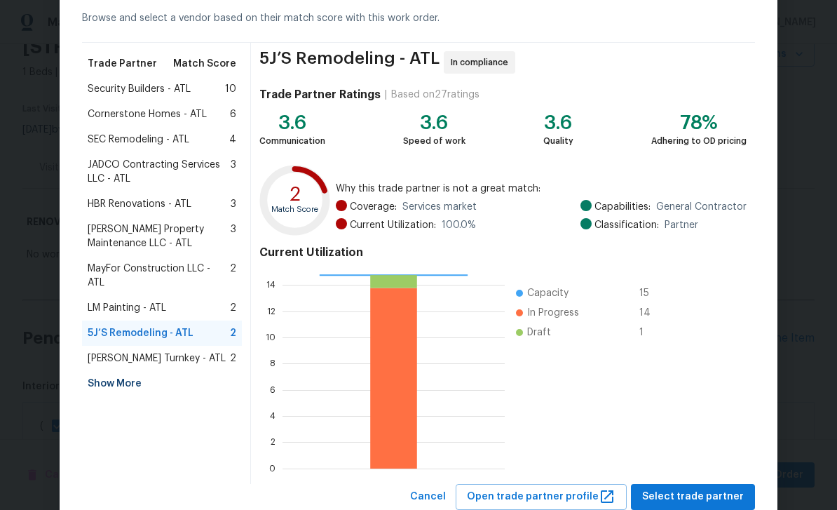
scroll to position [90, 0]
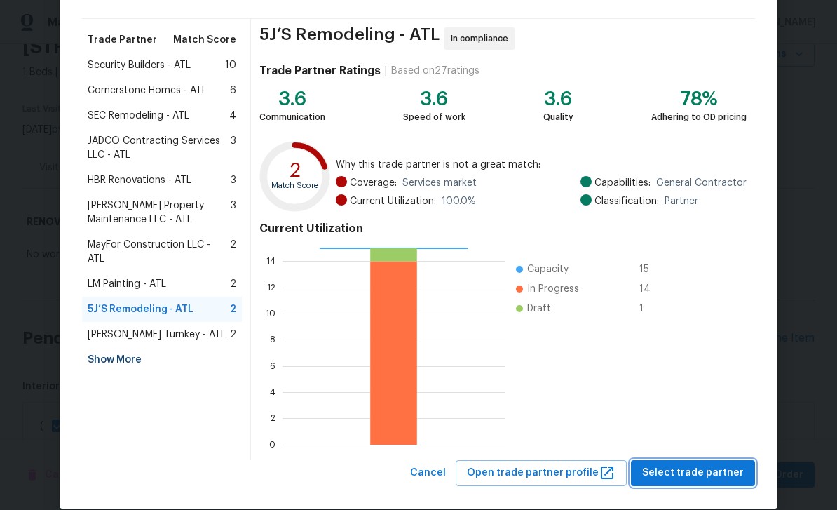
click at [708, 468] on span "Select trade partner" at bounding box center [693, 473] width 102 height 18
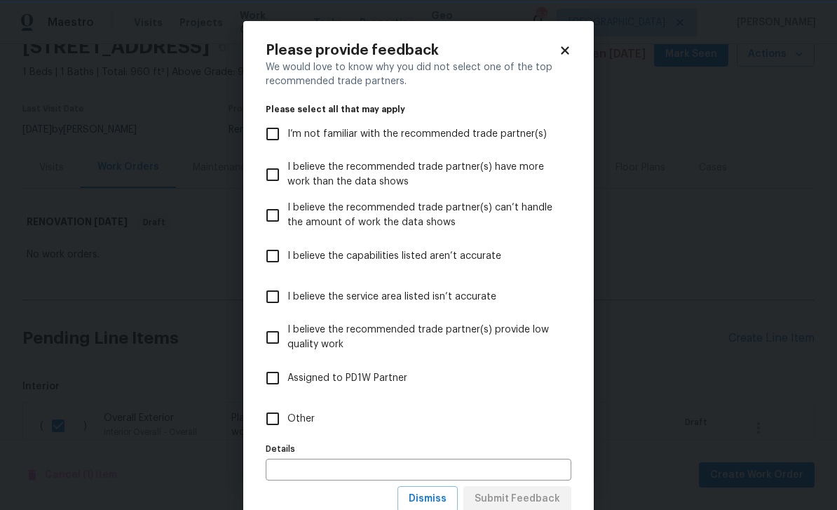
scroll to position [0, 0]
click at [278, 421] on input "Other" at bounding box center [272, 418] width 29 height 29
checkbox input "true"
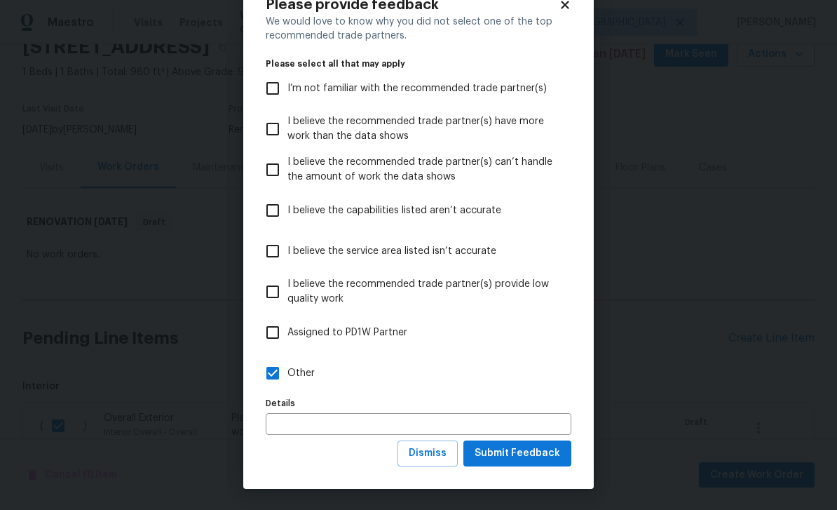
scroll to position [46, 0]
click at [541, 452] on span "Submit Feedback" at bounding box center [518, 454] width 86 height 18
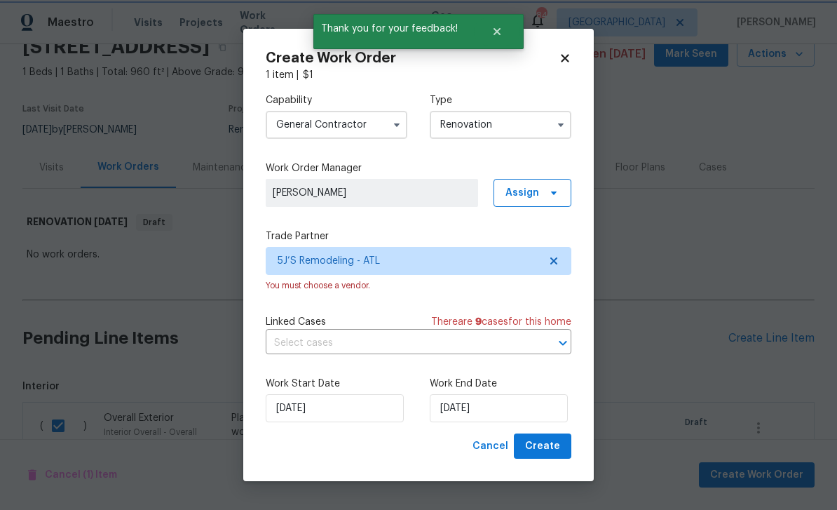
scroll to position [0, 0]
click at [562, 445] on button "Create" at bounding box center [542, 446] width 57 height 26
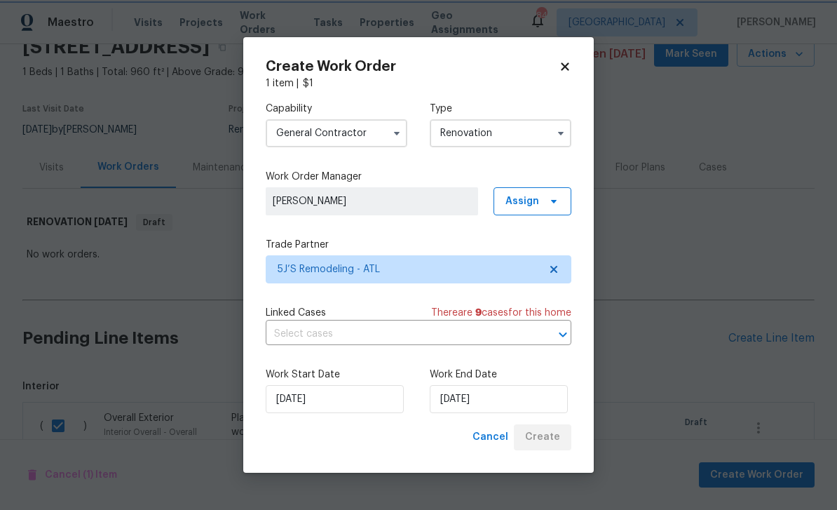
scroll to position [42, 0]
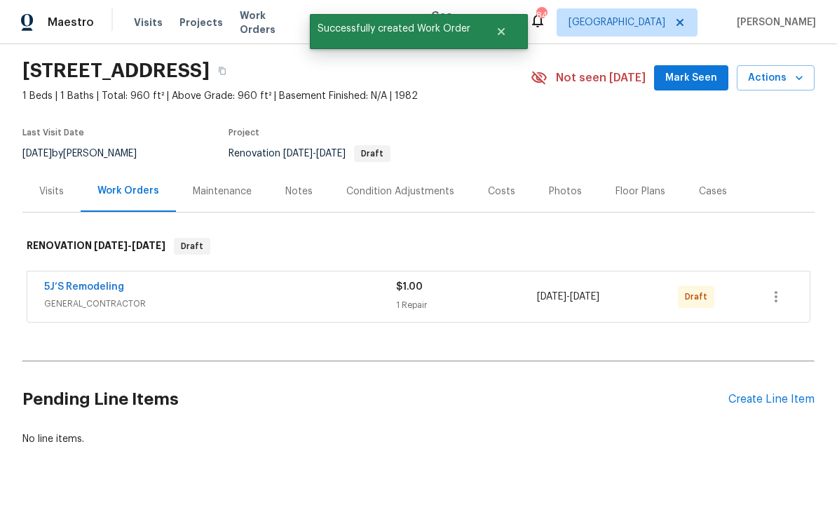
click at [762, 393] on div "Create Line Item" at bounding box center [771, 399] width 86 height 13
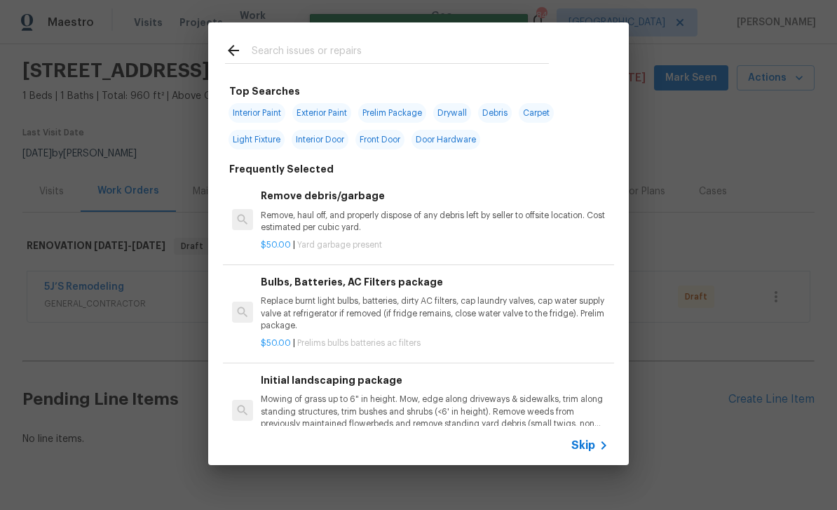
click at [273, 48] on input "text" at bounding box center [400, 52] width 297 height 21
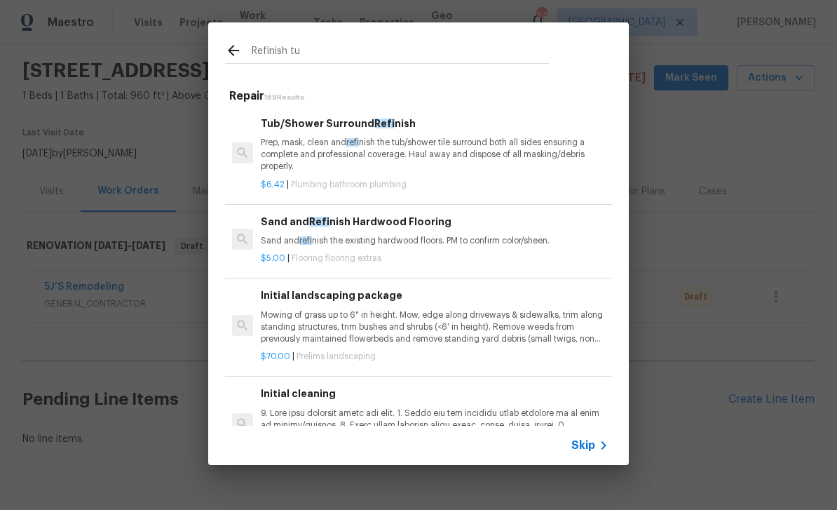
type input "Refinish tub"
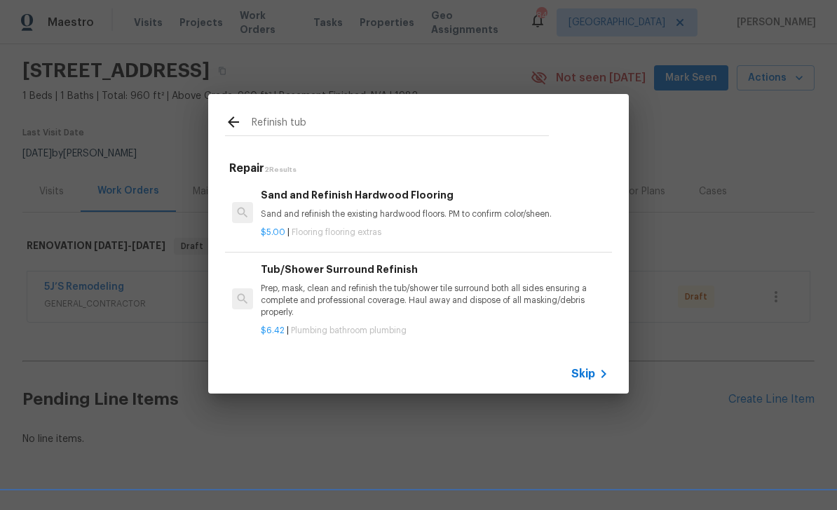
click at [513, 295] on p "Prep, mask, clean and refinish the tub/shower tile surround both all sides ensu…" at bounding box center [435, 301] width 348 height 36
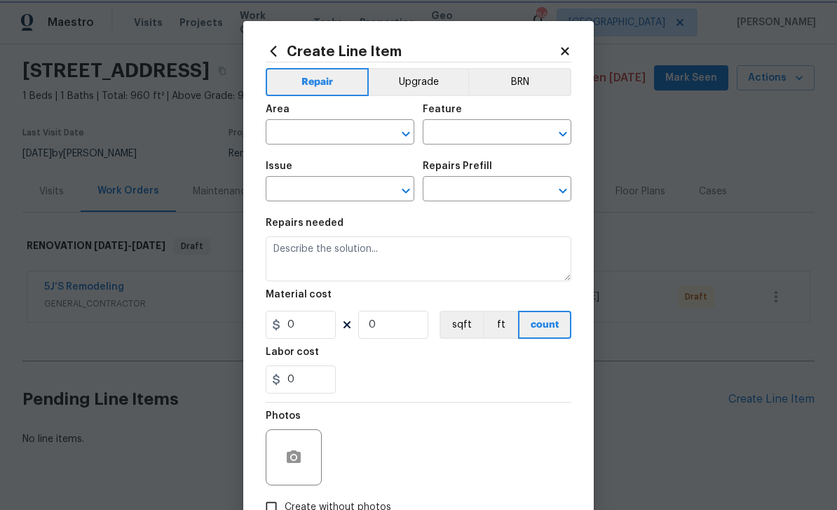
type input "Plumbing"
type input "Bathroom Plumbing"
type input "Tub/Shower Surround Refinish $6.42"
type textarea "Prep, mask, clean and refinish the tub/shower tile surround both all sides ensu…"
type input "6.42"
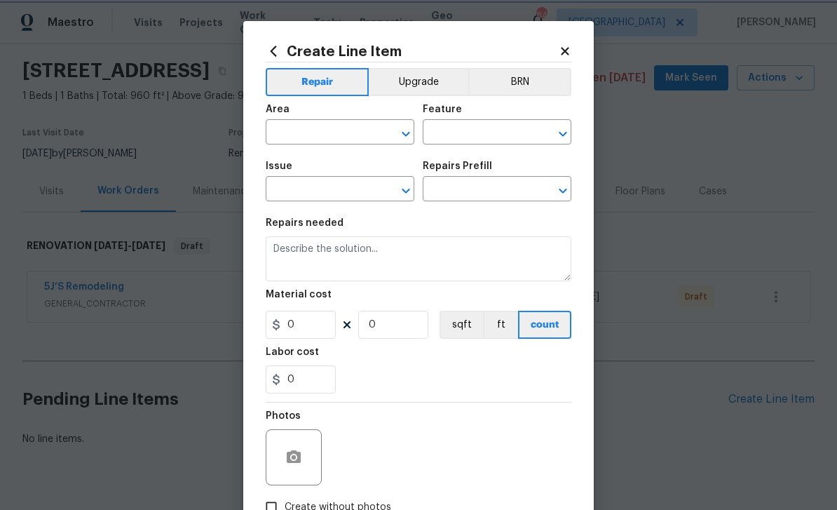
type input "1"
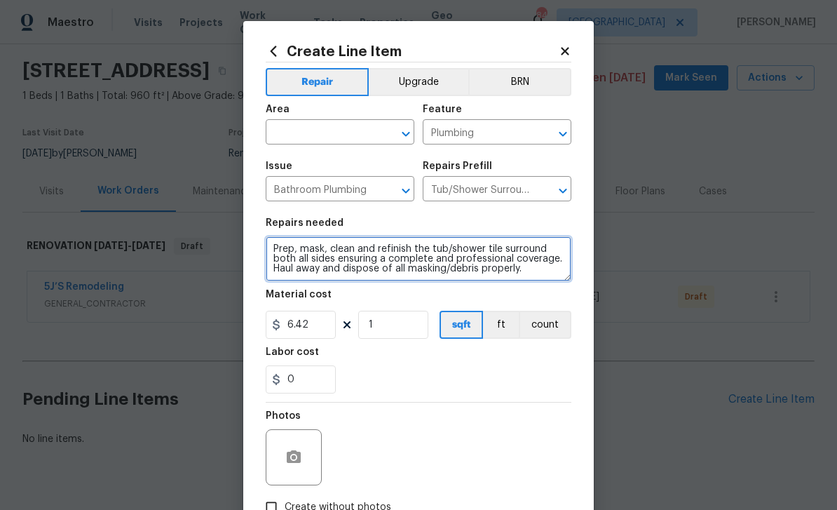
click at [538, 271] on textarea "Prep, mask, clean and refinish the tub/shower tile surround both all sides ensu…" at bounding box center [419, 258] width 306 height 45
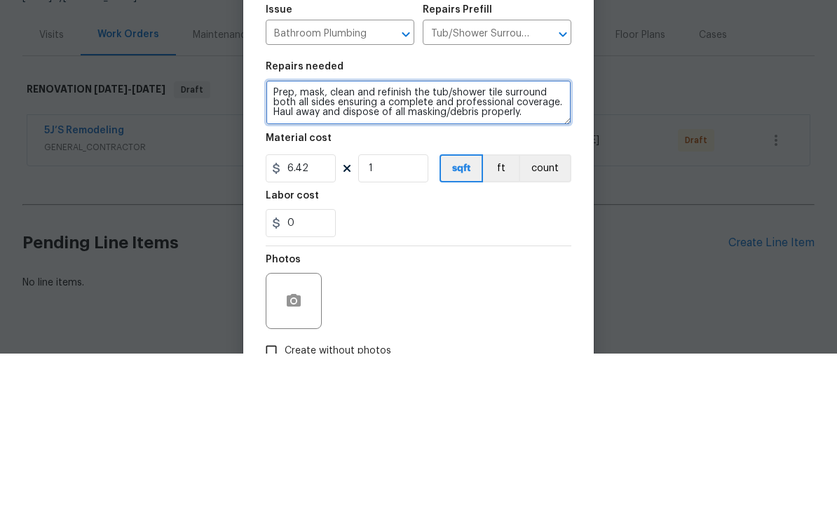
scroll to position [3, 0]
click at [275, 236] on textarea "Prep, mask, clean and refinish the tub/shower tile surround both all sides ensu…" at bounding box center [419, 258] width 306 height 45
click at [325, 236] on textarea "Prep, mask, clean and refinish the tub/shower tile surround both all sides ensu…" at bounding box center [419, 258] width 306 height 45
click at [277, 236] on textarea "Prep, mask, clean and refinish the tub/shower tile surround both all sides ensu…" at bounding box center [419, 258] width 306 height 45
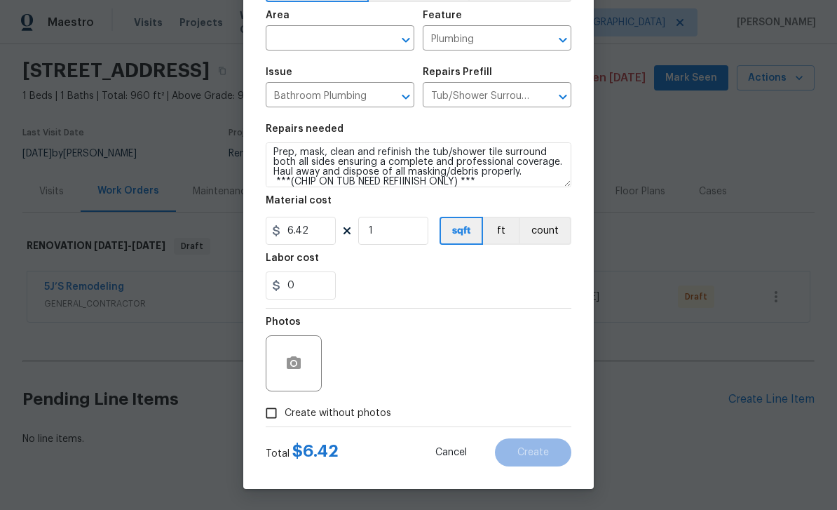
scroll to position [97, 0]
type textarea "Prep, mask, clean and refinish the tub/shower tile surround both all sides ensu…"
click at [271, 411] on input "Create without photos" at bounding box center [271, 413] width 27 height 27
checkbox input "true"
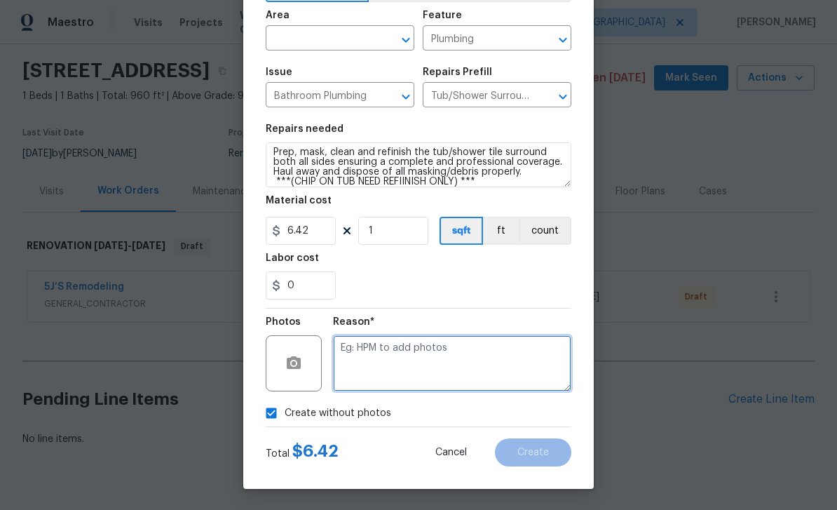
click at [509, 367] on textarea at bounding box center [452, 363] width 238 height 56
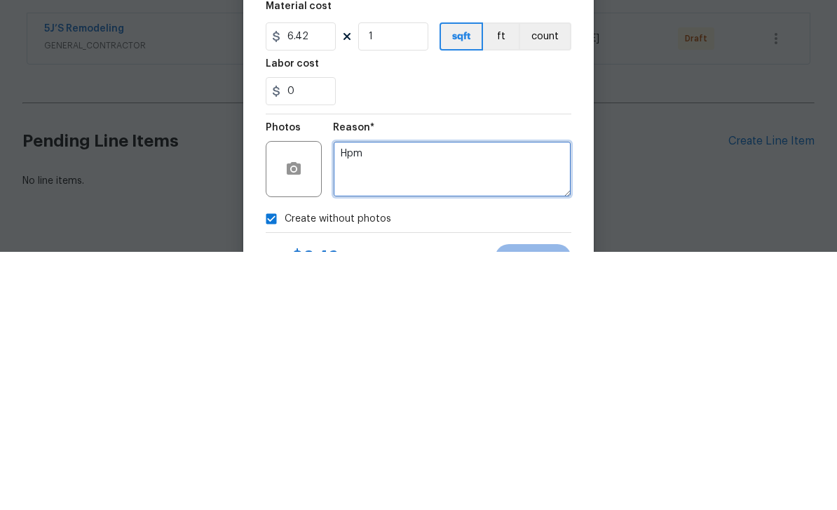
scroll to position [23, 0]
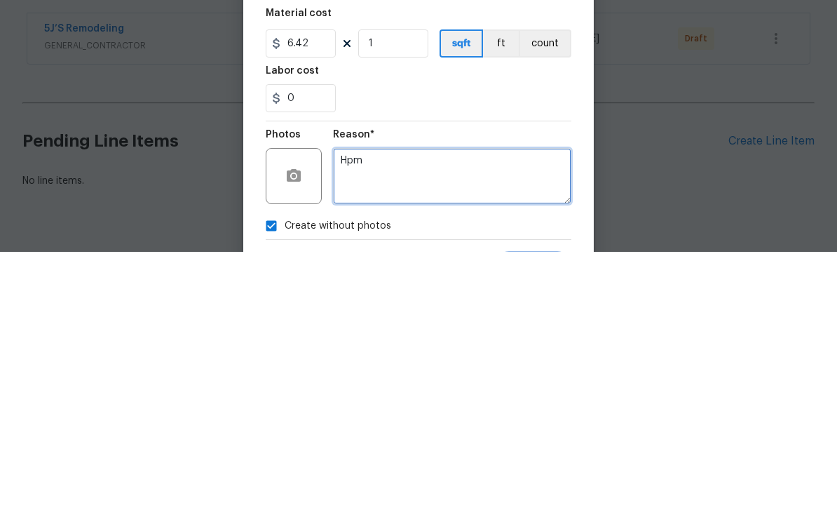
type textarea "Hpm"
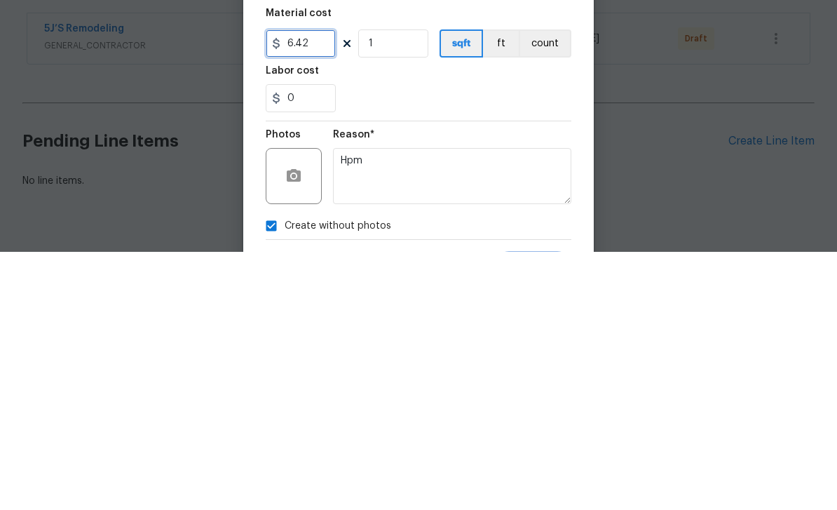
click at [311, 287] on input "6.42" at bounding box center [301, 301] width 70 height 28
type input "125"
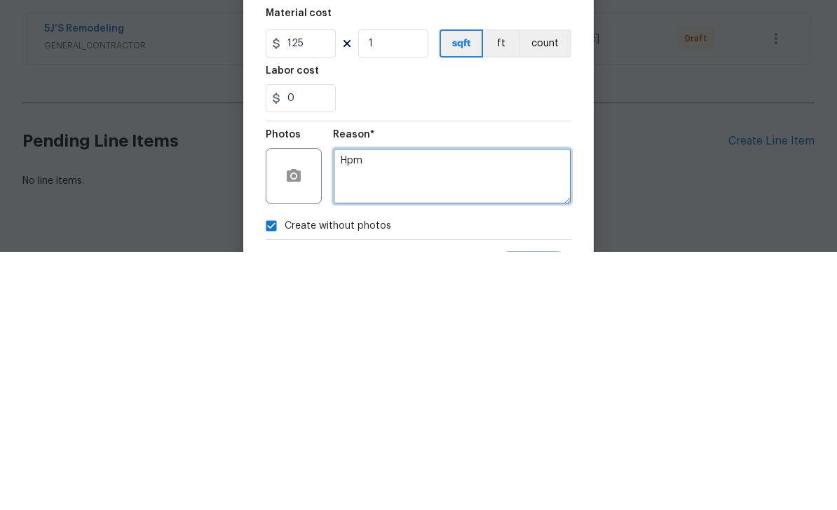
click at [475, 406] on textarea "Hpm" at bounding box center [452, 434] width 238 height 56
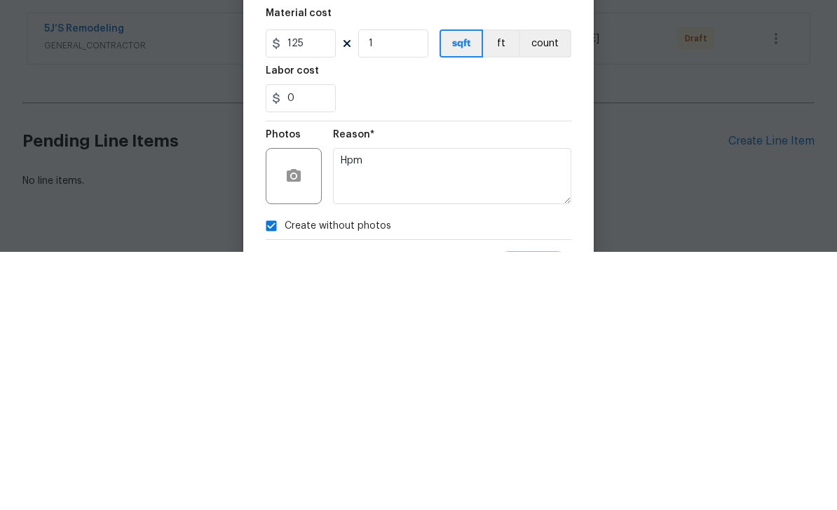
click at [548, 342] on div "0" at bounding box center [419, 356] width 306 height 28
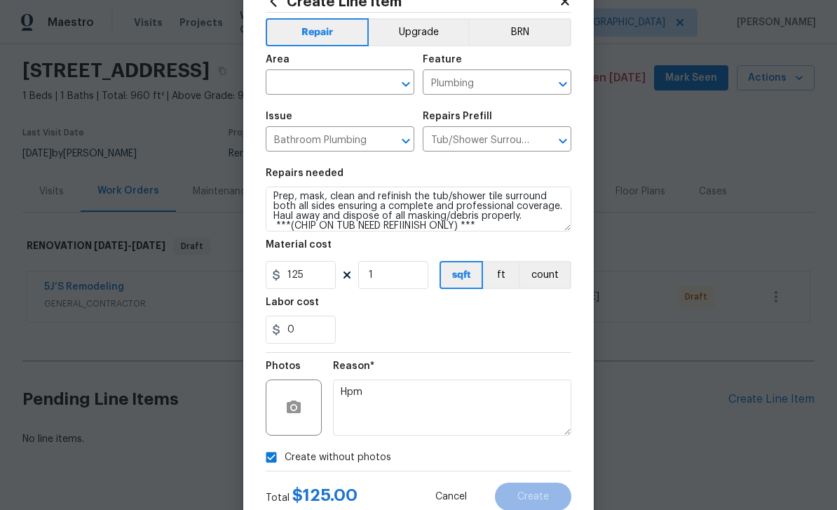
scroll to position [48, 0]
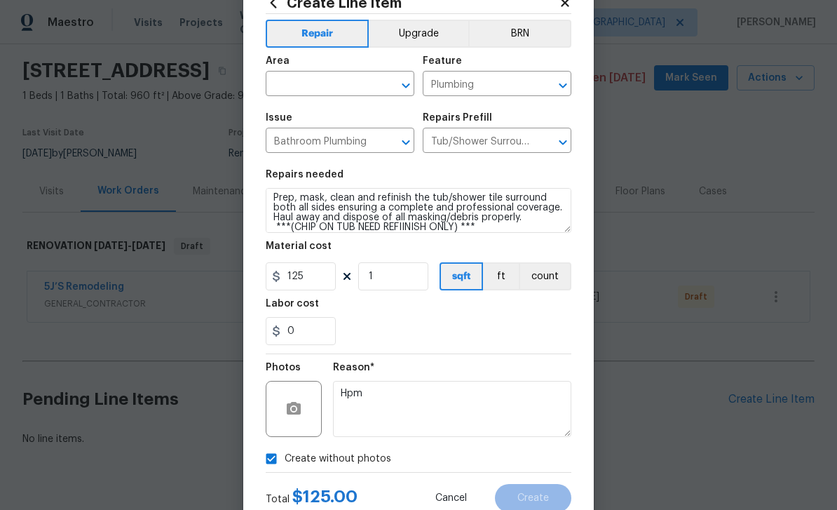
click at [349, 85] on input "text" at bounding box center [320, 85] width 109 height 22
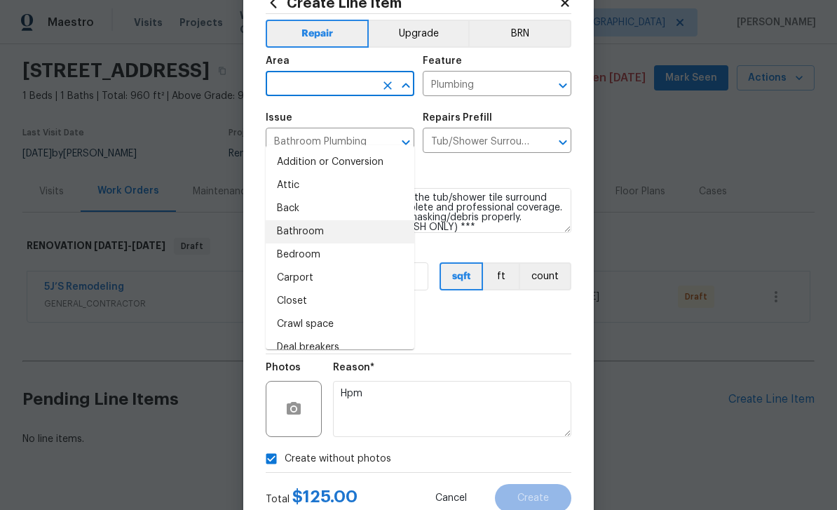
click at [318, 220] on li "Bathroom" at bounding box center [340, 231] width 149 height 23
type input "Bathroom"
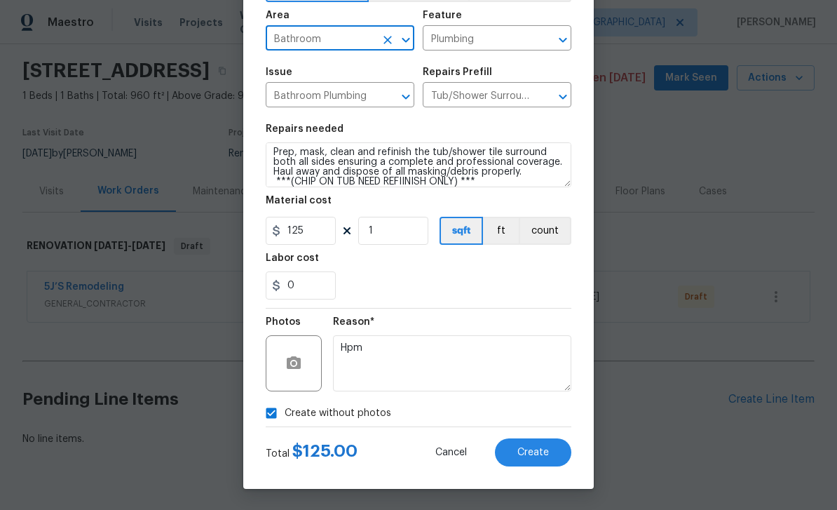
scroll to position [97, 0]
click at [544, 455] on span "Create" at bounding box center [533, 452] width 32 height 11
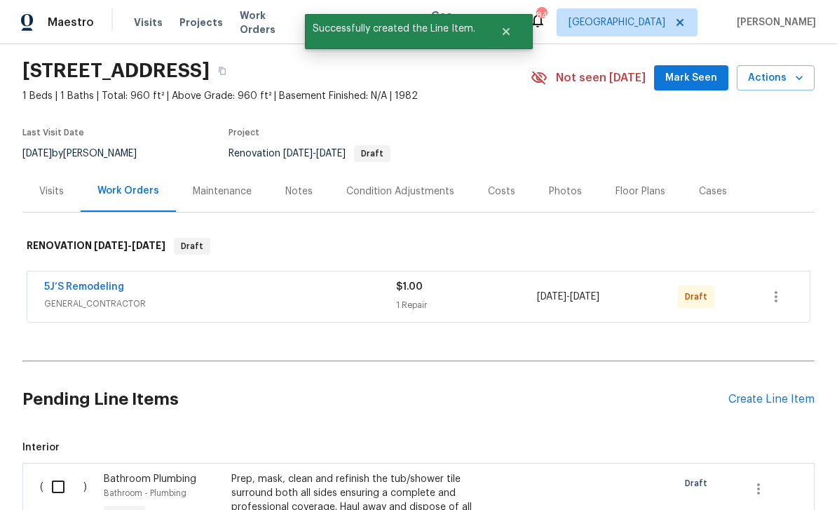
click at [490, 184] on div "Costs" at bounding box center [501, 191] width 27 height 14
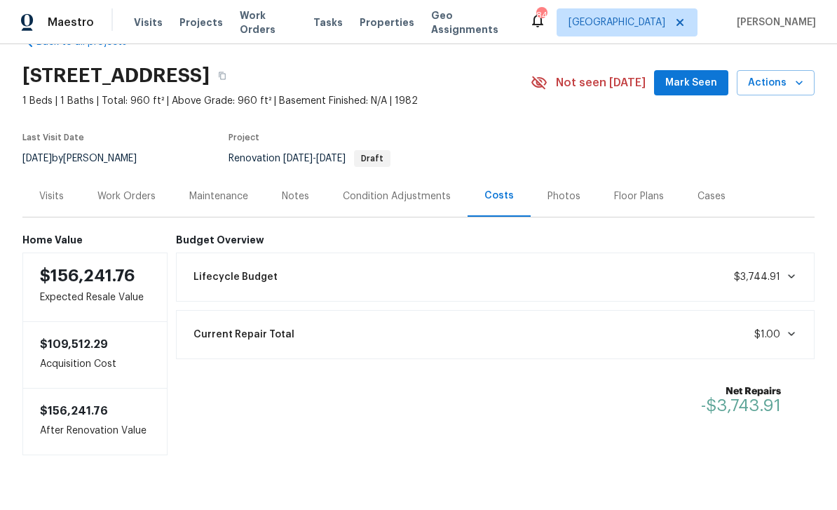
click at [390, 189] on div "Condition Adjustments" at bounding box center [397, 196] width 108 height 14
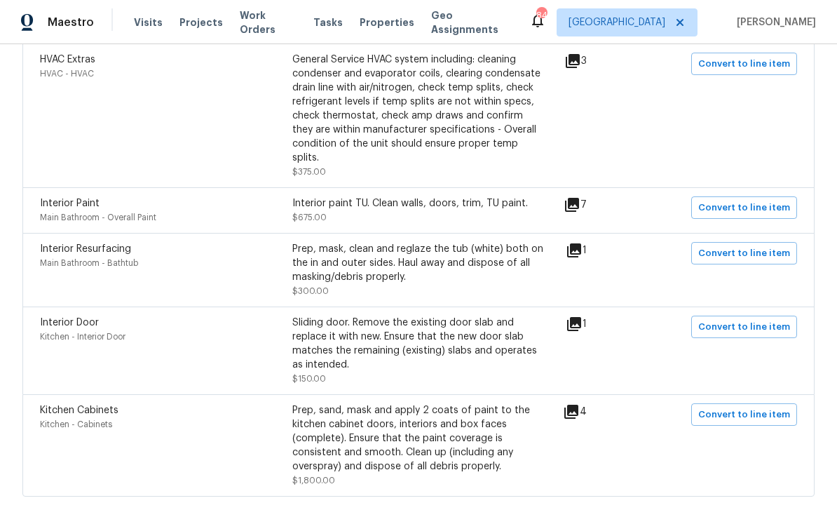
scroll to position [347, 0]
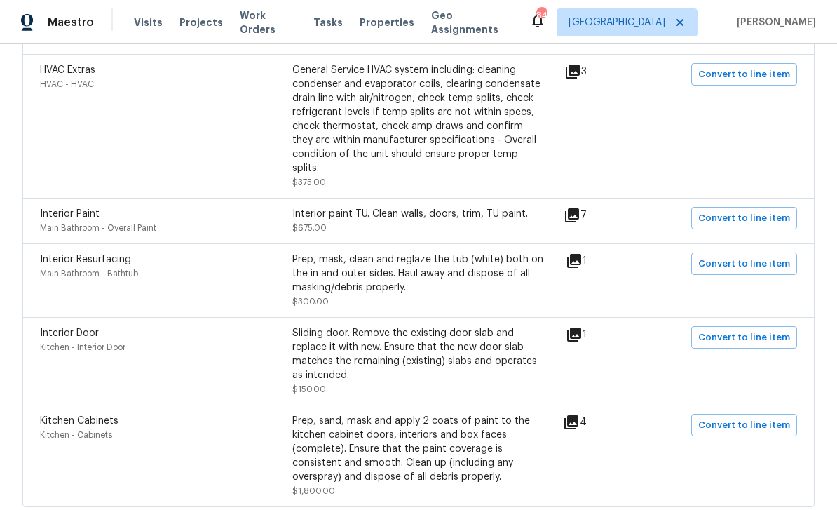
click at [581, 254] on icon at bounding box center [574, 261] width 14 height 14
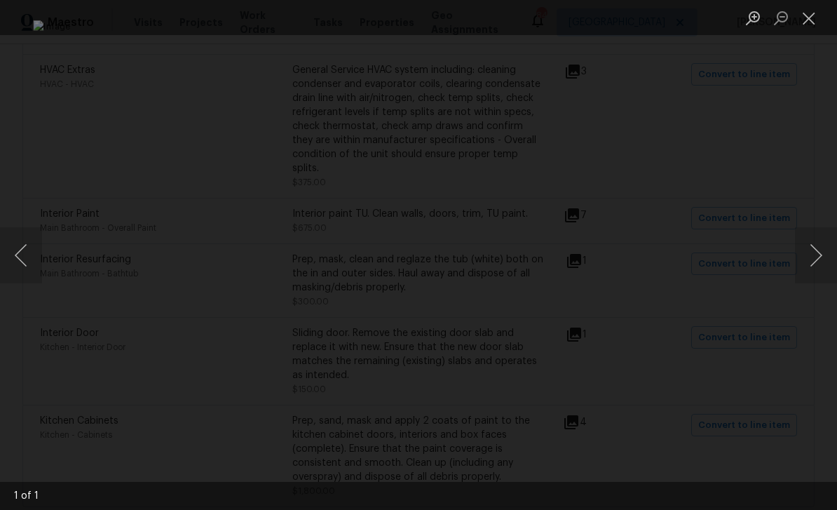
click at [604, 272] on img "Lightbox" at bounding box center [418, 254] width 771 height 469
click at [611, 283] on img "Lightbox" at bounding box center [418, 254] width 771 height 469
click at [615, 294] on img "Lightbox" at bounding box center [225, 226] width 1548 height 942
click at [614, 293] on img "Lightbox" at bounding box center [225, 226] width 1548 height 942
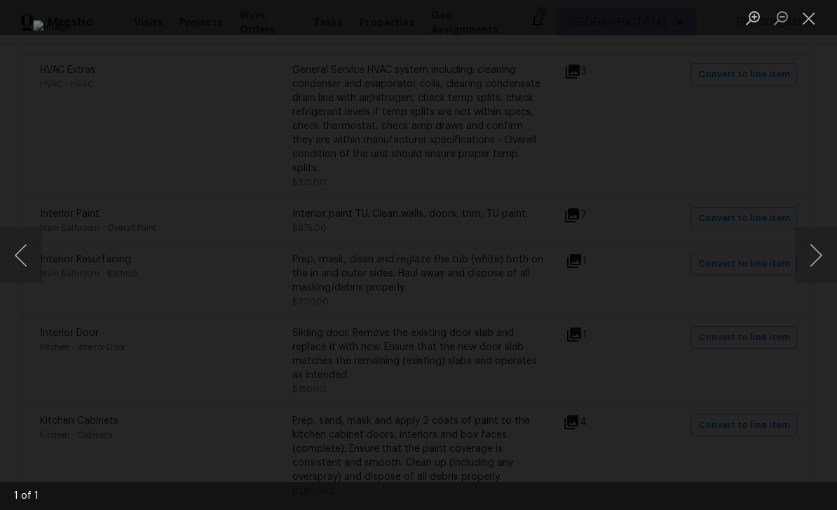
click at [806, 22] on button "Close lightbox" at bounding box center [809, 18] width 28 height 25
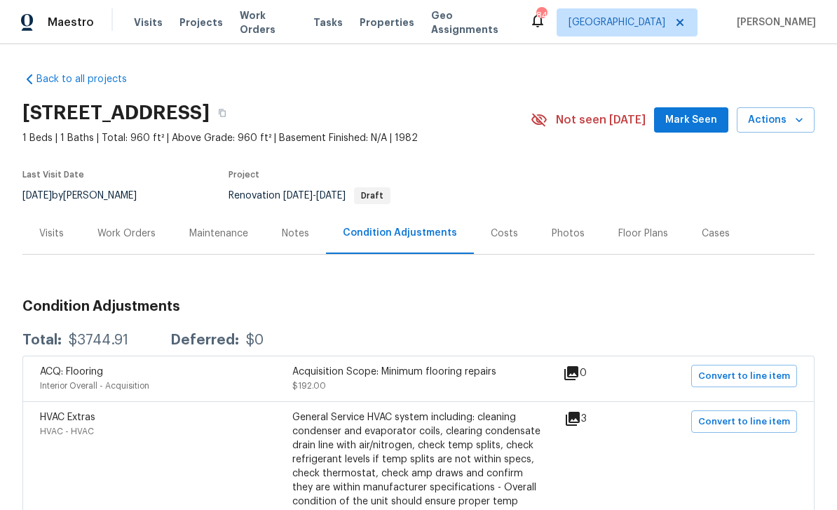
scroll to position [0, 0]
click at [126, 226] on div "Work Orders" at bounding box center [126, 233] width 58 height 14
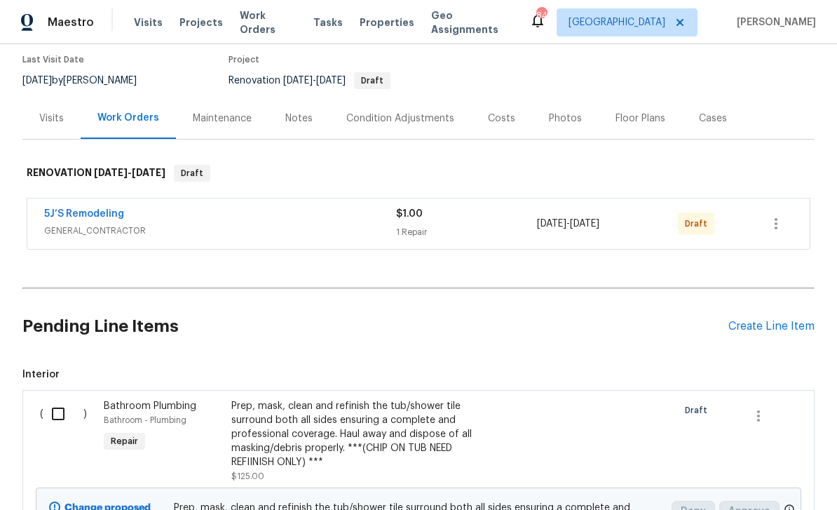
scroll to position [125, 0]
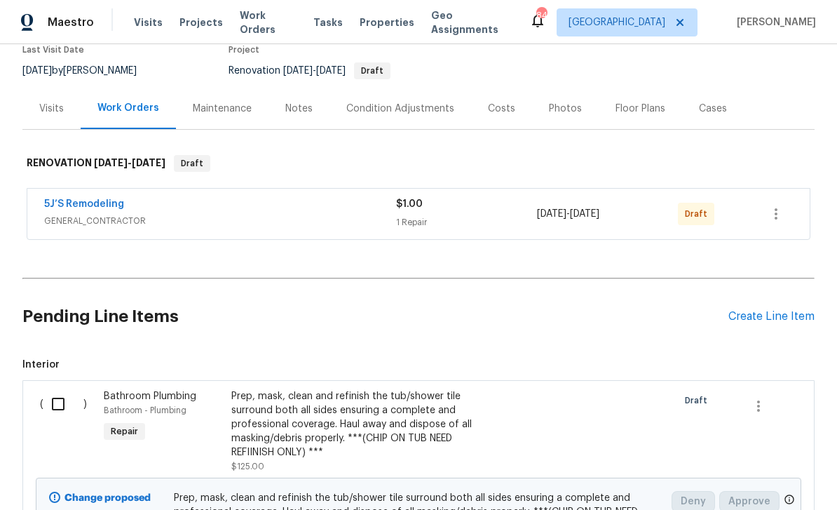
click at [142, 391] on span "Bathroom Plumbing" at bounding box center [150, 396] width 93 height 10
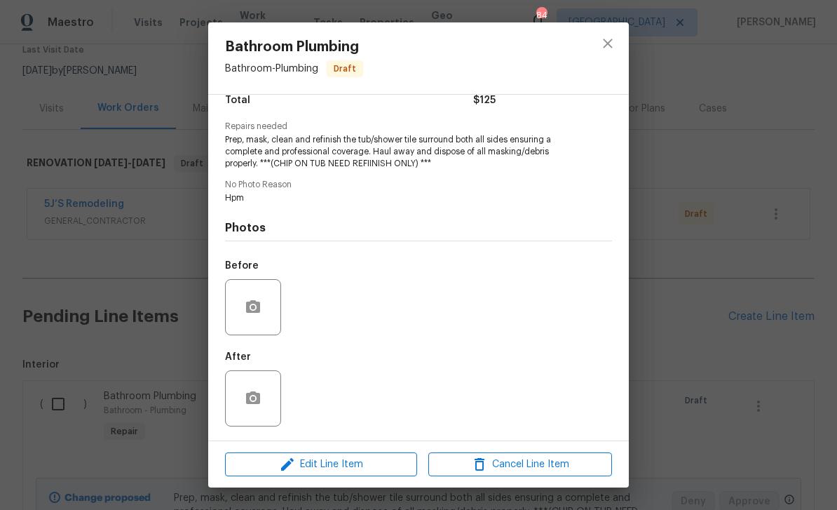
scroll to position [127, 0]
click at [259, 300] on icon "button" at bounding box center [253, 307] width 17 height 17
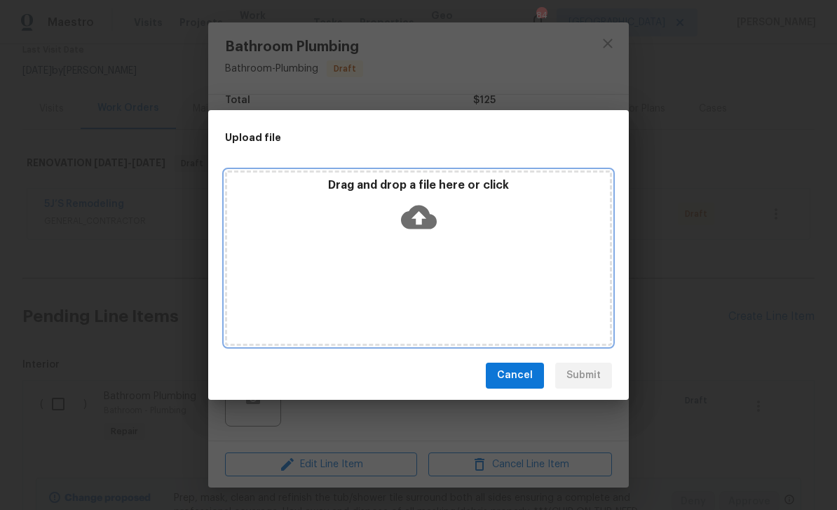
click at [556, 287] on div "Drag and drop a file here or click" at bounding box center [418, 257] width 387 height 175
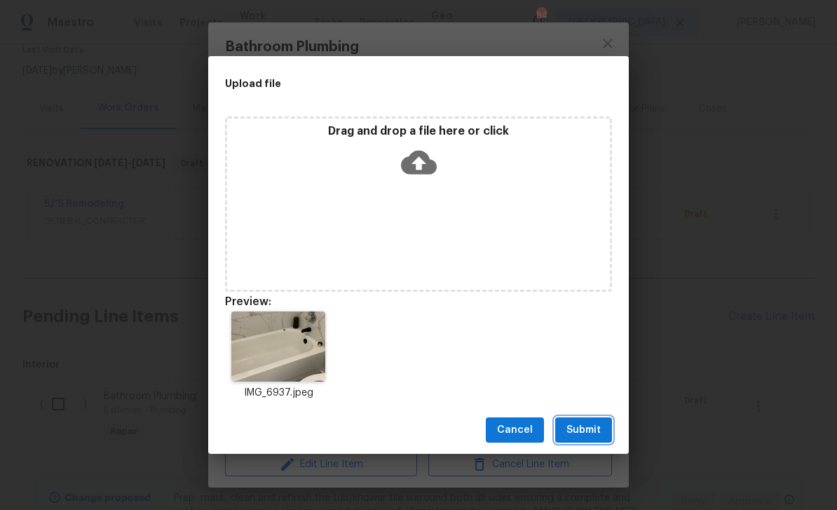
click at [590, 435] on span "Submit" at bounding box center [584, 430] width 34 height 18
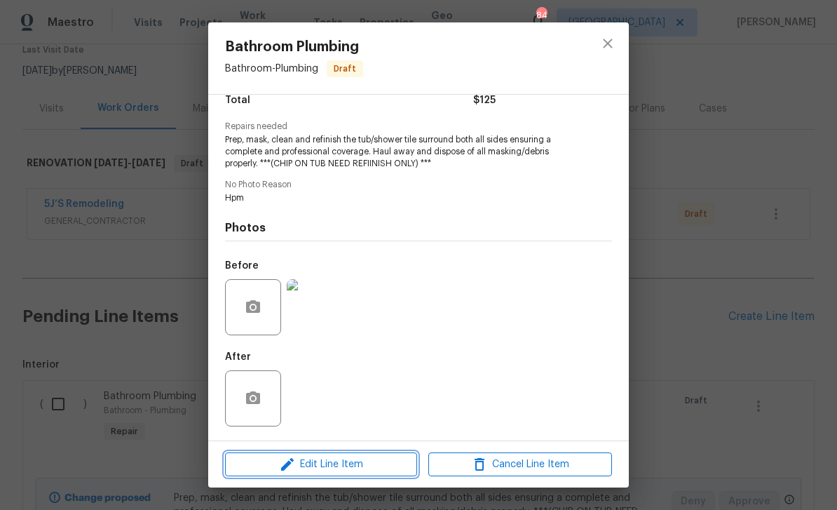
click at [366, 474] on button "Edit Line Item" at bounding box center [321, 464] width 192 height 25
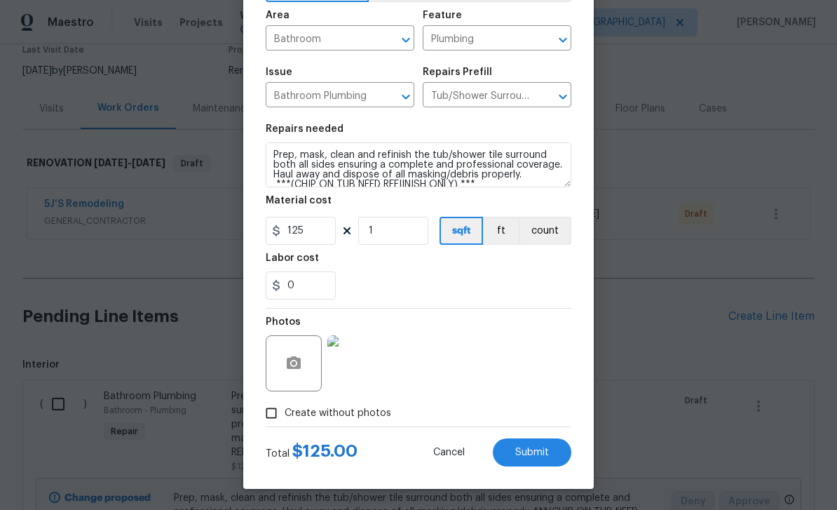
scroll to position [97, 0]
click at [543, 452] on span "Submit" at bounding box center [532, 452] width 34 height 11
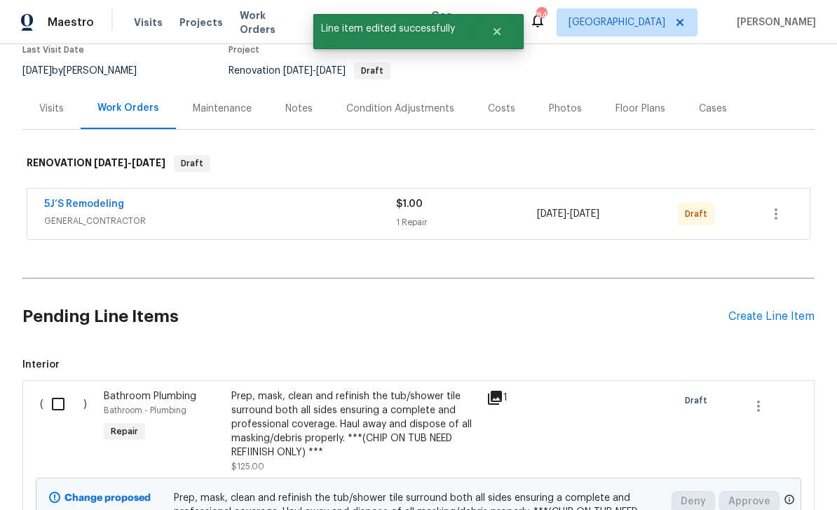
scroll to position [0, 0]
click at [60, 389] on input "checkbox" at bounding box center [63, 403] width 40 height 29
checkbox input "true"
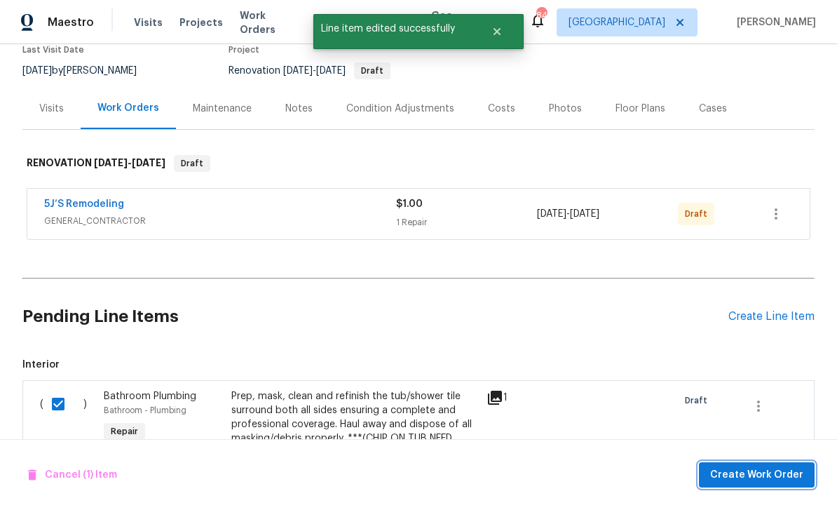
click at [758, 468] on span "Create Work Order" at bounding box center [756, 475] width 93 height 18
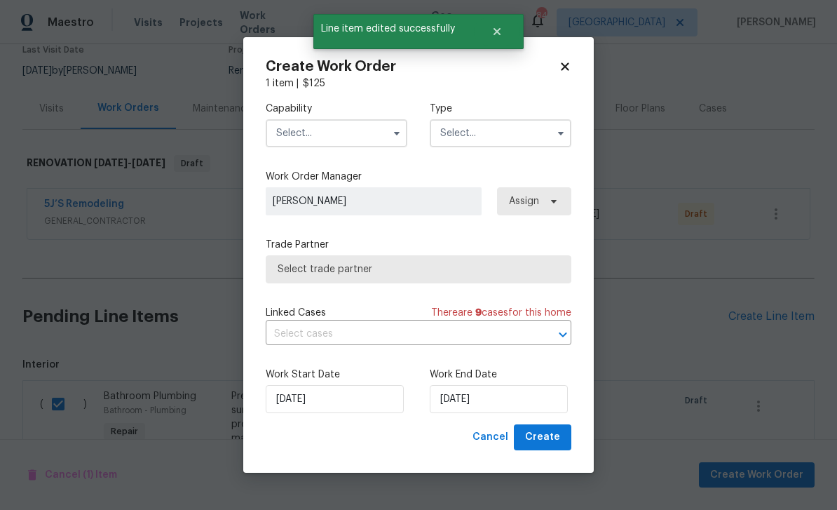
click at [307, 125] on input "text" at bounding box center [337, 133] width 142 height 28
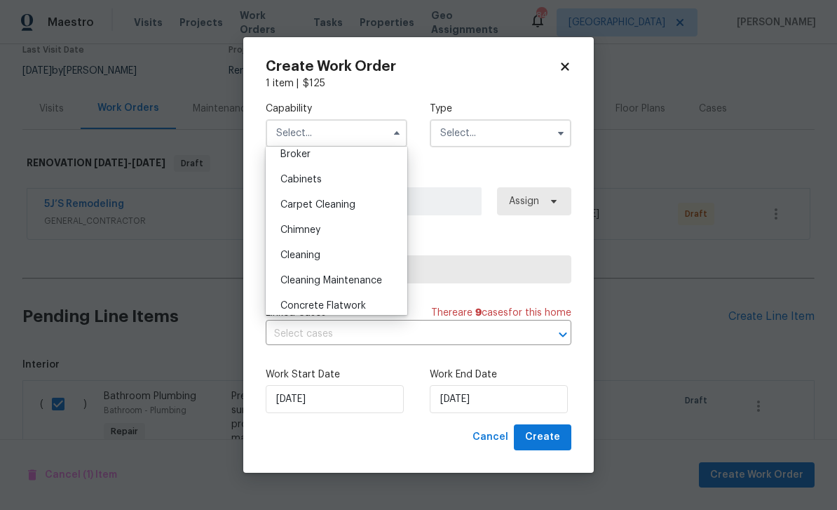
scroll to position [108, 0]
click at [296, 204] on span "Carpet Cleaning" at bounding box center [317, 206] width 75 height 10
type input "Carpet Cleaning"
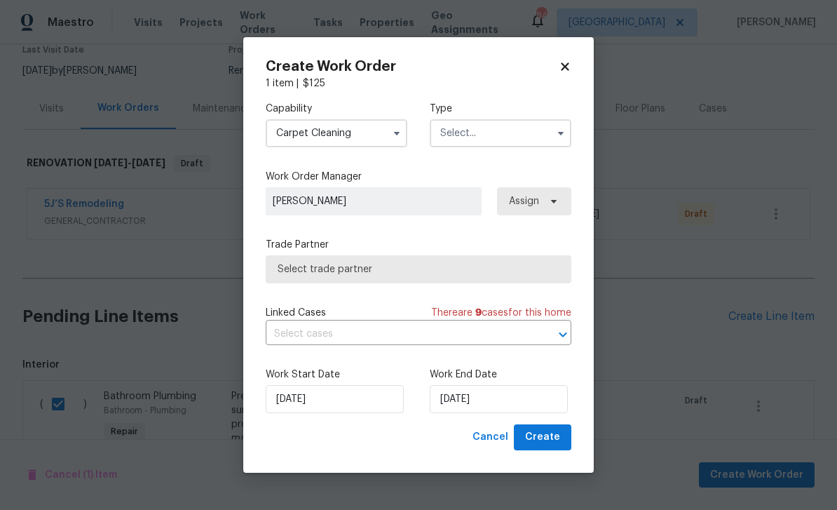
click at [525, 124] on input "text" at bounding box center [501, 133] width 142 height 28
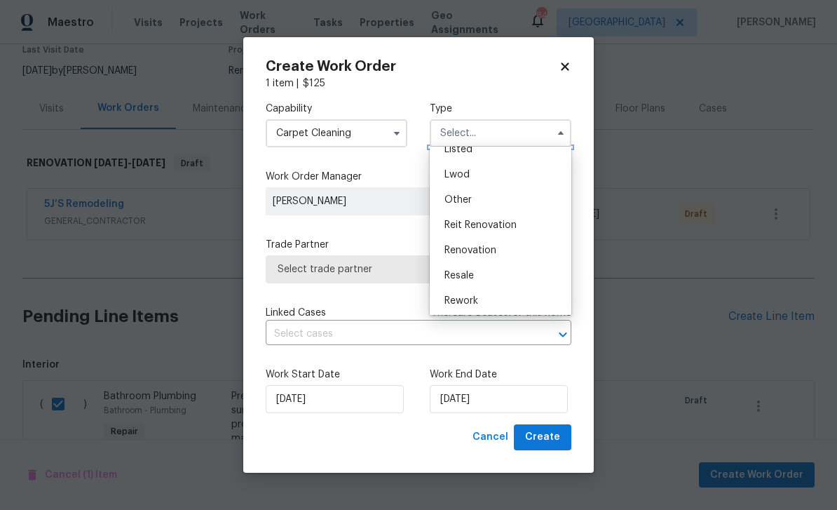
scroll to position [144, 0]
click at [541, 245] on div "Renovation" at bounding box center [500, 245] width 135 height 25
type input "Renovation"
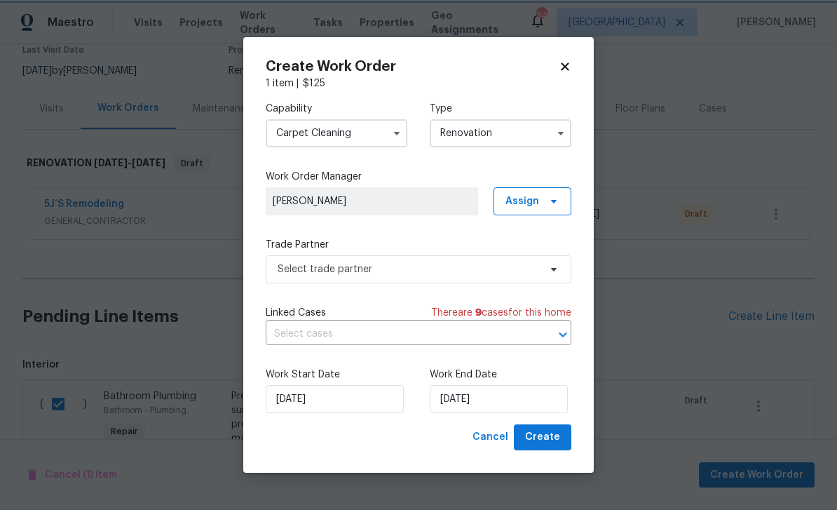
scroll to position [0, 0]
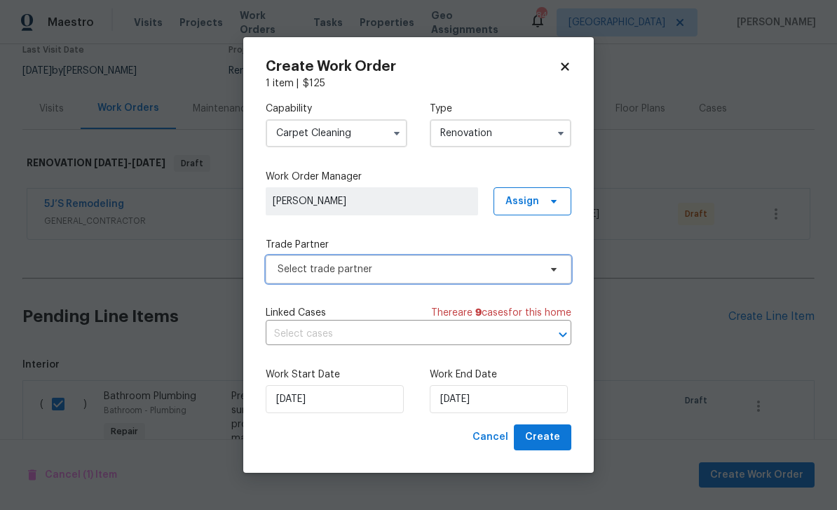
click at [530, 268] on span "Select trade partner" at bounding box center [409, 269] width 262 height 14
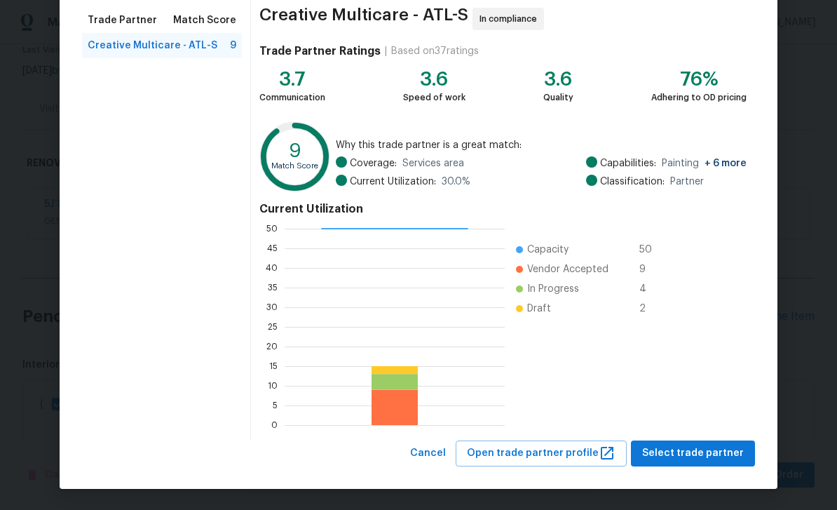
scroll to position [109, 0]
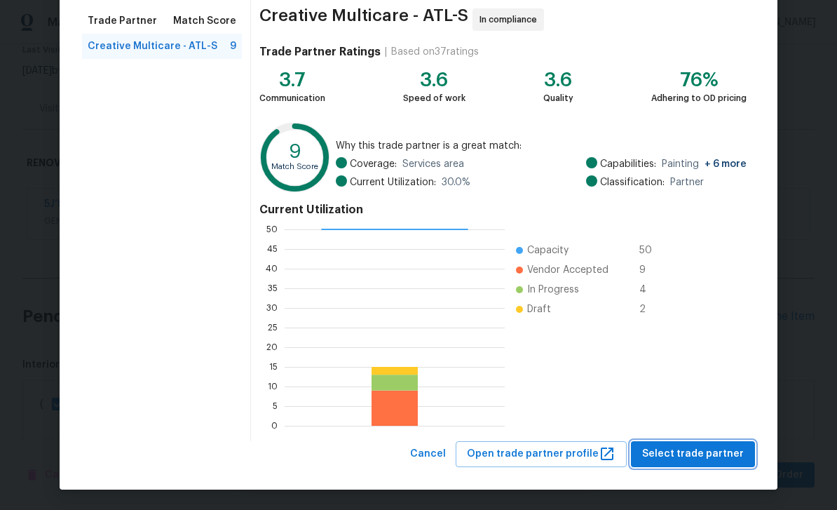
click at [704, 453] on span "Select trade partner" at bounding box center [693, 454] width 102 height 18
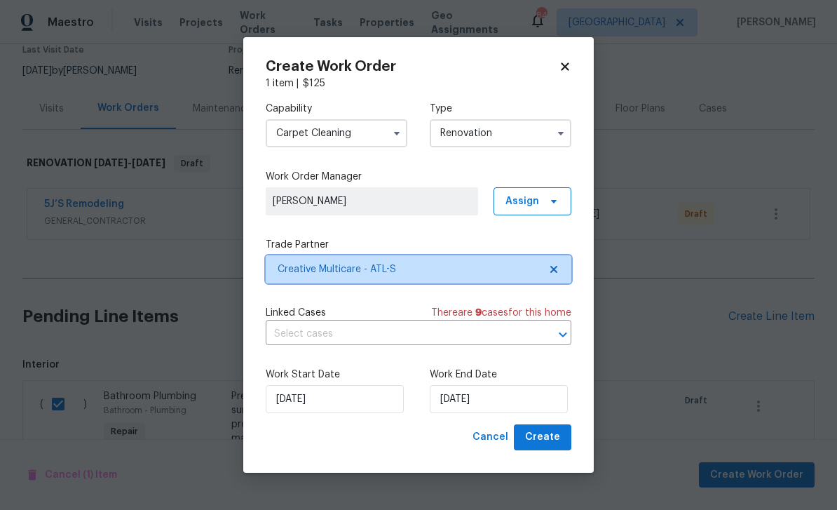
scroll to position [0, 0]
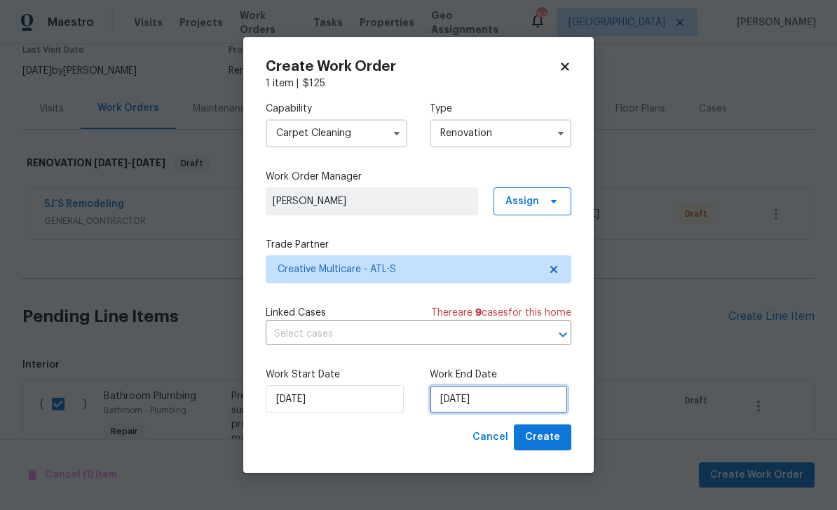
click at [534, 395] on input "9/26/2025" at bounding box center [499, 399] width 138 height 28
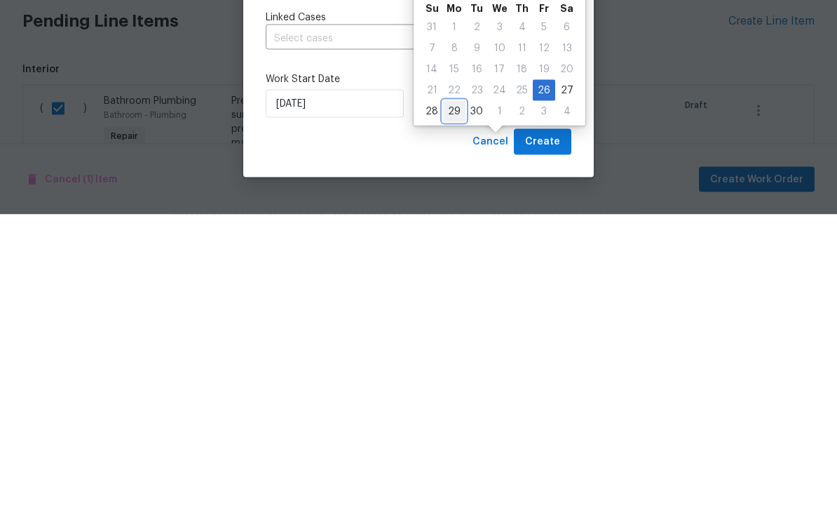
click at [457, 397] on div "29" at bounding box center [454, 407] width 22 height 20
type input "[DATE]"
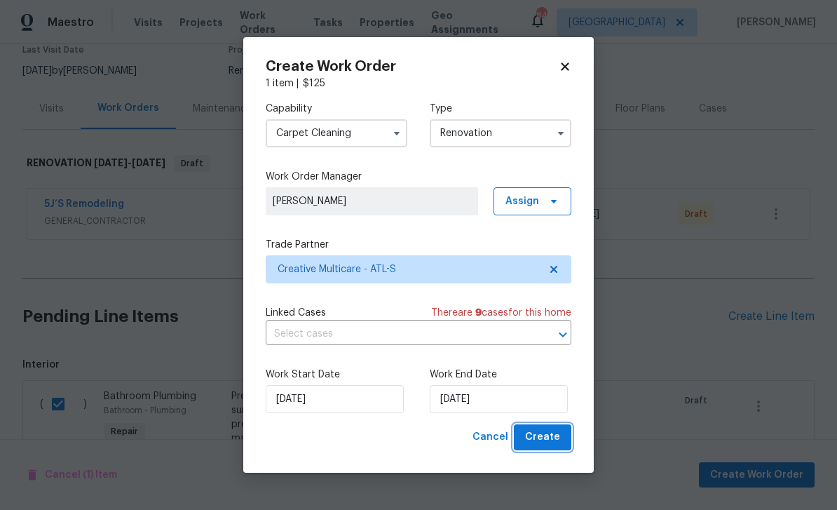
click at [548, 431] on span "Create" at bounding box center [542, 437] width 35 height 18
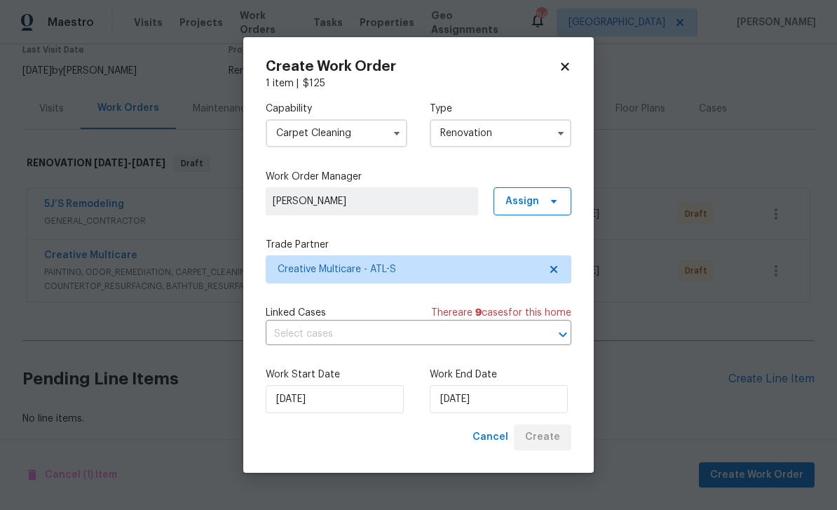
scroll to position [104, 0]
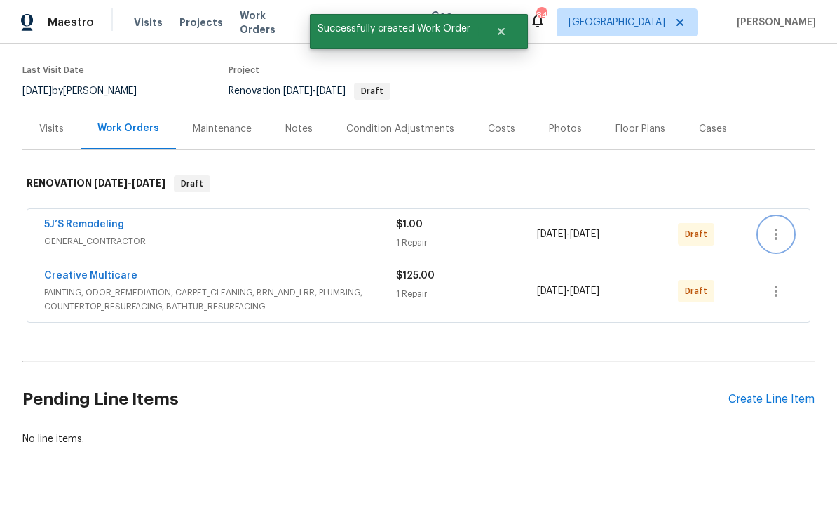
click at [778, 226] on icon "button" at bounding box center [776, 234] width 17 height 17
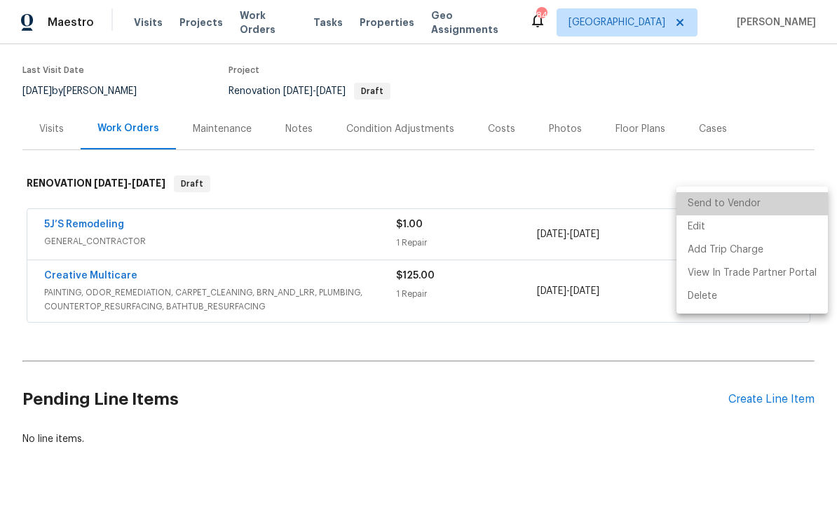
click at [769, 205] on li "Send to Vendor" at bounding box center [752, 203] width 151 height 23
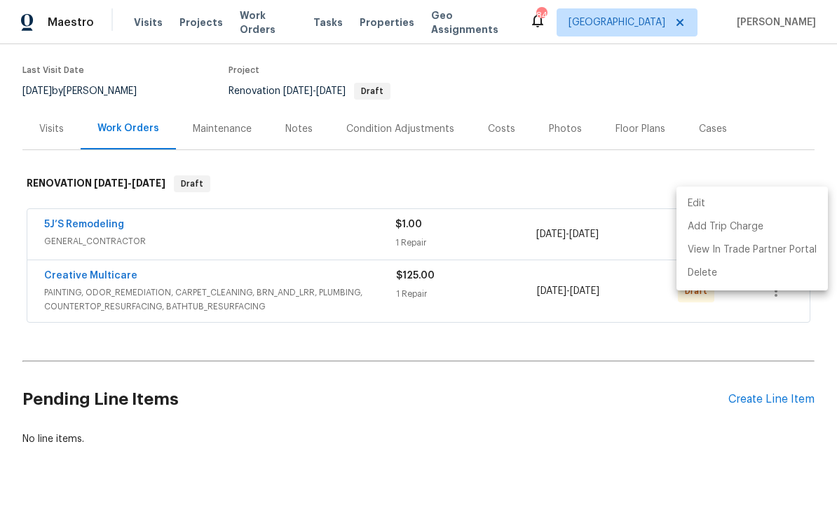
click at [712, 311] on div at bounding box center [418, 255] width 837 height 510
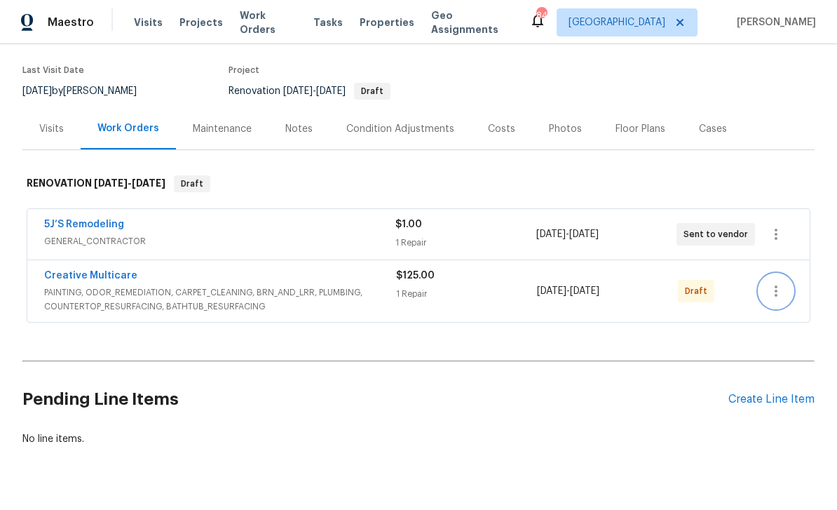
click at [782, 283] on icon "button" at bounding box center [776, 291] width 17 height 17
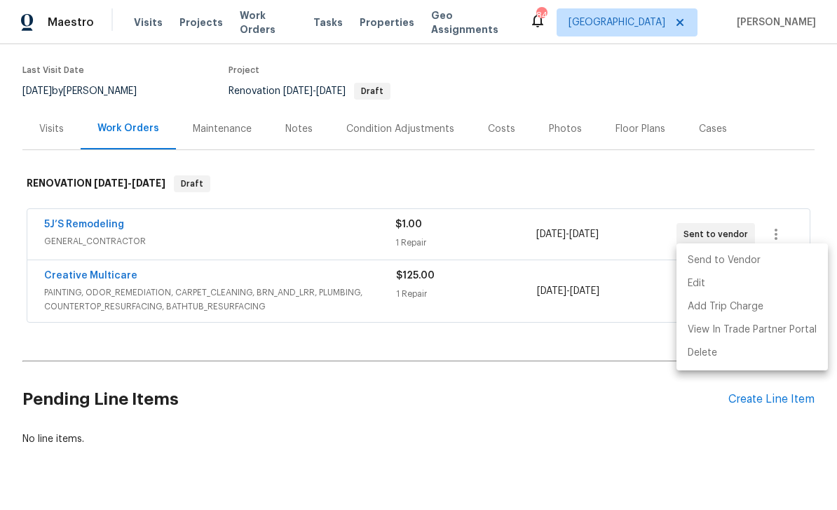
click at [760, 261] on li "Send to Vendor" at bounding box center [752, 260] width 151 height 23
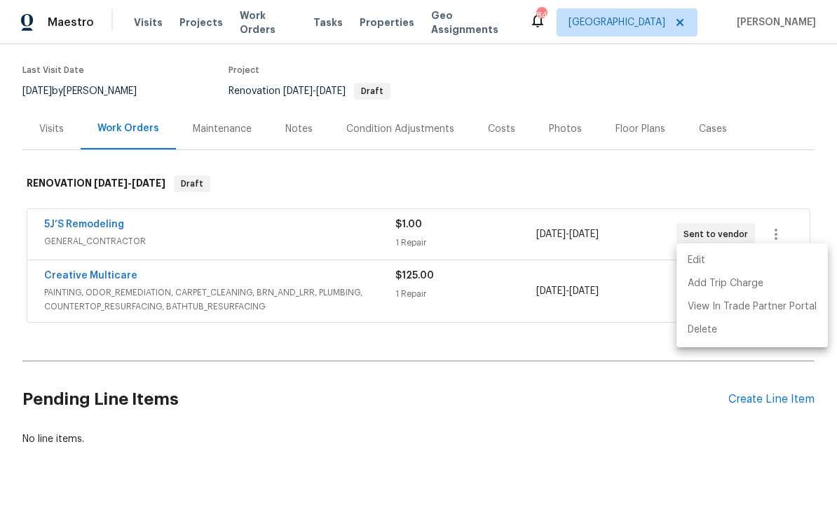
click at [784, 133] on div at bounding box center [418, 255] width 837 height 510
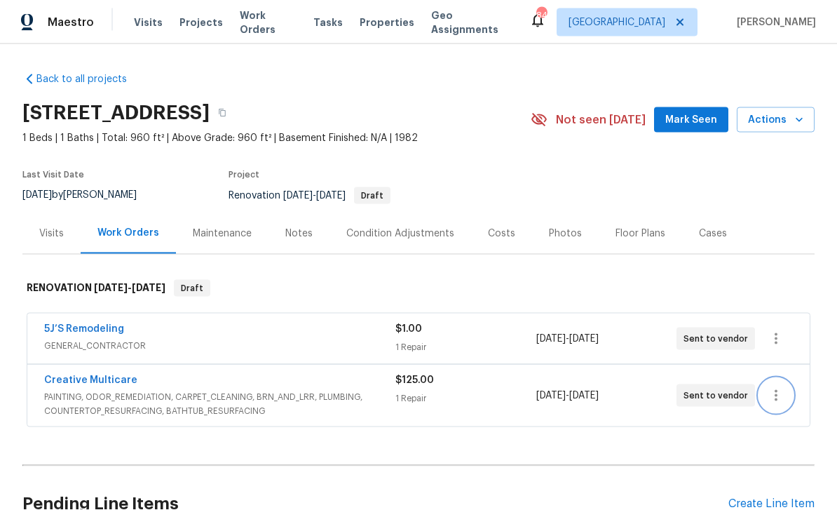
scroll to position [0, 0]
click at [693, 127] on span "Mark Seen" at bounding box center [691, 120] width 52 height 18
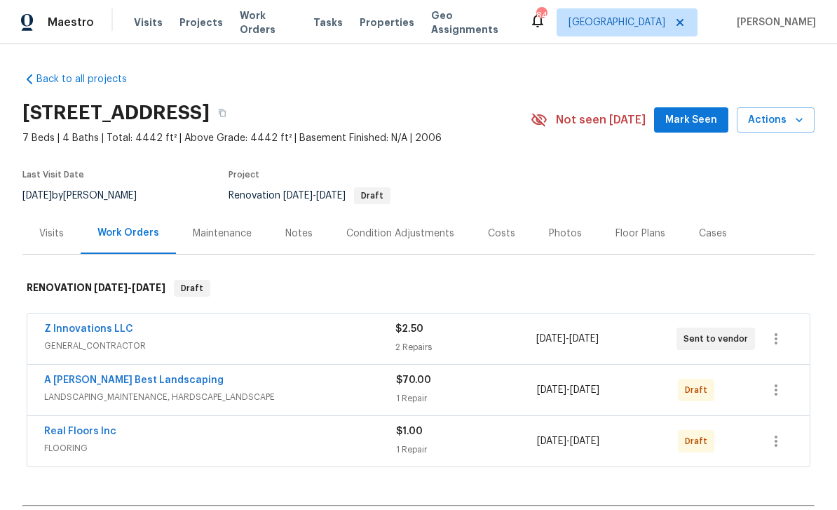
click at [227, 236] on div "Maintenance" at bounding box center [222, 233] width 59 height 14
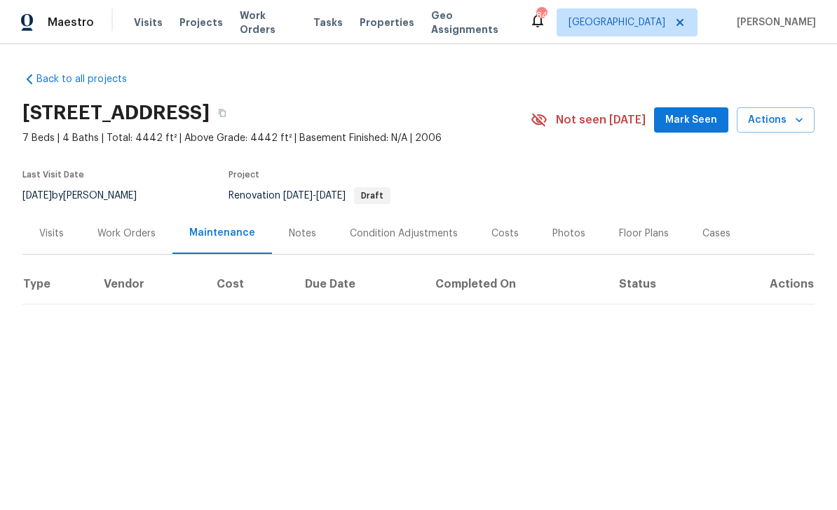
click at [498, 223] on div "Costs" at bounding box center [505, 232] width 61 height 41
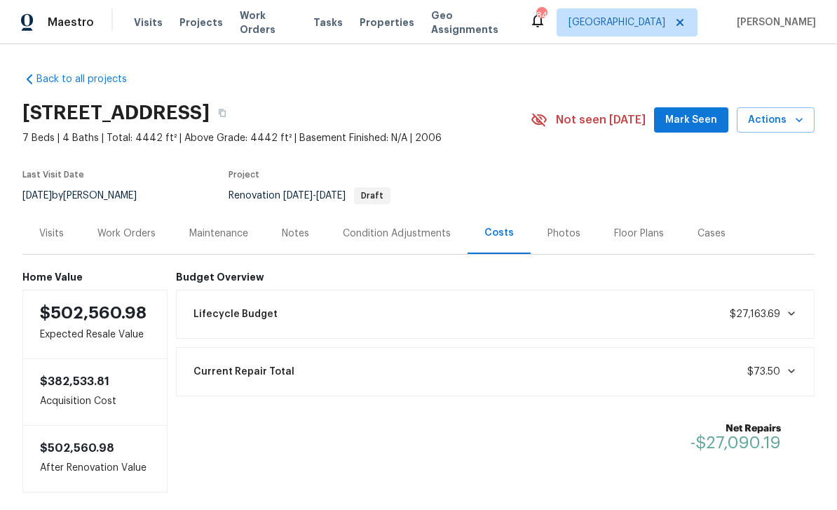
click at [378, 232] on div "Condition Adjustments" at bounding box center [397, 233] width 108 height 14
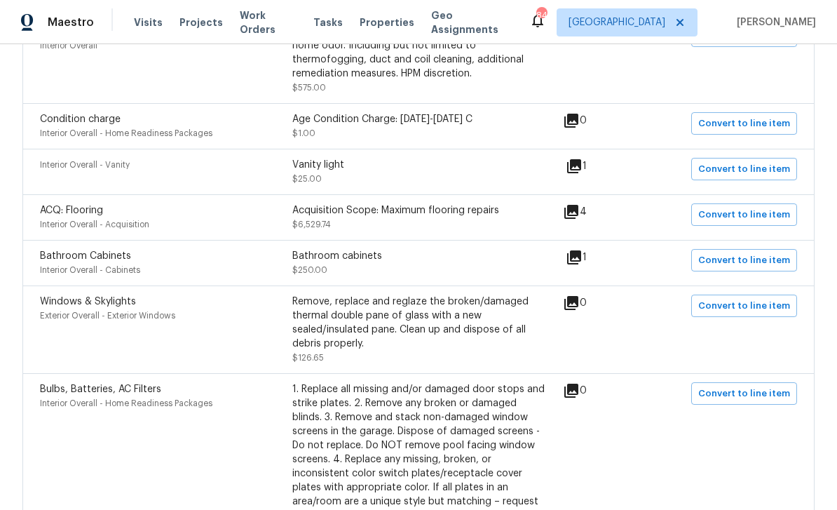
scroll to position [1050, 0]
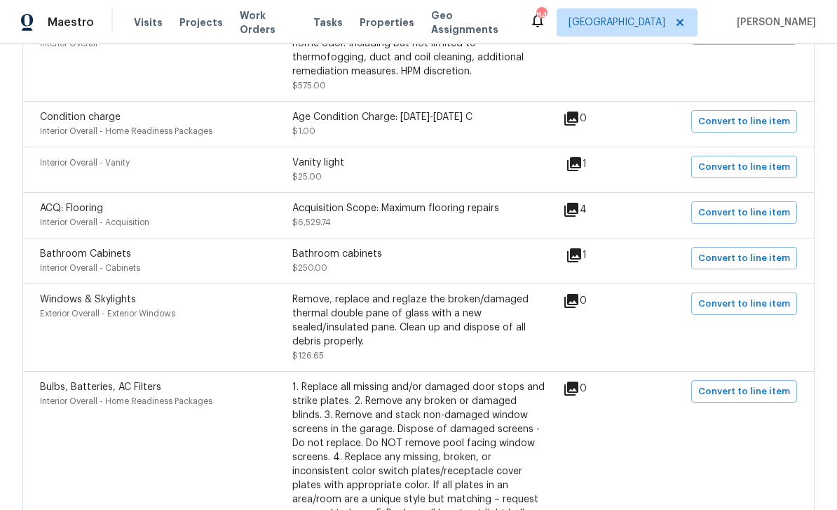
click at [580, 205] on icon at bounding box center [571, 209] width 17 height 17
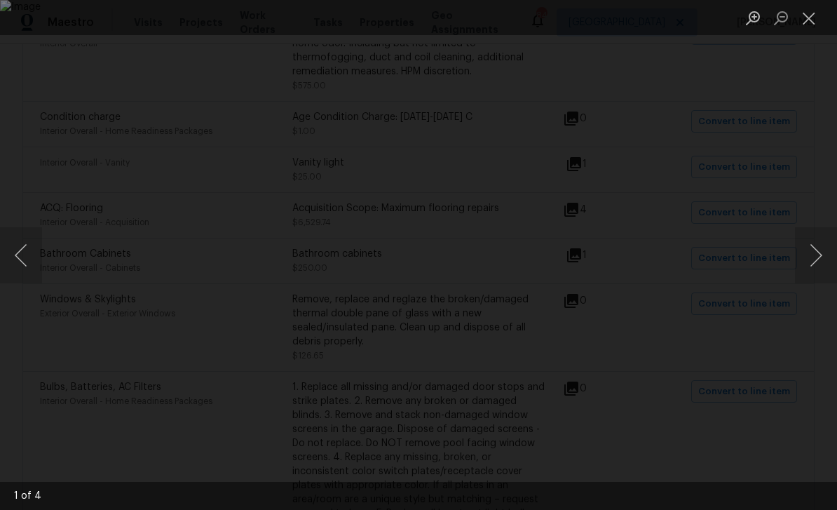
click at [808, 258] on button "Next image" at bounding box center [816, 255] width 42 height 56
click at [813, 256] on button "Next image" at bounding box center [816, 255] width 42 height 56
click at [811, 254] on button "Next image" at bounding box center [816, 255] width 42 height 56
click at [810, 248] on button "Next image" at bounding box center [816, 255] width 42 height 56
click at [818, 260] on button "Next image" at bounding box center [816, 255] width 42 height 56
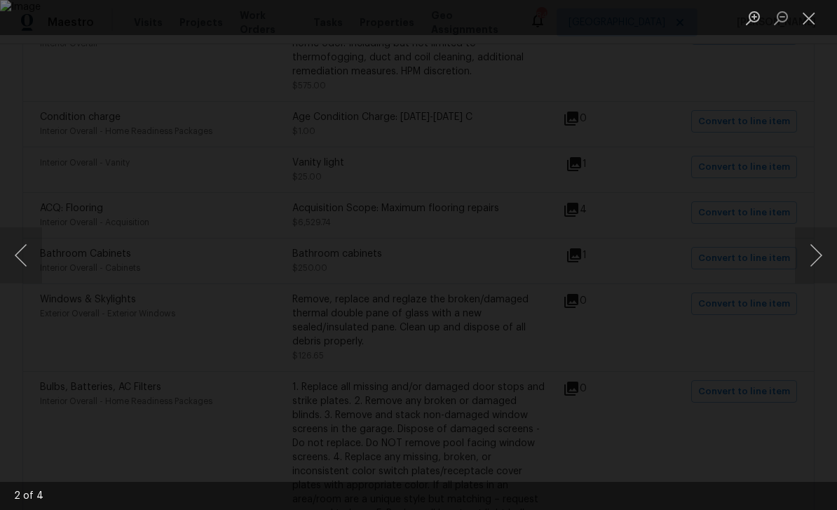
click at [808, 254] on button "Next image" at bounding box center [816, 255] width 42 height 56
click at [804, 269] on button "Next image" at bounding box center [816, 255] width 42 height 56
click at [812, 256] on button "Next image" at bounding box center [816, 255] width 42 height 56
click at [813, 255] on button "Next image" at bounding box center [816, 255] width 42 height 56
click at [808, 27] on button "Close lightbox" at bounding box center [809, 18] width 28 height 25
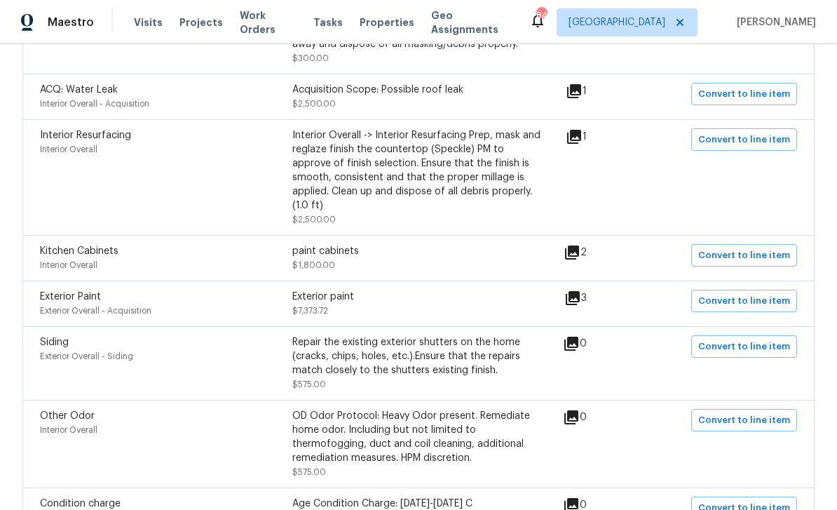
scroll to position [644, 0]
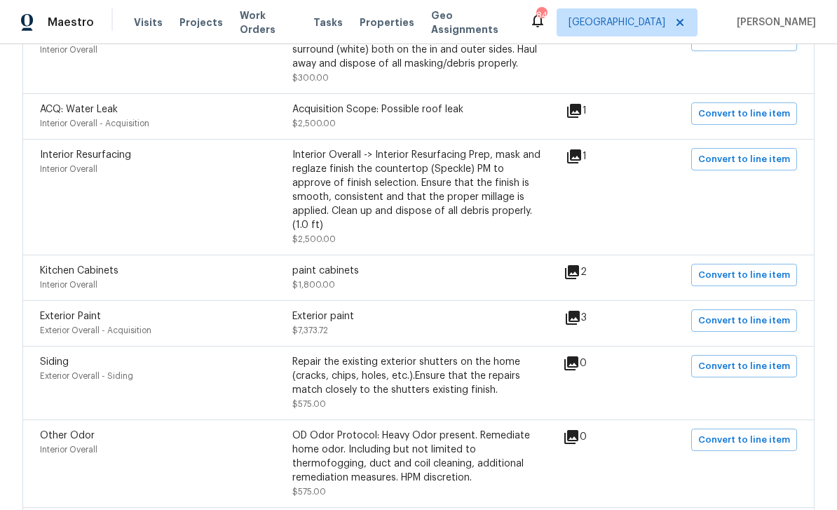
click at [580, 311] on icon at bounding box center [573, 318] width 14 height 14
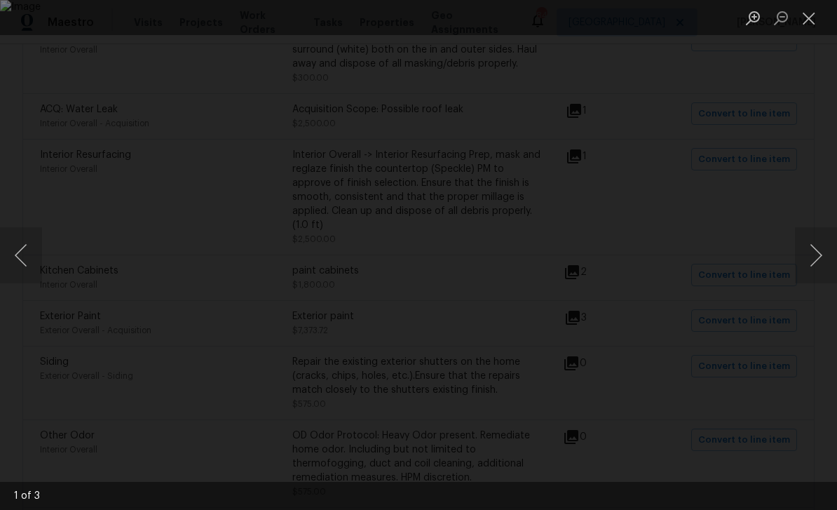
click at [813, 252] on button "Next image" at bounding box center [816, 255] width 42 height 56
click at [815, 259] on button "Next image" at bounding box center [816, 255] width 42 height 56
click at [818, 255] on button "Next image" at bounding box center [816, 255] width 42 height 56
click at [818, 256] on button "Next image" at bounding box center [816, 255] width 42 height 56
click at [818, 255] on button "Next image" at bounding box center [816, 255] width 42 height 56
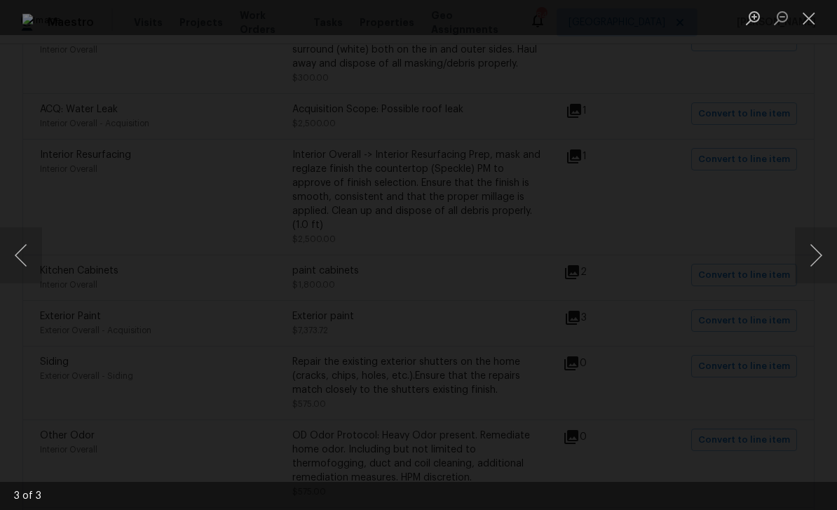
click at [819, 255] on button "Next image" at bounding box center [816, 255] width 42 height 56
click at [806, 20] on button "Close lightbox" at bounding box center [809, 18] width 28 height 25
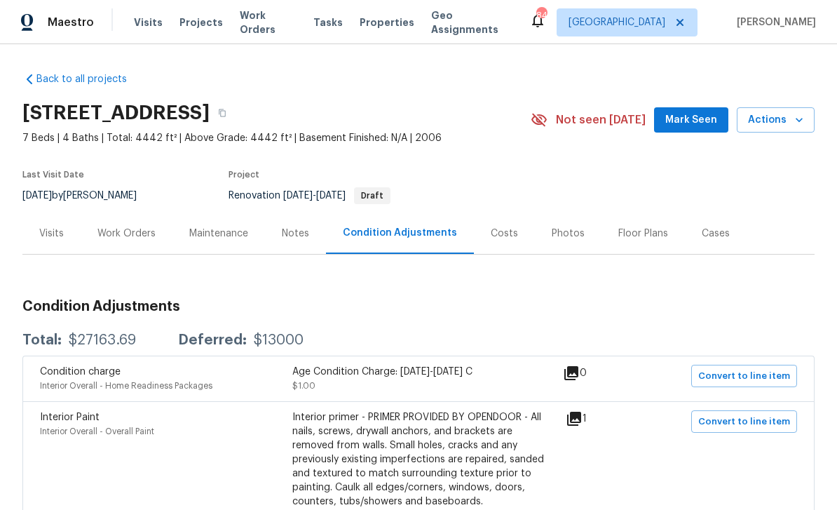
scroll to position [0, 0]
click at [128, 234] on div "Work Orders" at bounding box center [126, 233] width 58 height 14
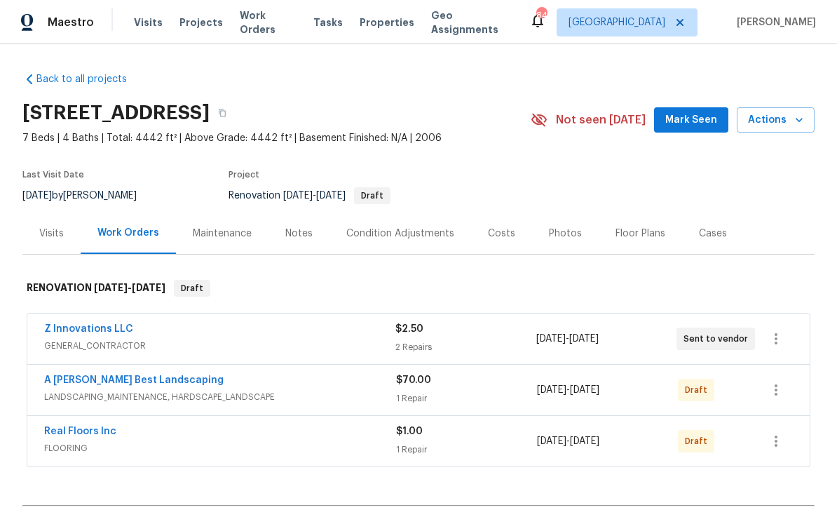
click at [298, 231] on div "Notes" at bounding box center [298, 233] width 27 height 14
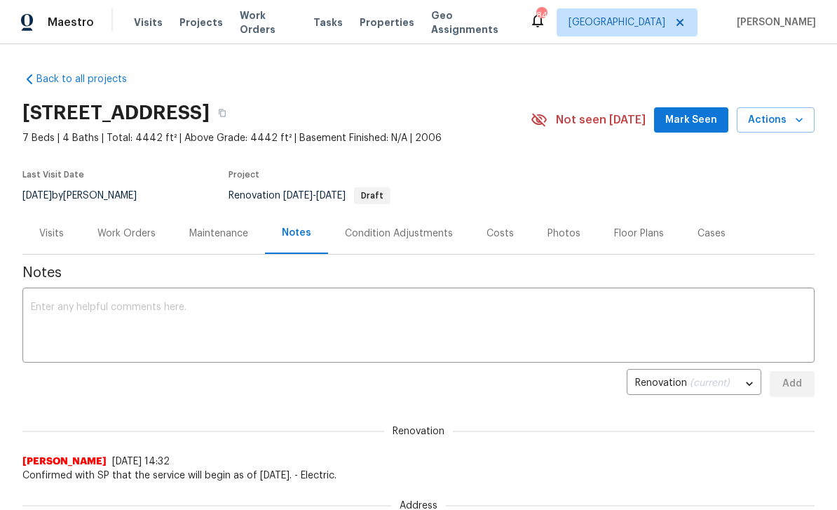
click at [132, 229] on div "Work Orders" at bounding box center [126, 233] width 58 height 14
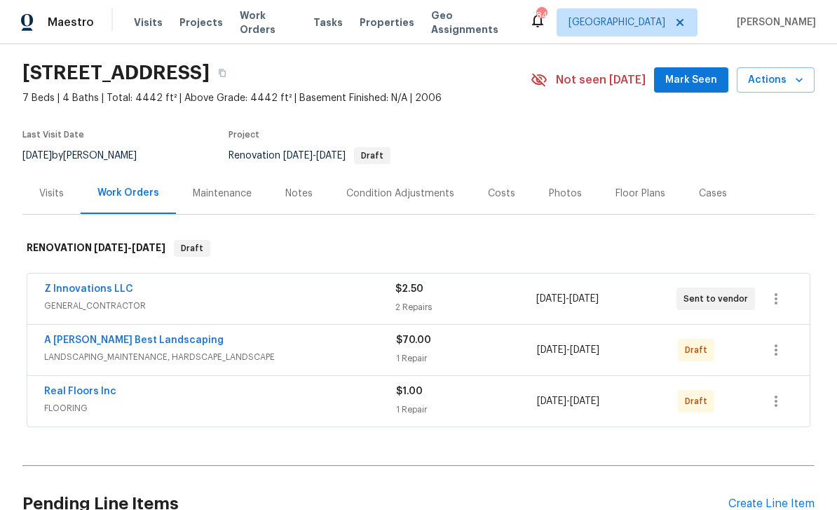
scroll to position [45, 0]
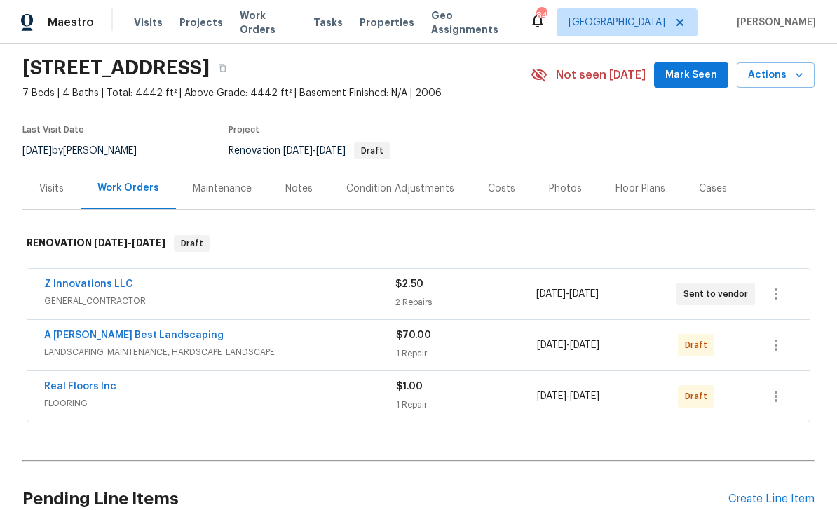
click at [75, 286] on link "Z Innovations LLC" at bounding box center [88, 284] width 89 height 10
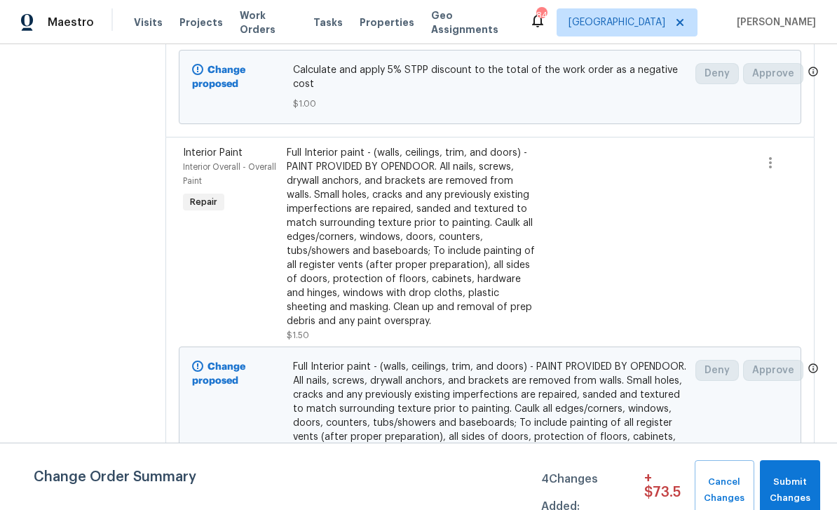
scroll to position [45, 0]
click at [705, 217] on div at bounding box center [724, 244] width 52 height 205
click at [680, 218] on div at bounding box center [646, 244] width 104 height 205
click at [303, 212] on div "Full Interior paint - (walls, ceilings, trim, and doors) - PAINT PROVIDED BY OP…" at bounding box center [412, 237] width 251 height 182
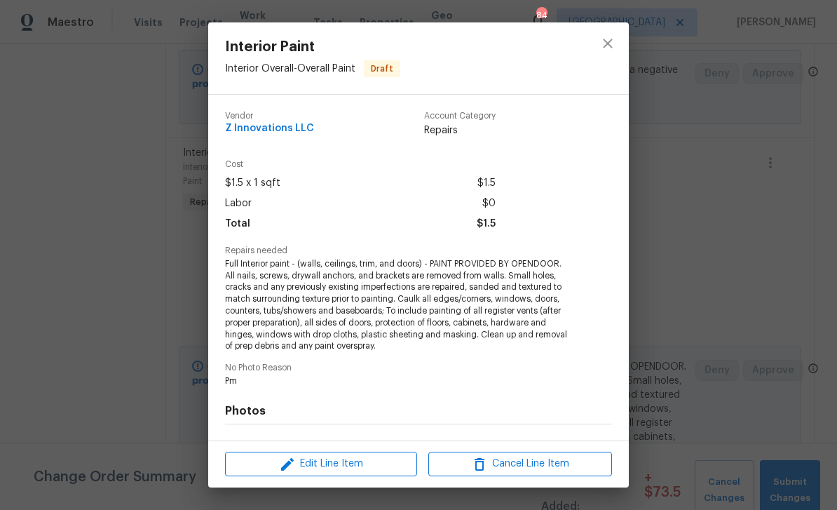
click at [222, 218] on div "Vendor Z Innovations LLC Account Category Repairs Cost $1.5 x 1 sqft $1.5 Labor…" at bounding box center [418, 268] width 421 height 346
click at [297, 468] on span "Edit Line Item" at bounding box center [321, 464] width 184 height 18
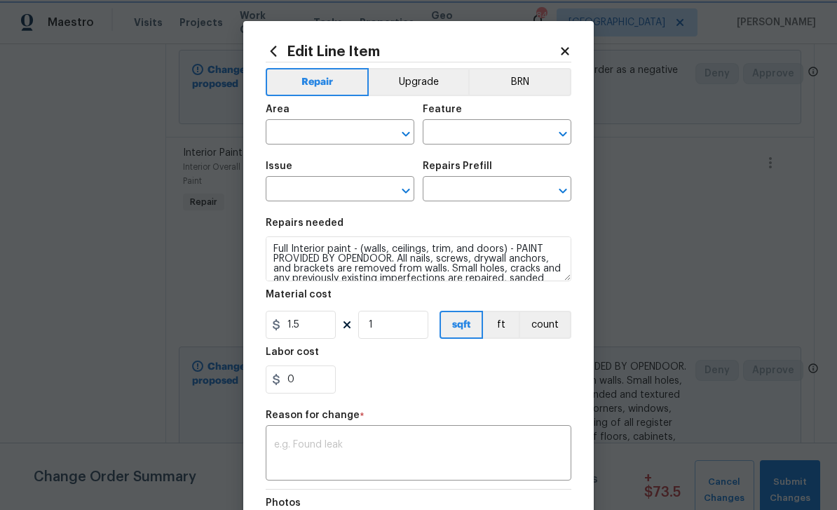
type input "Interior Overall"
type input "Overall Paint"
type input "Interior Paint"
type input "Full Interior Paint LABOR ONLY $1.50"
click at [565, 53] on icon at bounding box center [565, 51] width 13 height 13
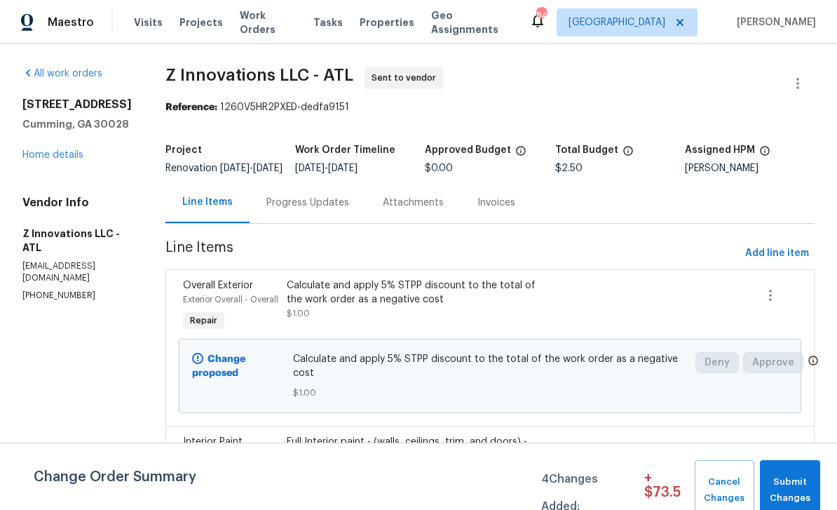
scroll to position [0, 0]
click at [45, 150] on link "Home details" at bounding box center [52, 155] width 61 height 10
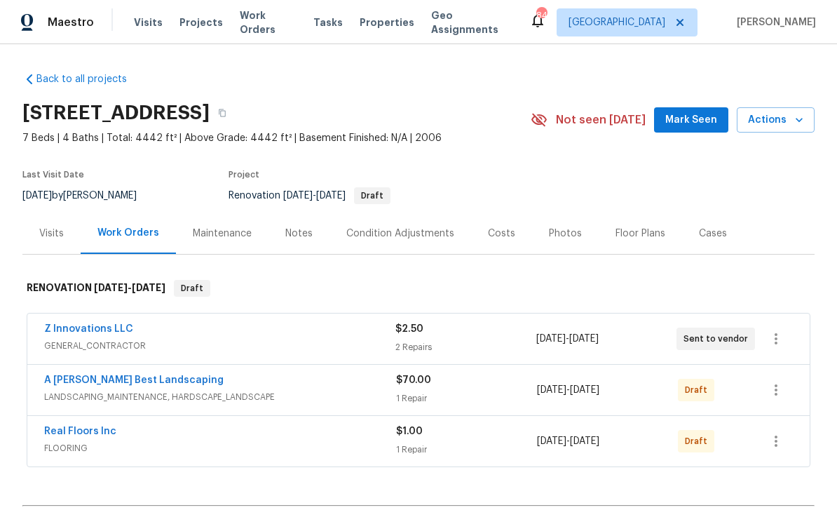
click at [83, 324] on link "Z Innovations LLC" at bounding box center [88, 329] width 89 height 10
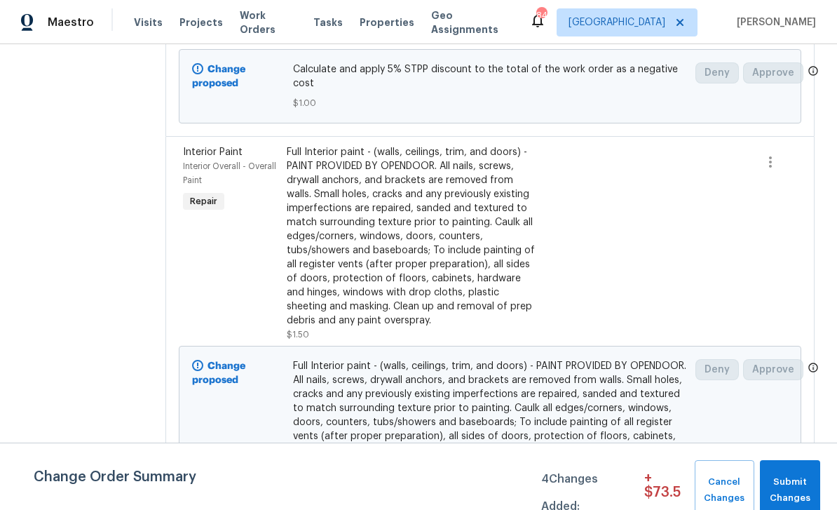
scroll to position [289, 0]
click at [220, 257] on div "Interior Paint Interior Overall - Overall Paint Repair" at bounding box center [231, 244] width 104 height 205
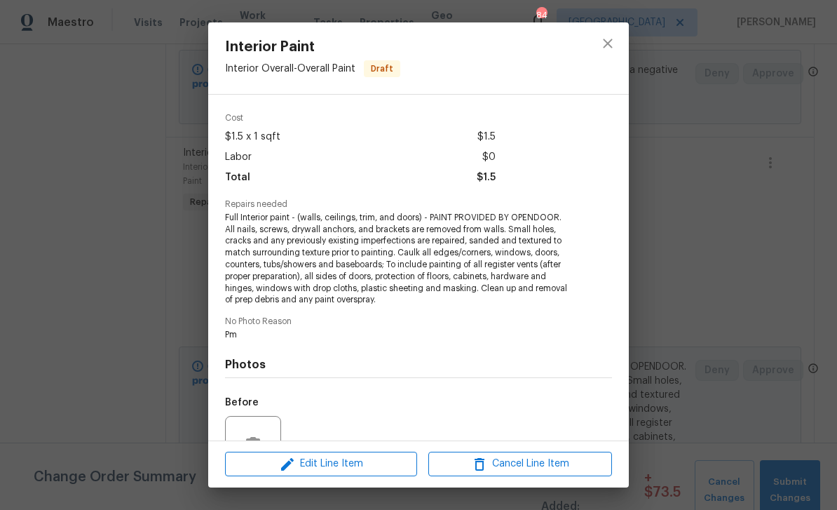
scroll to position [48, 0]
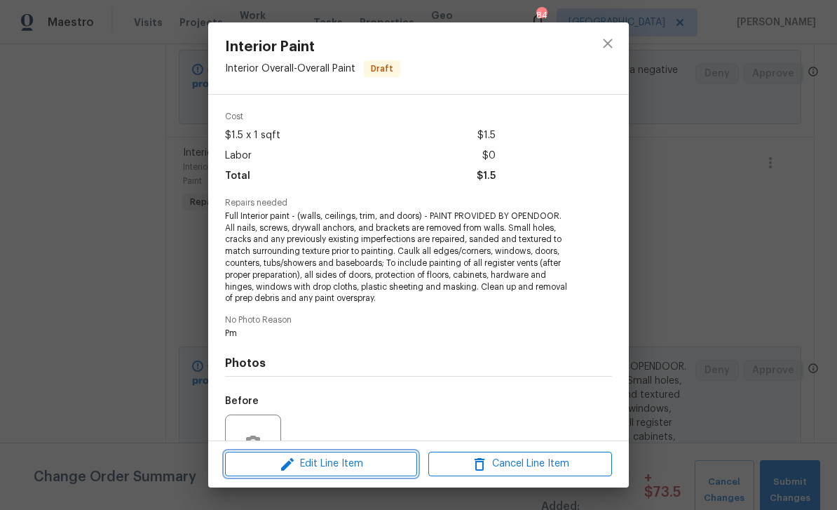
click at [310, 468] on span "Edit Line Item" at bounding box center [321, 464] width 184 height 18
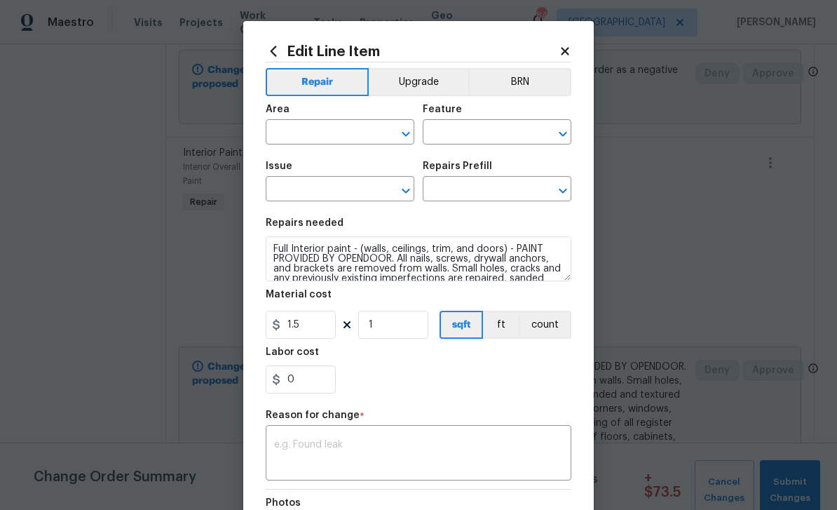
type input "Interior Overall"
type input "Overall Paint"
type input "Interior Paint"
type input "Full Interior Paint LABOR ONLY $1.50"
click at [381, 332] on input "1" at bounding box center [393, 325] width 70 height 28
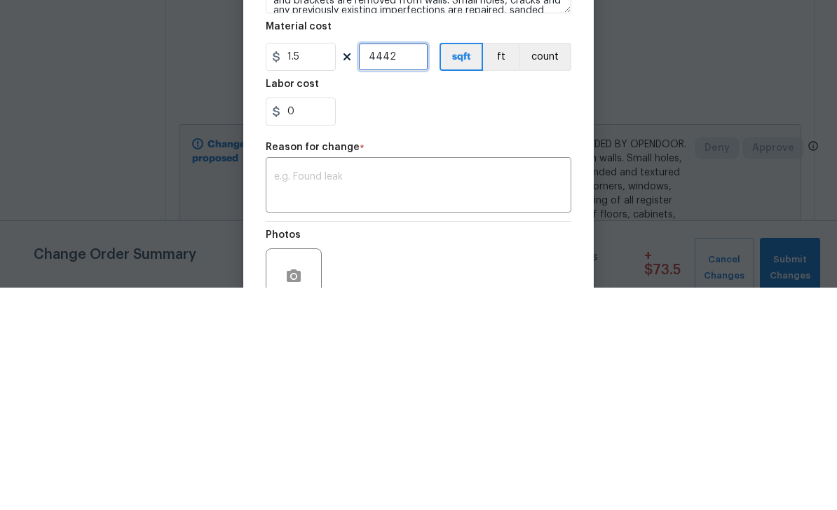
scroll to position [53, 0]
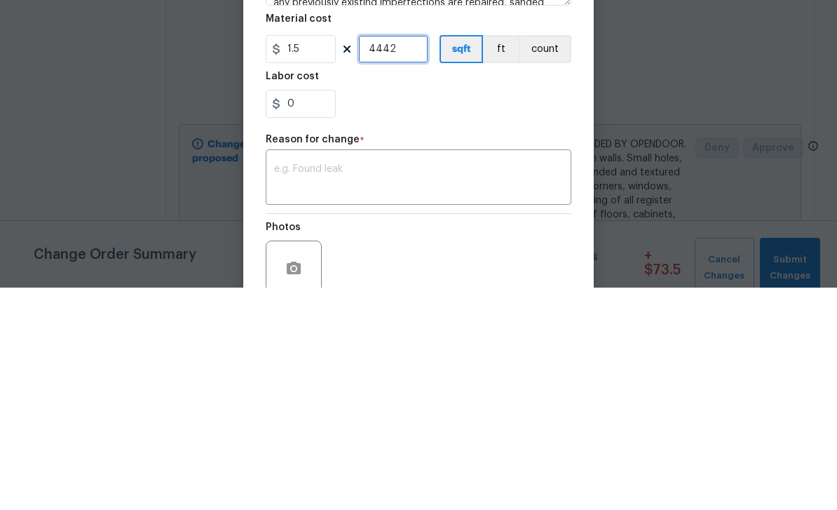
type input "4442"
click at [500, 386] on textarea at bounding box center [418, 400] width 289 height 29
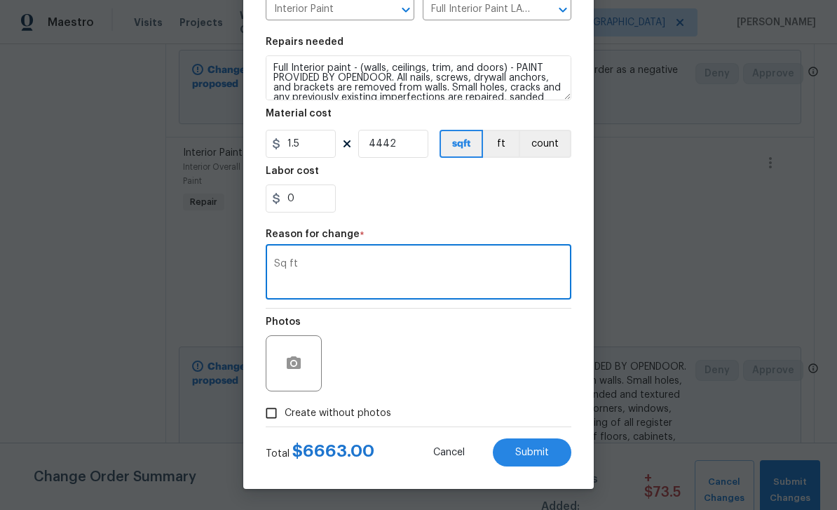
scroll to position [184, 0]
type textarea "Sq ft"
click at [279, 412] on input "Create without photos" at bounding box center [271, 413] width 27 height 27
checkbox input "true"
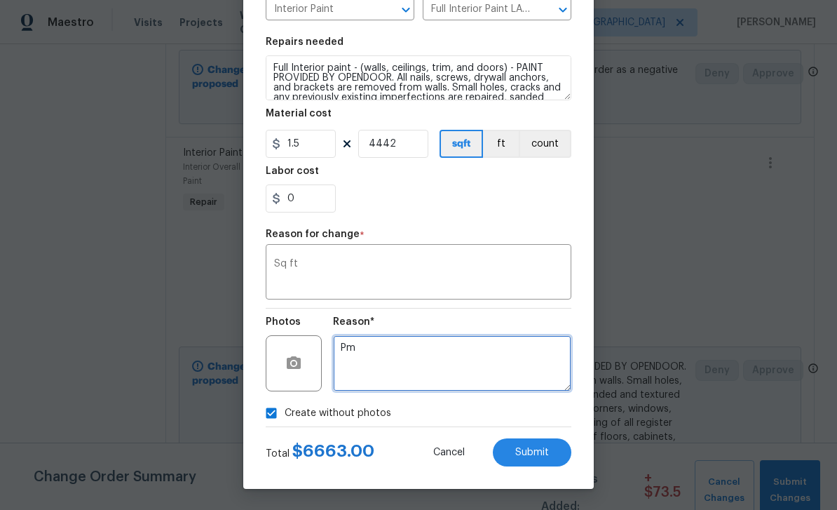
click at [515, 372] on textarea "Pm" at bounding box center [452, 363] width 238 height 56
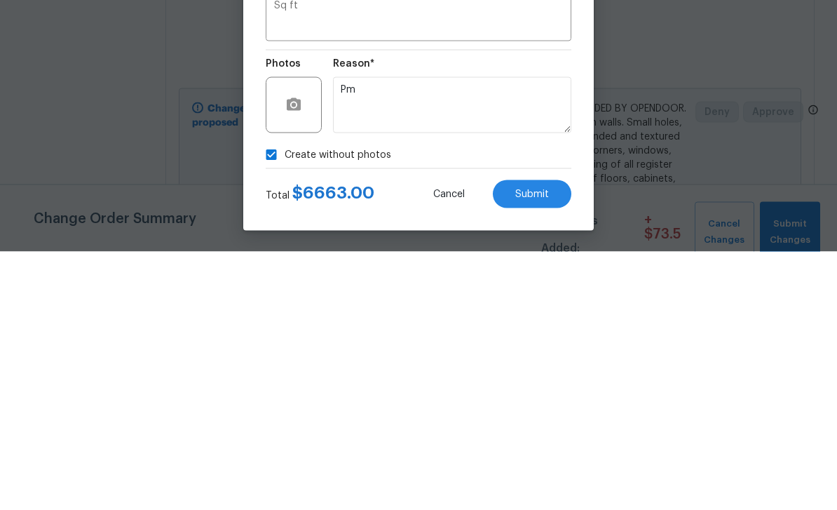
click at [539, 447] on span "Submit" at bounding box center [532, 452] width 34 height 11
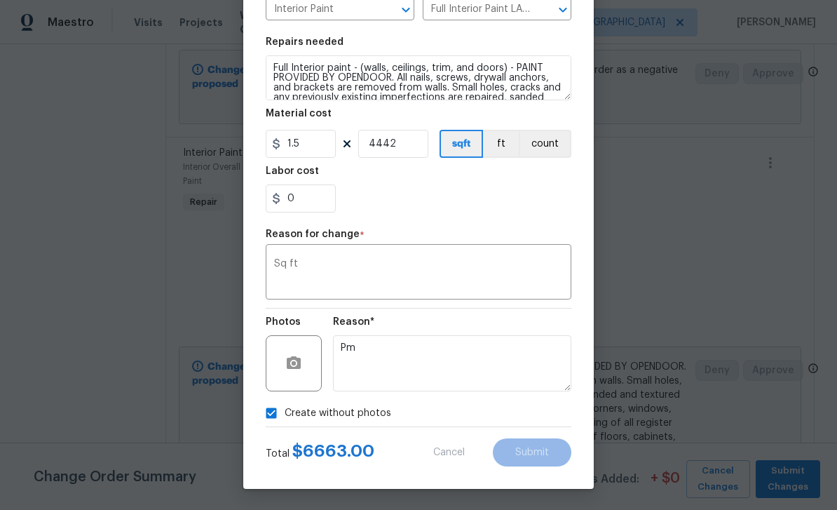
type input "1"
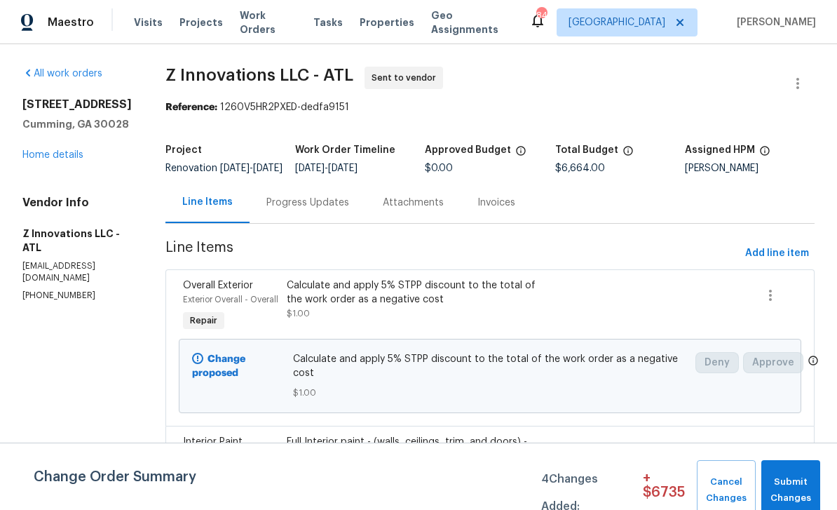
scroll to position [0, 0]
click at [784, 245] on span "Add line item" at bounding box center [777, 254] width 64 height 18
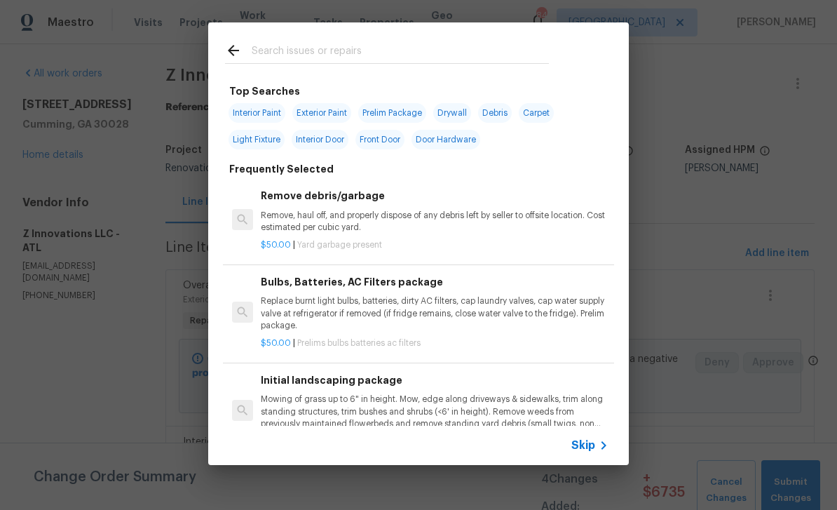
click at [332, 104] on span "Exterior Paint" at bounding box center [321, 113] width 59 height 20
type input "Exterior Paint"
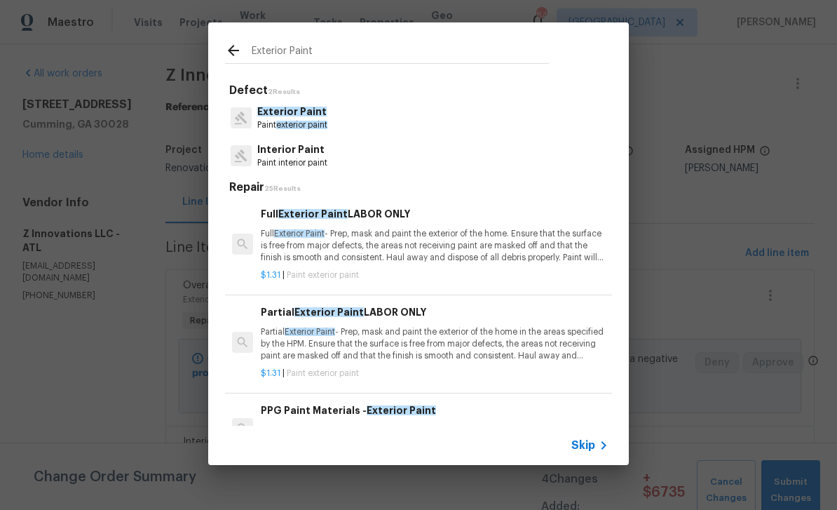
click at [565, 236] on p "Full Exterior Paint - Prep, mask and paint the exterior of the home. Ensure tha…" at bounding box center [435, 246] width 348 height 36
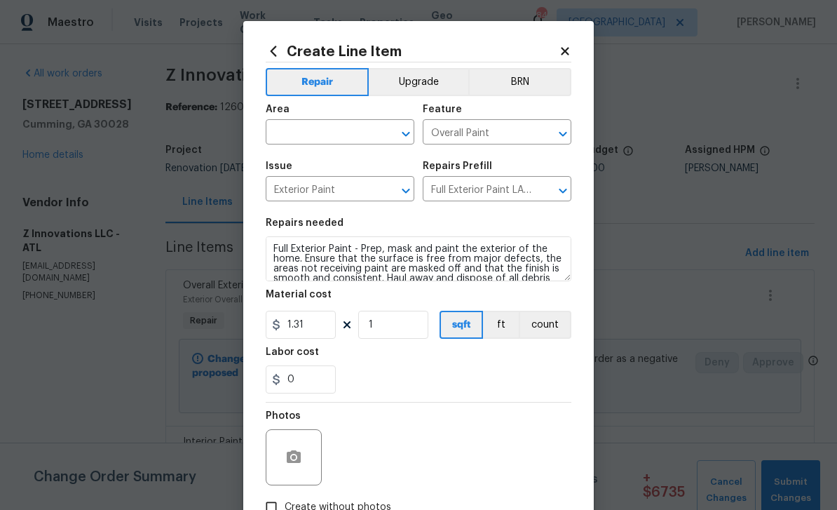
click at [298, 127] on input "text" at bounding box center [320, 134] width 109 height 22
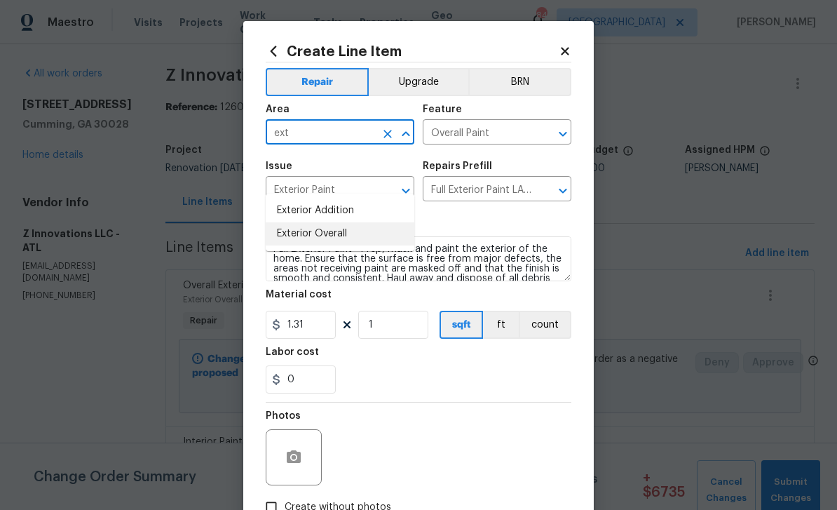
click at [301, 222] on li "Exterior Overall" at bounding box center [340, 233] width 149 height 23
type input "Exterior Overall"
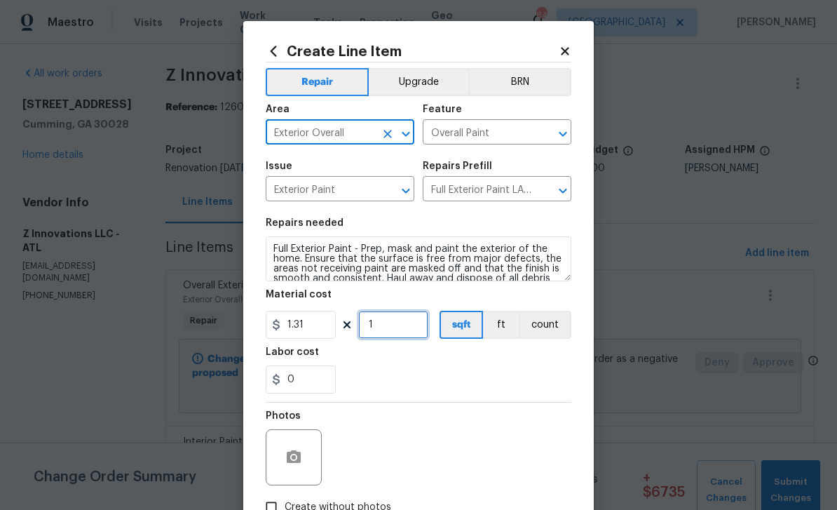
click at [407, 325] on input "1" at bounding box center [393, 325] width 70 height 28
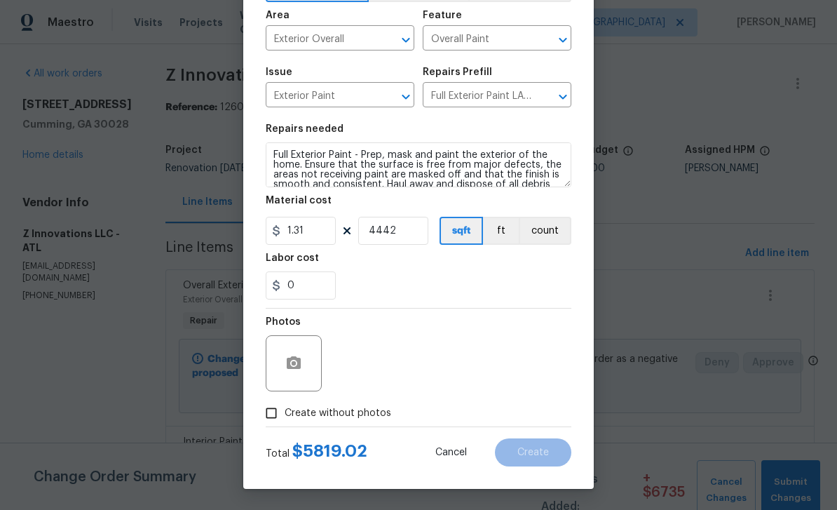
scroll to position [97, 0]
type input "4442"
click at [275, 414] on input "Create without photos" at bounding box center [271, 413] width 27 height 27
checkbox input "true"
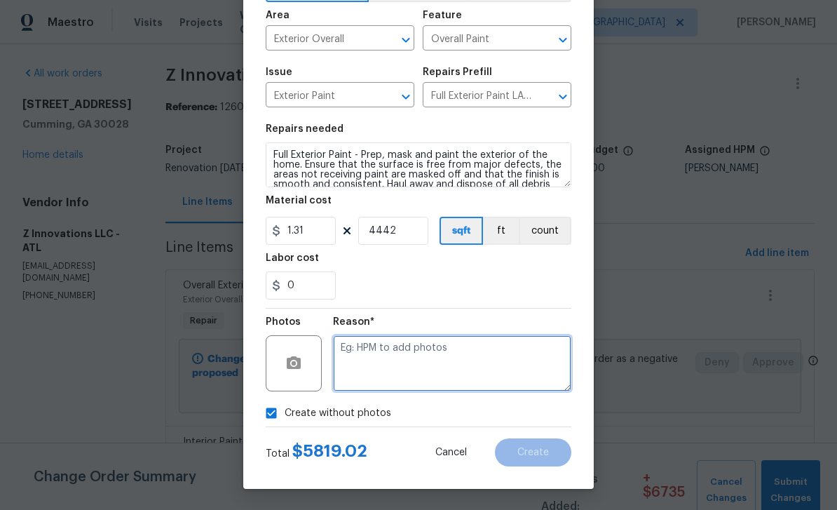
click at [517, 360] on textarea at bounding box center [452, 363] width 238 height 56
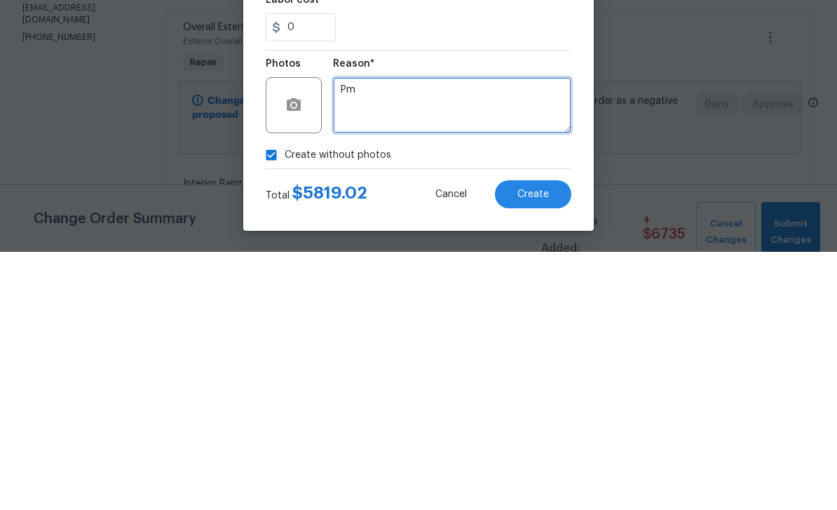
type textarea "Pm"
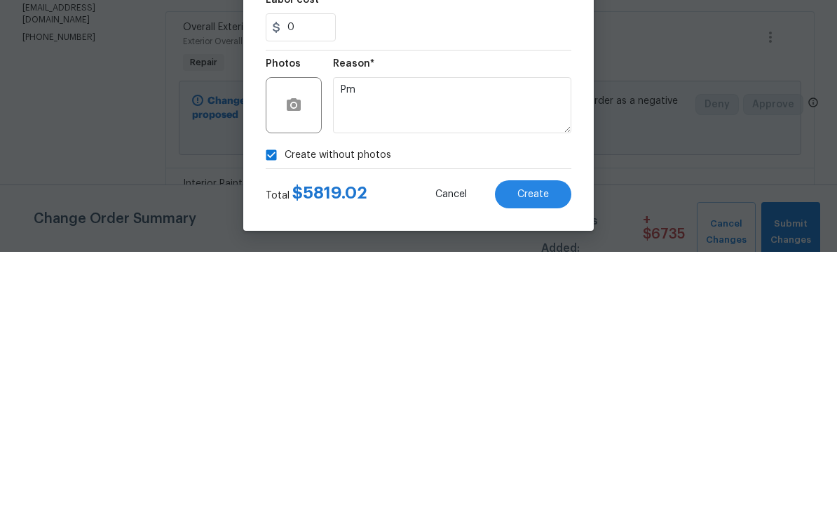
click at [539, 447] on span "Create" at bounding box center [533, 452] width 32 height 11
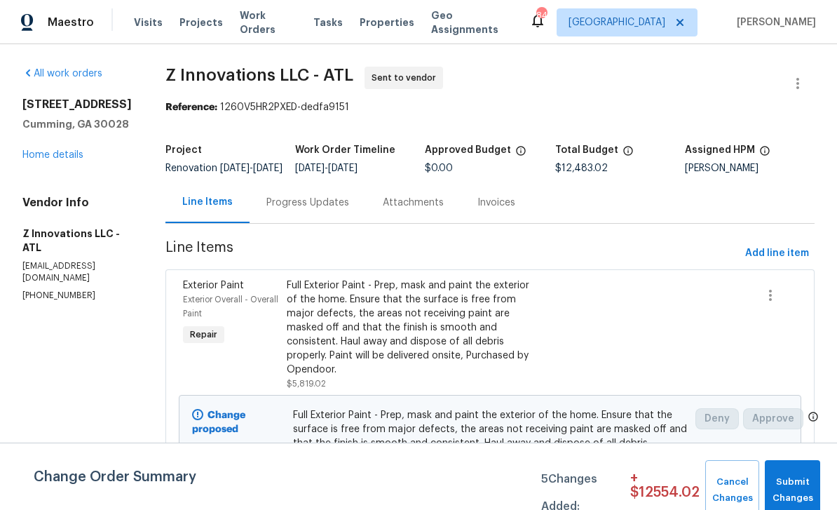
scroll to position [0, 0]
click at [779, 261] on span "Add line item" at bounding box center [777, 254] width 64 height 18
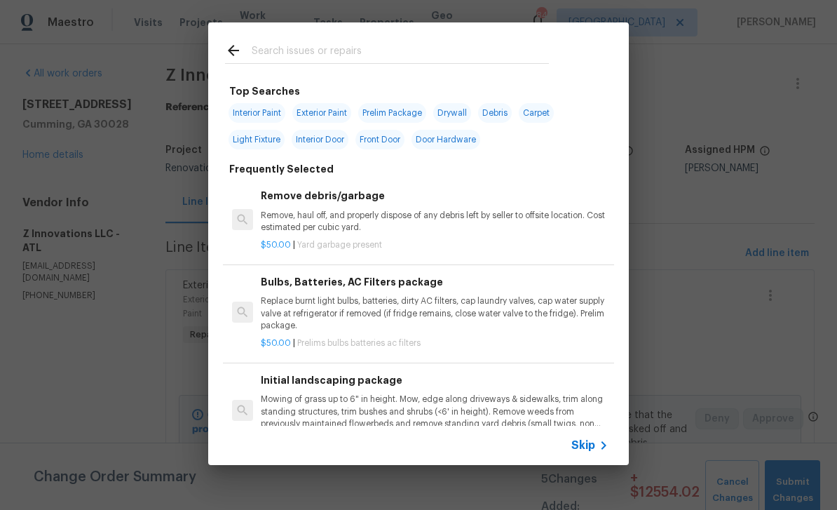
click at [283, 55] on input "text" at bounding box center [400, 52] width 297 height 21
type input "Clean"
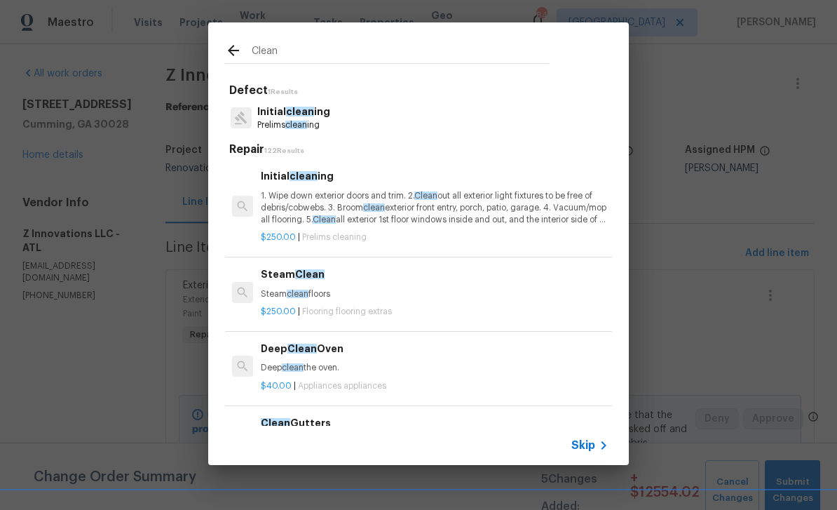
click at [287, 111] on span "clean" at bounding box center [300, 112] width 28 height 10
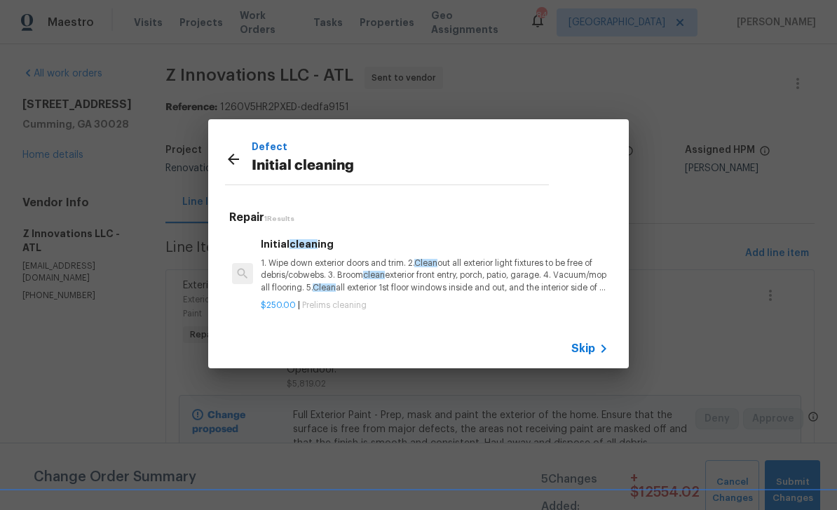
click at [286, 264] on p "1. Wipe down exterior doors and trim. 2. Clean out all exterior light fixtures …" at bounding box center [435, 275] width 348 height 36
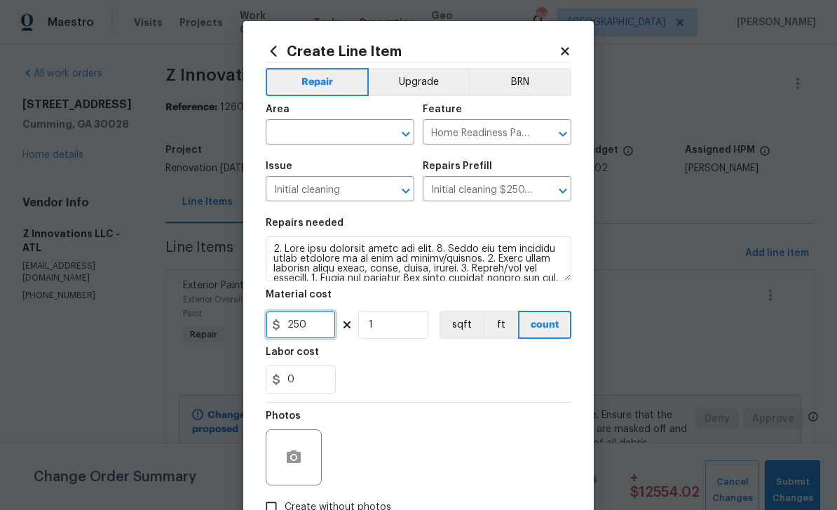
click at [316, 330] on input "250" at bounding box center [301, 325] width 70 height 28
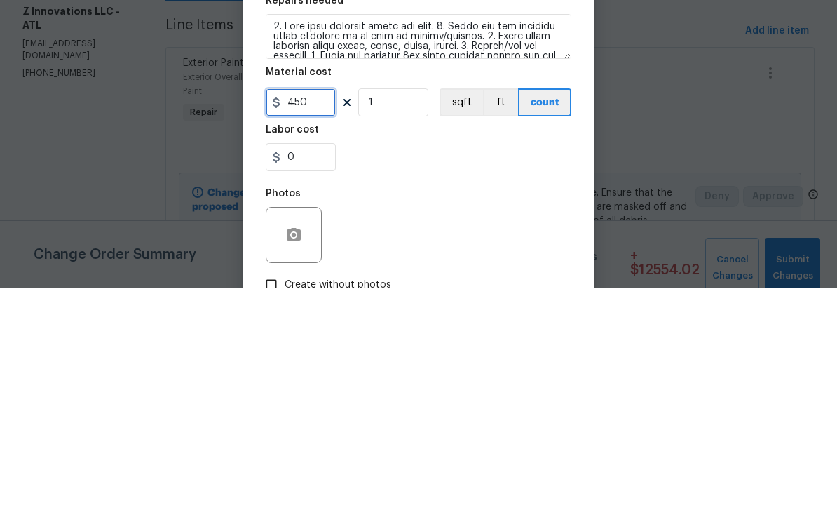
type input "450"
click at [365, 365] on div "0" at bounding box center [419, 379] width 306 height 28
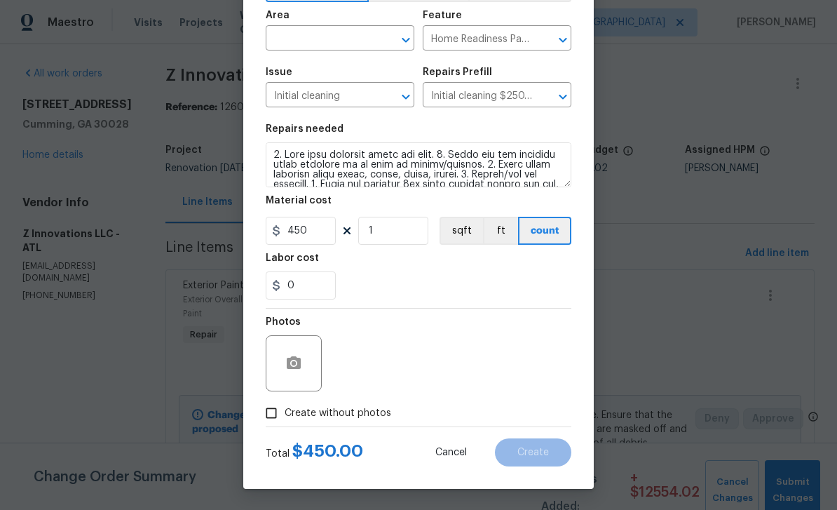
scroll to position [97, 0]
click at [271, 416] on input "Create without photos" at bounding box center [271, 413] width 27 height 27
checkbox input "true"
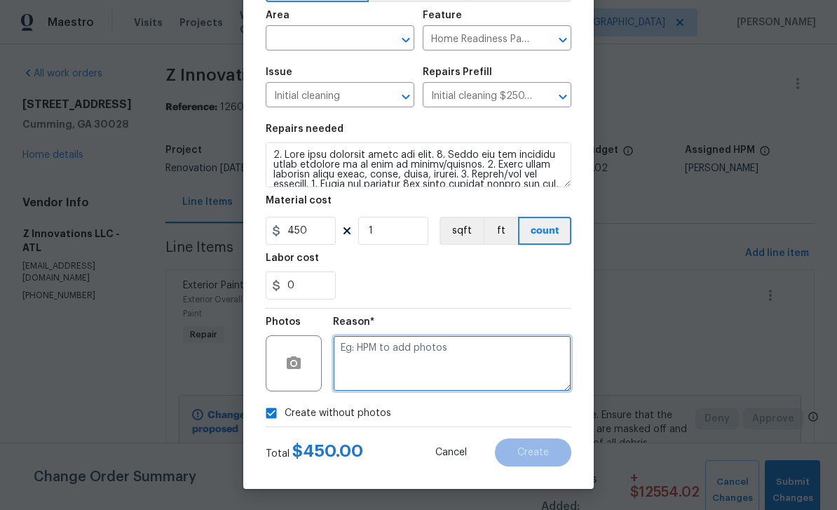
click at [517, 369] on textarea at bounding box center [452, 363] width 238 height 56
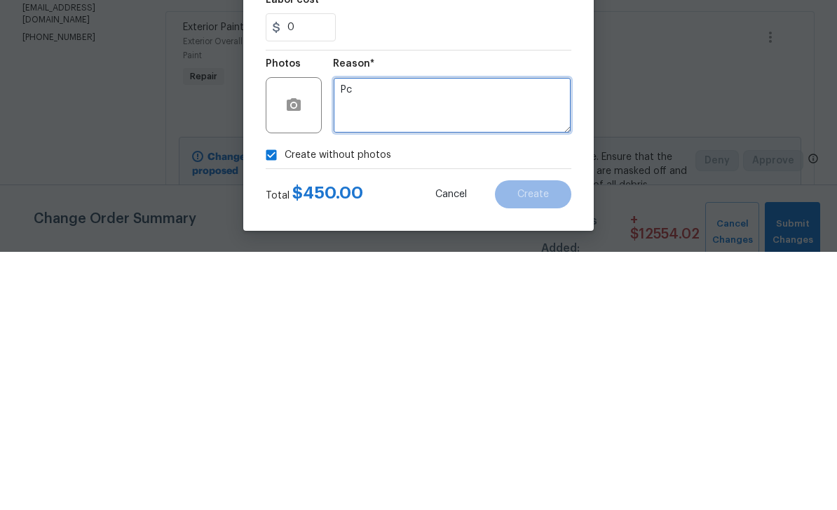
type textarea "Pc"
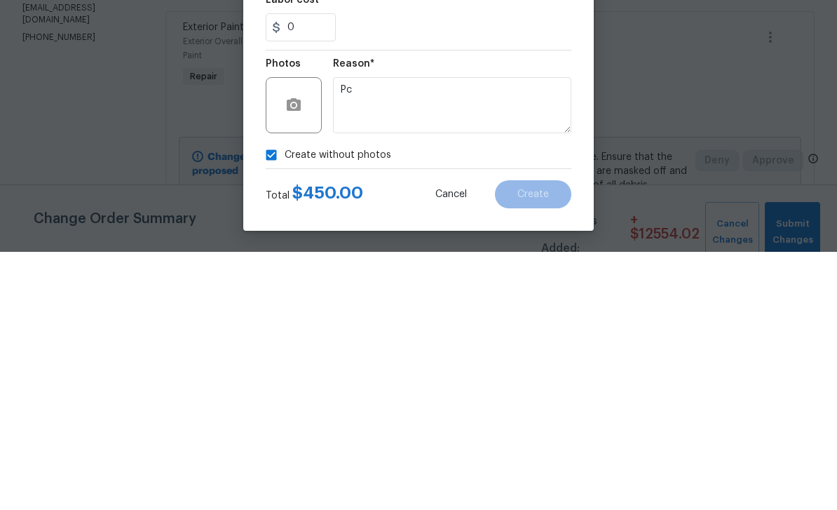
click at [557, 400] on div "Create without photos" at bounding box center [419, 413] width 306 height 27
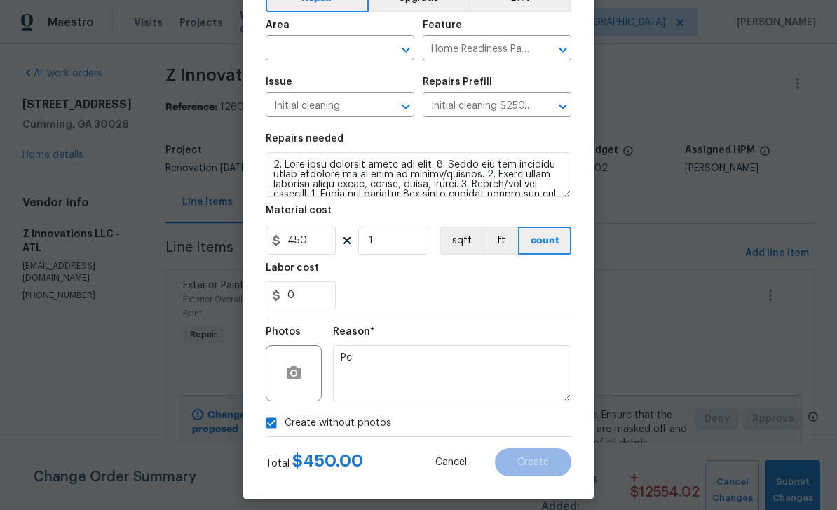
scroll to position [82, 0]
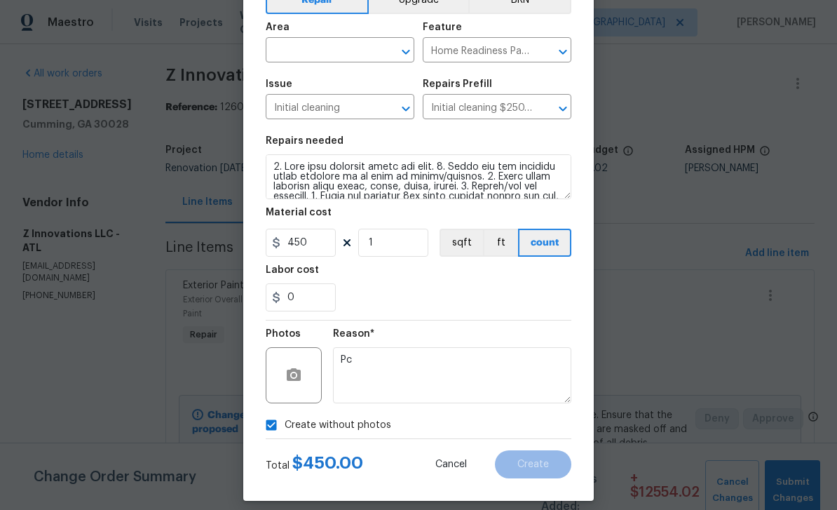
click at [304, 53] on input "text" at bounding box center [320, 52] width 109 height 22
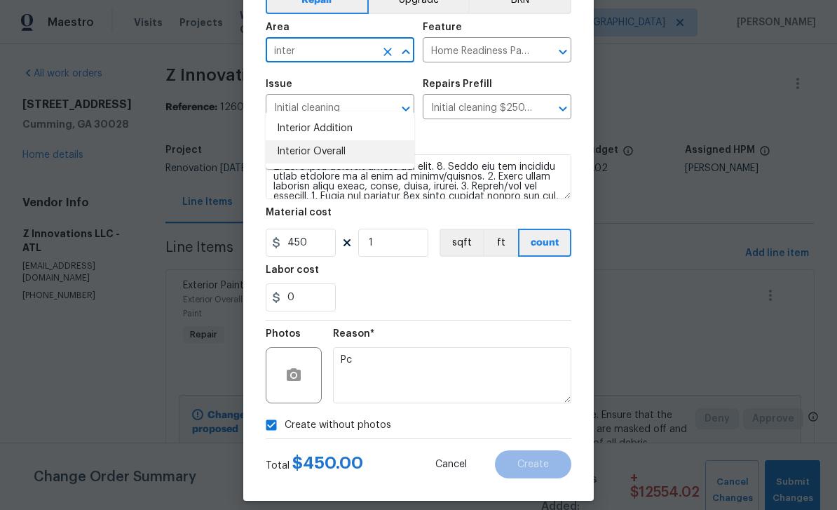
click at [302, 140] on li "Interior Overall" at bounding box center [340, 151] width 149 height 23
type input "Interior Overall"
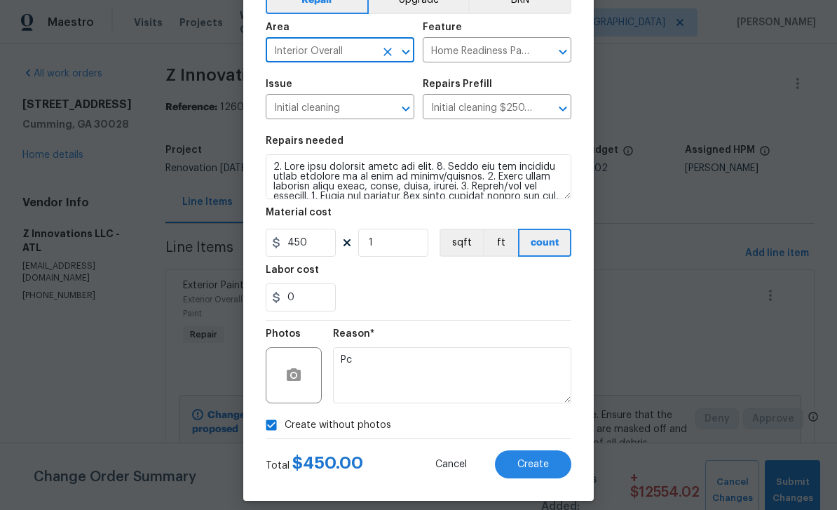
click at [532, 467] on button "Create" at bounding box center [533, 464] width 76 height 28
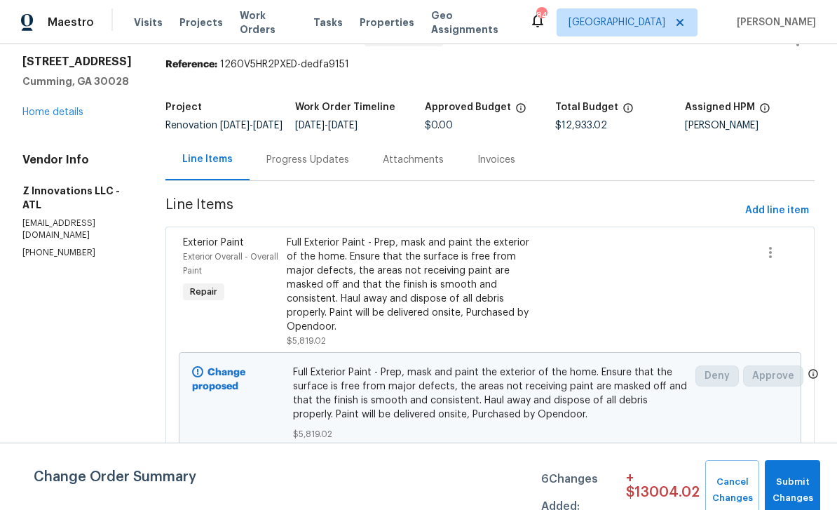
scroll to position [42, 0]
click at [778, 220] on span "Add line item" at bounding box center [777, 212] width 64 height 18
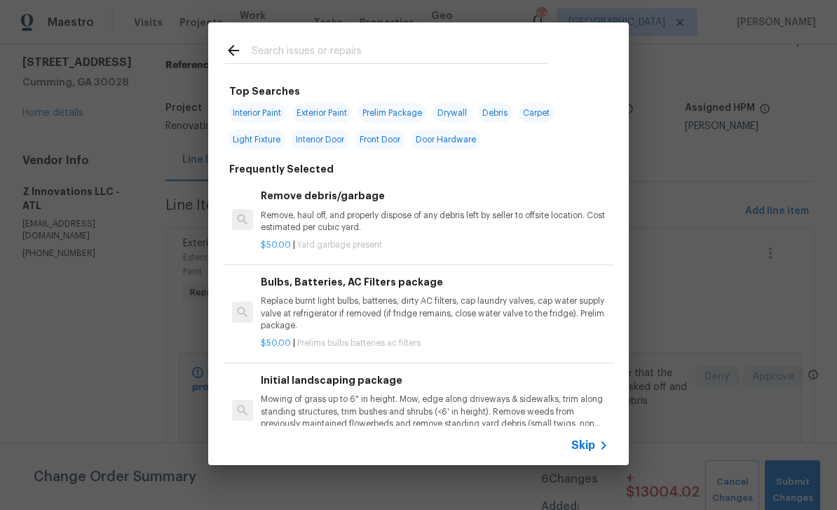
click at [318, 212] on p "Remove, haul off, and properly dispose of any debris left by seller to offsite …" at bounding box center [435, 222] width 348 height 24
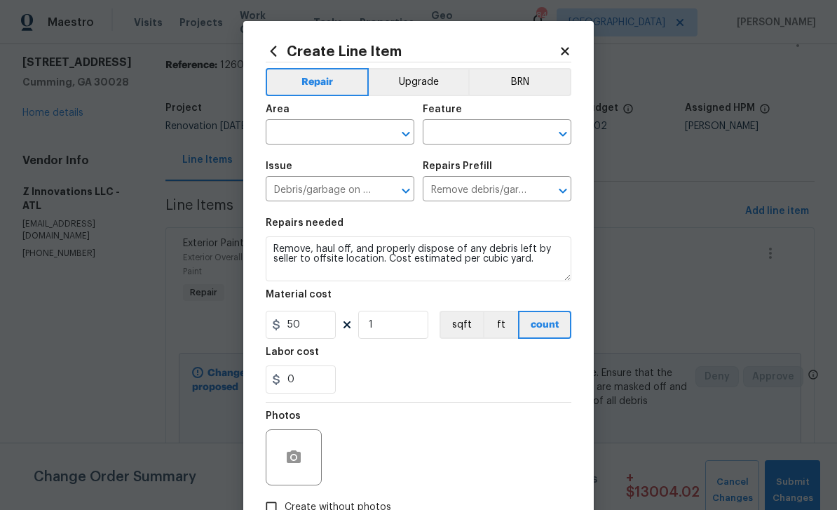
click at [299, 130] on input "text" at bounding box center [320, 134] width 109 height 22
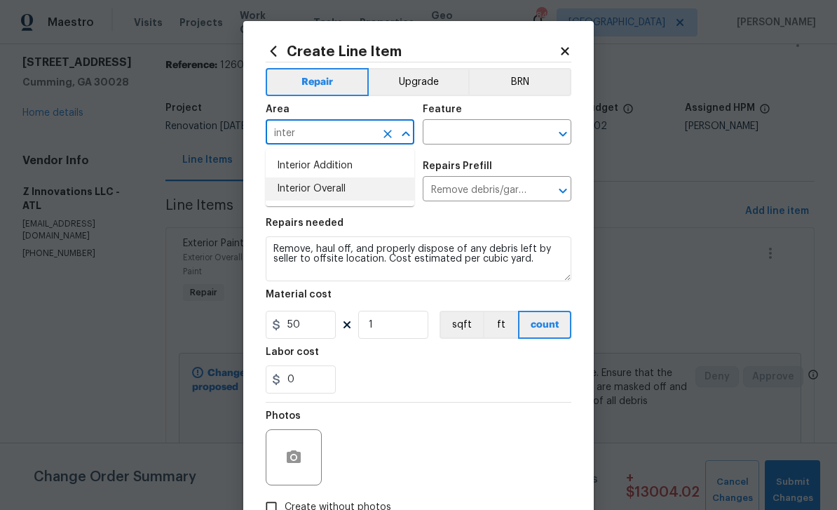
click at [294, 188] on li "Interior Overall" at bounding box center [340, 188] width 149 height 23
type input "Interior Overall"
click at [523, 136] on input "text" at bounding box center [477, 134] width 109 height 22
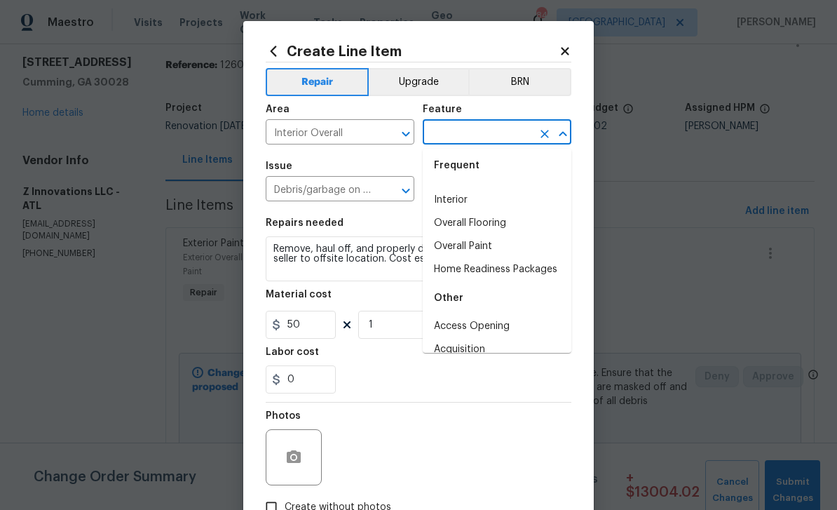
scroll to position [24, 0]
click at [494, 198] on li "Interior" at bounding box center [497, 198] width 149 height 23
type input "Interior"
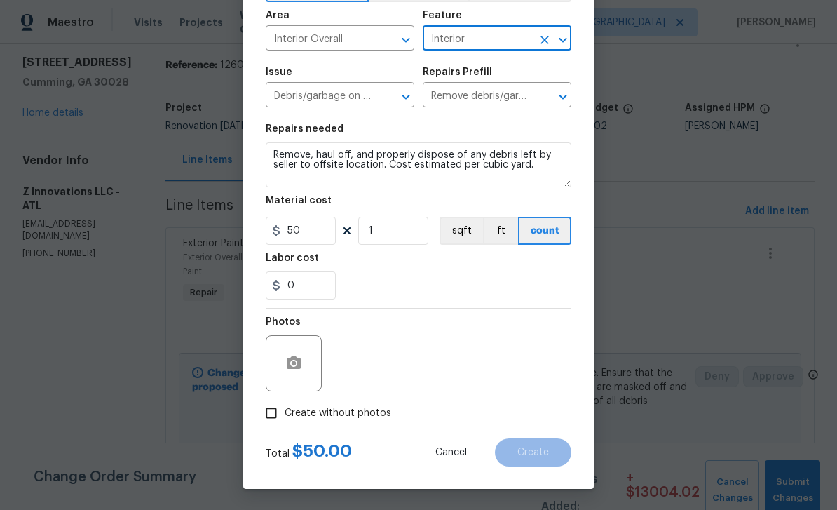
scroll to position [97, 0]
click at [280, 419] on input "Create without photos" at bounding box center [271, 413] width 27 height 27
checkbox input "true"
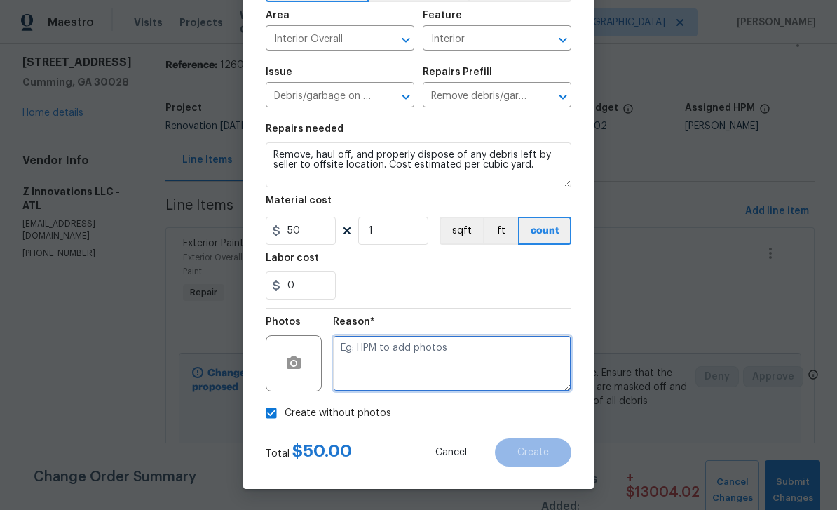
click at [529, 363] on textarea at bounding box center [452, 363] width 238 height 56
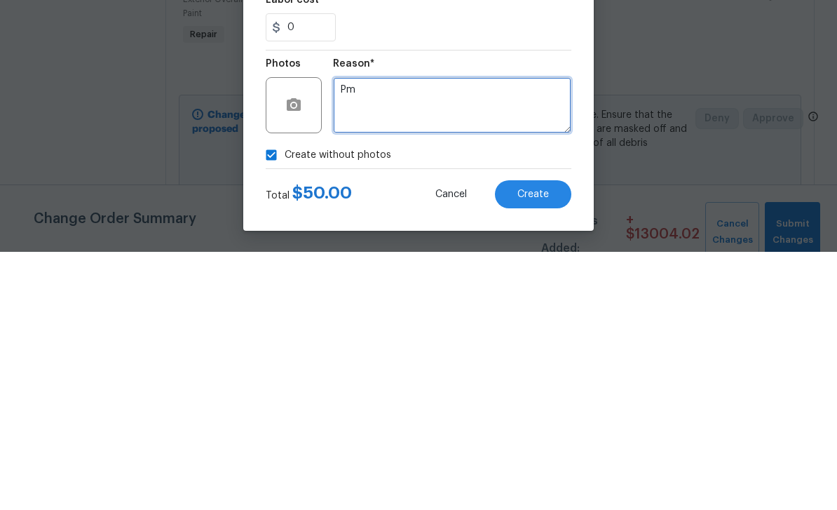
type textarea "Pm"
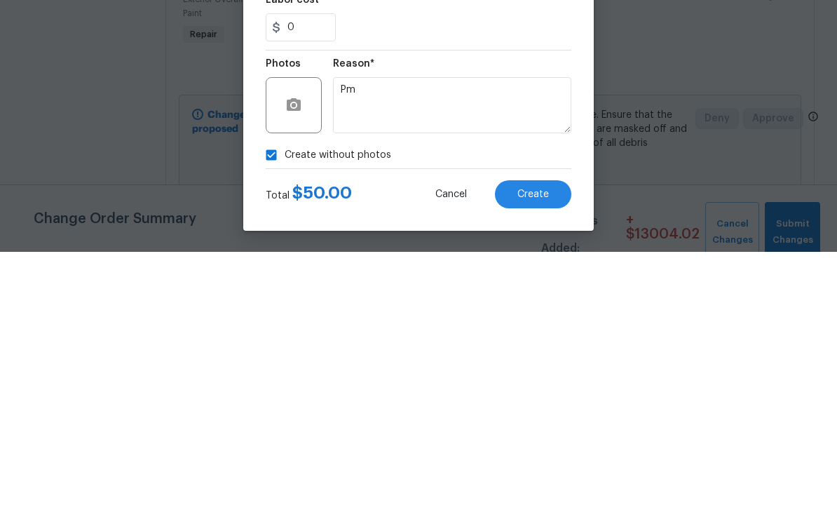
click at [543, 447] on span "Create" at bounding box center [533, 452] width 32 height 11
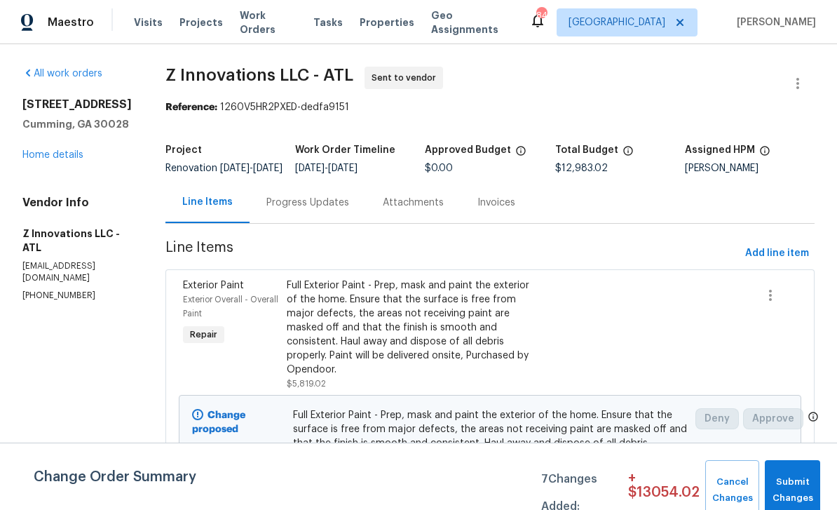
scroll to position [0, 0]
click at [773, 262] on span "Add line item" at bounding box center [777, 254] width 64 height 18
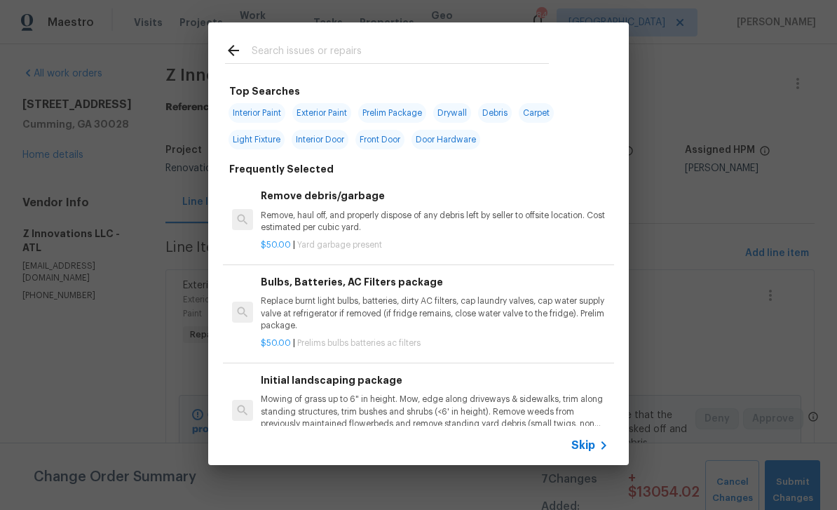
click at [280, 47] on input "text" at bounding box center [400, 52] width 297 height 21
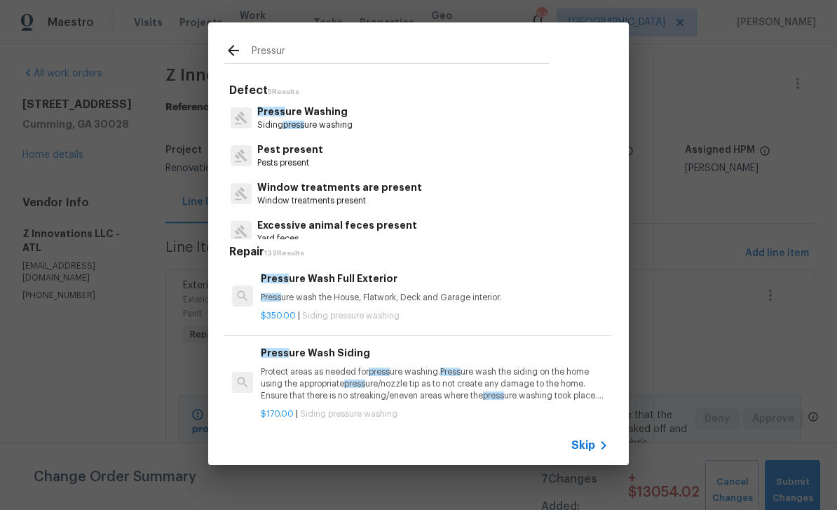
type input "Pressure"
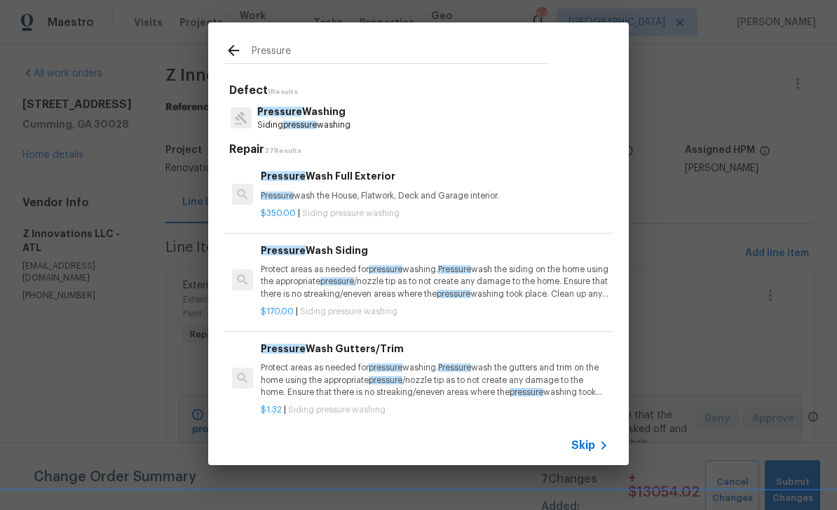
click at [296, 112] on span "Pressure" at bounding box center [279, 112] width 45 height 10
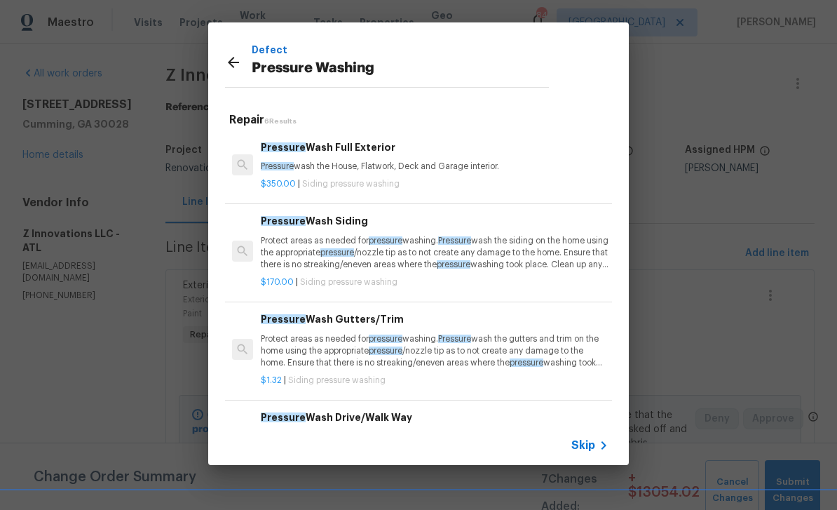
click at [321, 161] on p "Pressure wash the House, Flatwork, Deck and Garage interior." at bounding box center [435, 167] width 348 height 12
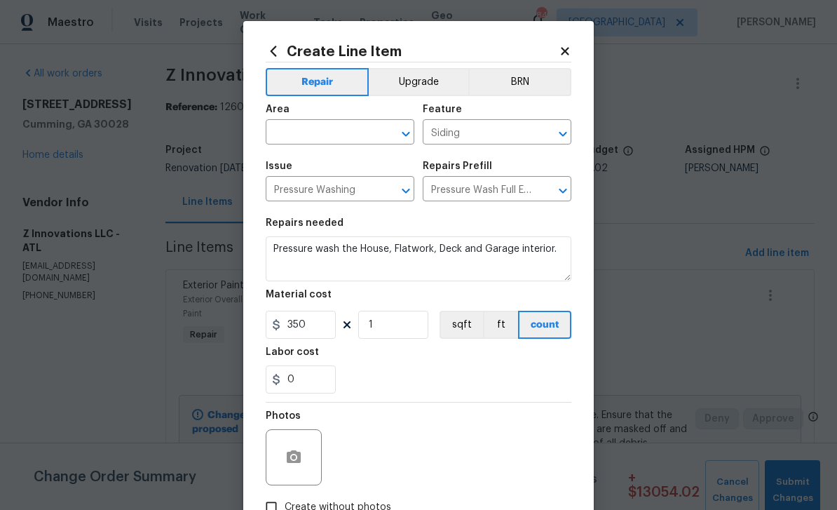
click at [297, 133] on input "text" at bounding box center [320, 134] width 109 height 22
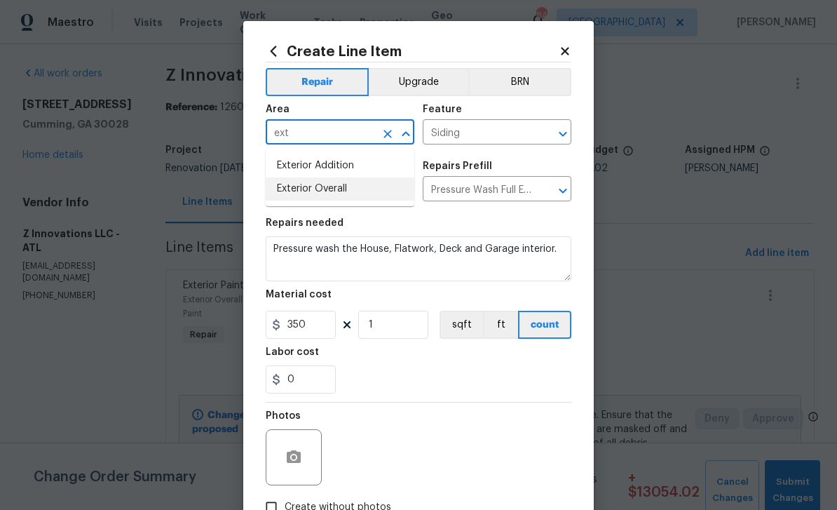
click at [312, 182] on li "Exterior Overall" at bounding box center [340, 188] width 149 height 23
type input "Exterior Overall"
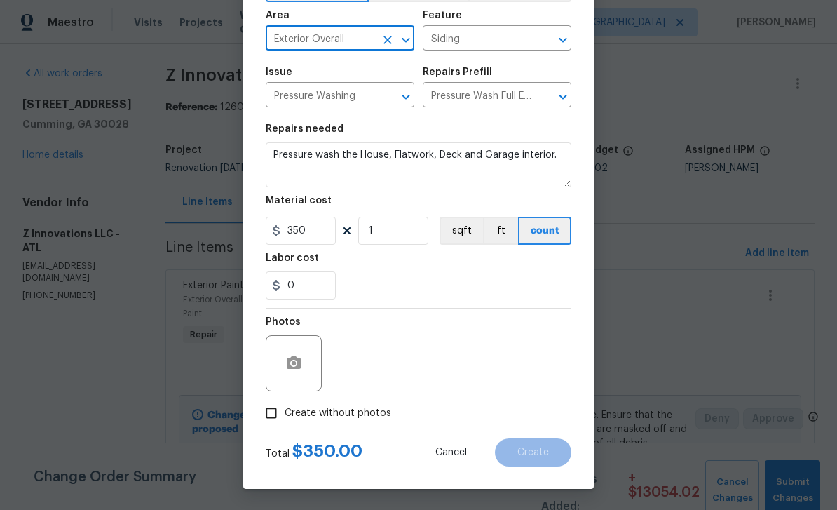
scroll to position [97, 0]
click at [275, 414] on input "Create without photos" at bounding box center [271, 413] width 27 height 27
checkbox input "true"
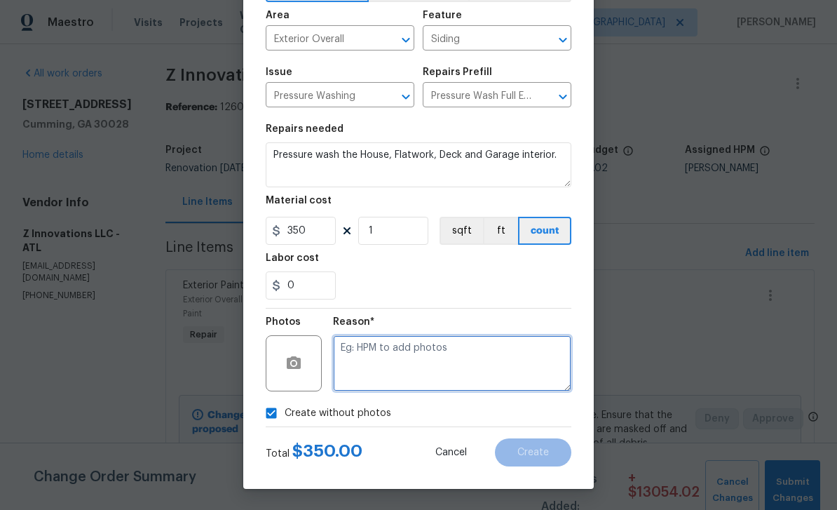
click at [507, 360] on textarea at bounding box center [452, 363] width 238 height 56
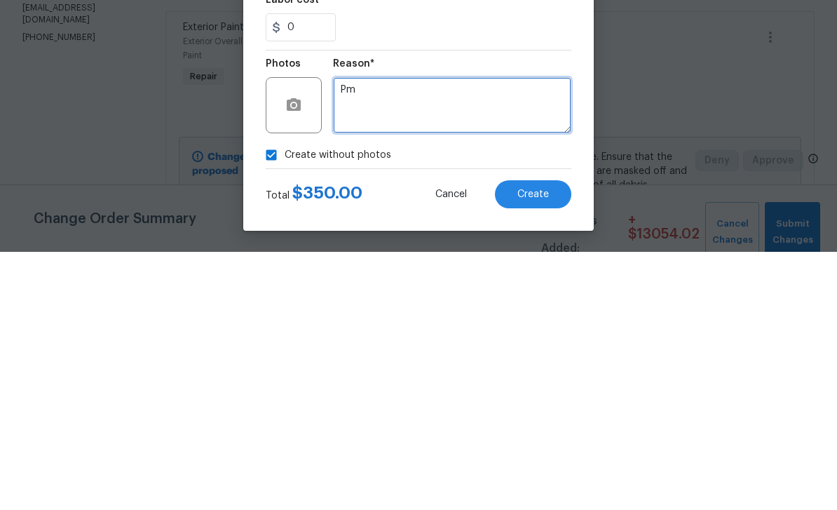
type textarea "Pm"
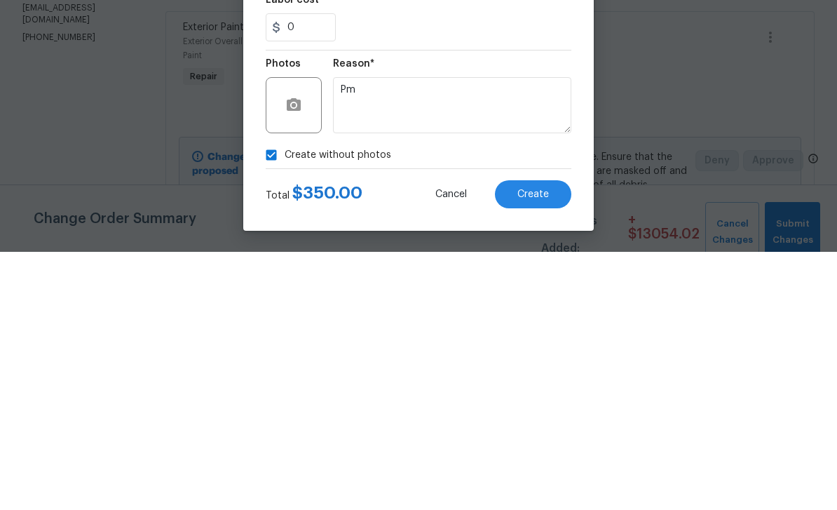
click at [540, 447] on span "Create" at bounding box center [533, 452] width 32 height 11
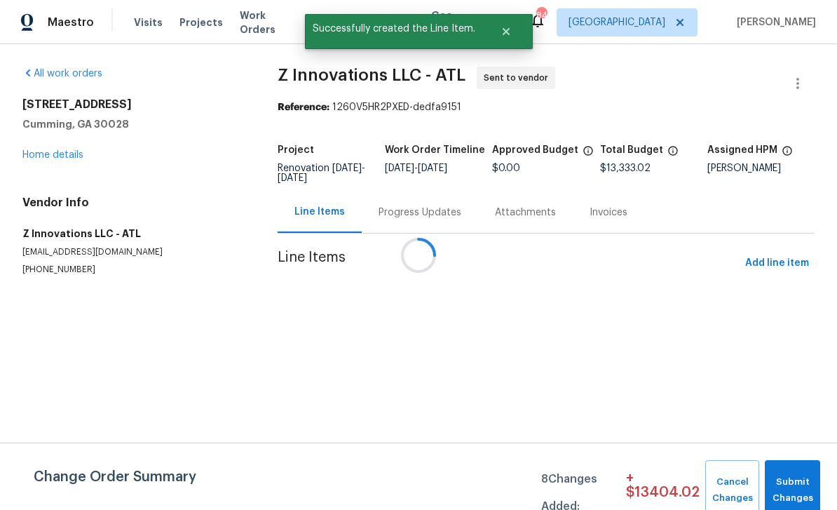
scroll to position [0, 0]
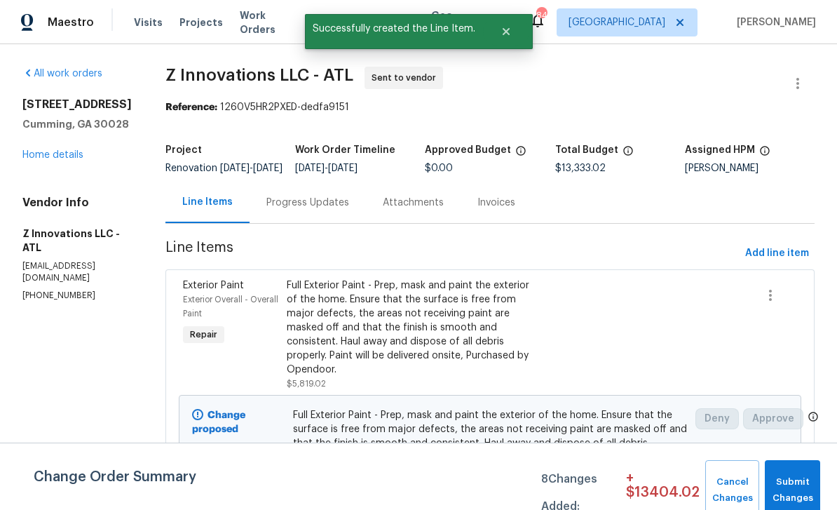
click at [50, 150] on link "Home details" at bounding box center [52, 155] width 61 height 10
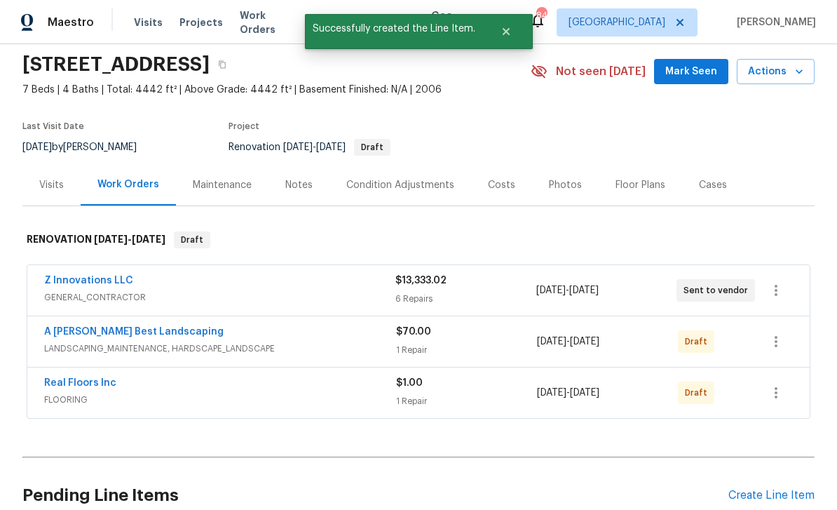
scroll to position [55, 0]
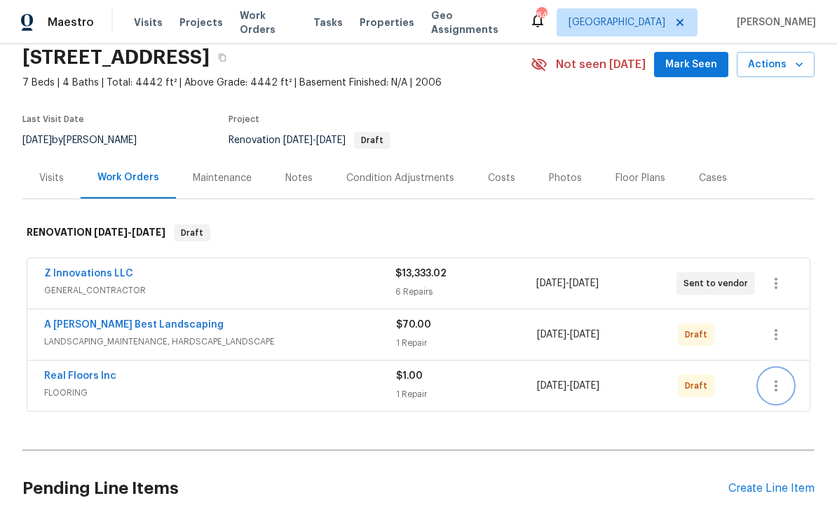
click at [780, 391] on icon "button" at bounding box center [776, 385] width 17 height 17
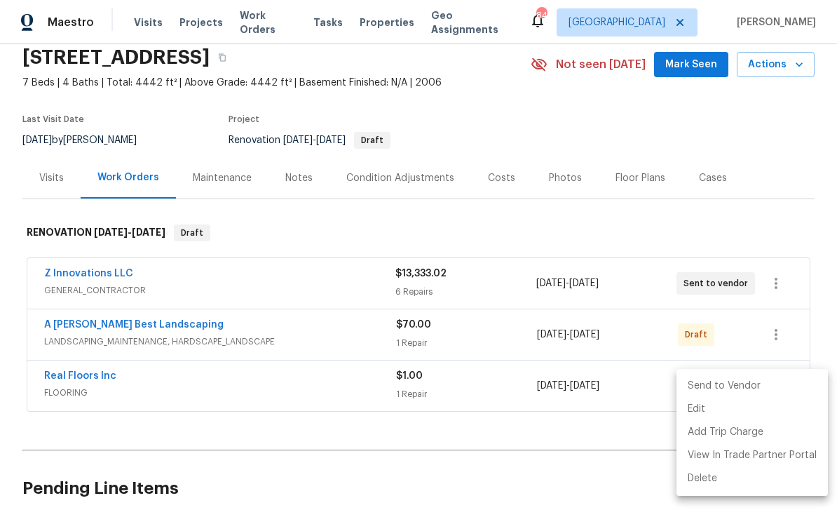
click at [752, 388] on li "Send to Vendor" at bounding box center [752, 385] width 151 height 23
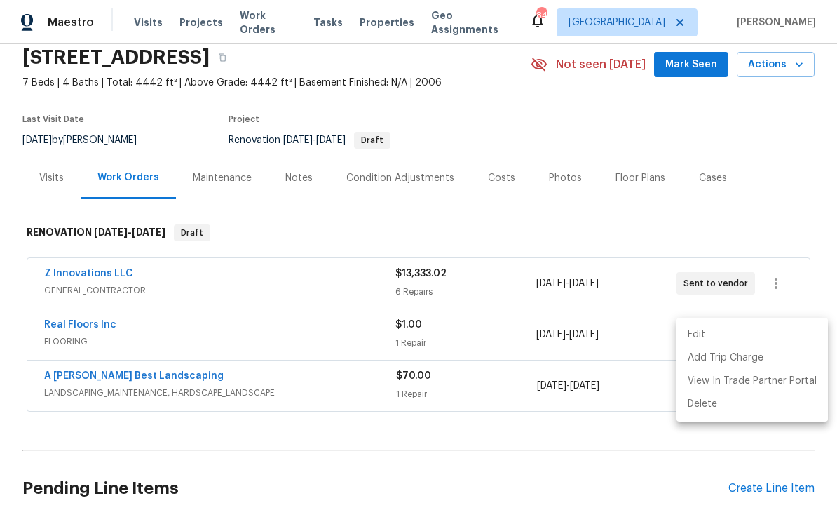
click at [795, 243] on div at bounding box center [418, 255] width 837 height 510
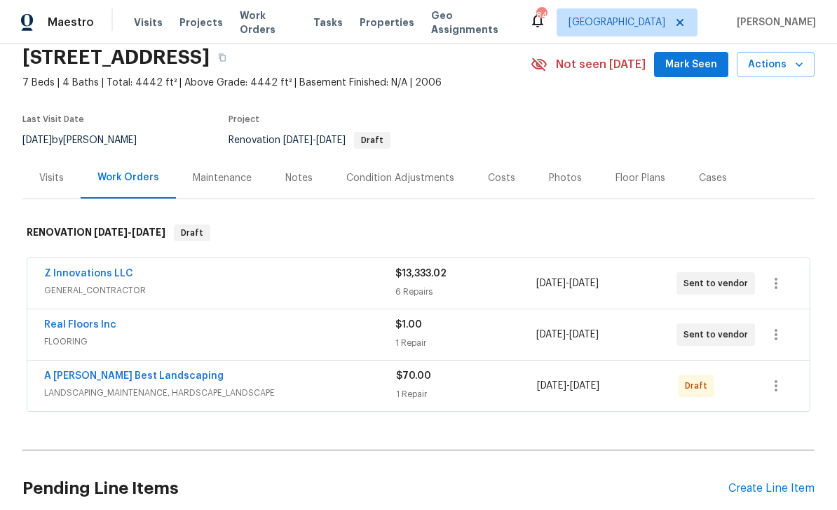
click at [91, 379] on link "A [PERSON_NAME] Best Landscaping" at bounding box center [133, 376] width 179 height 10
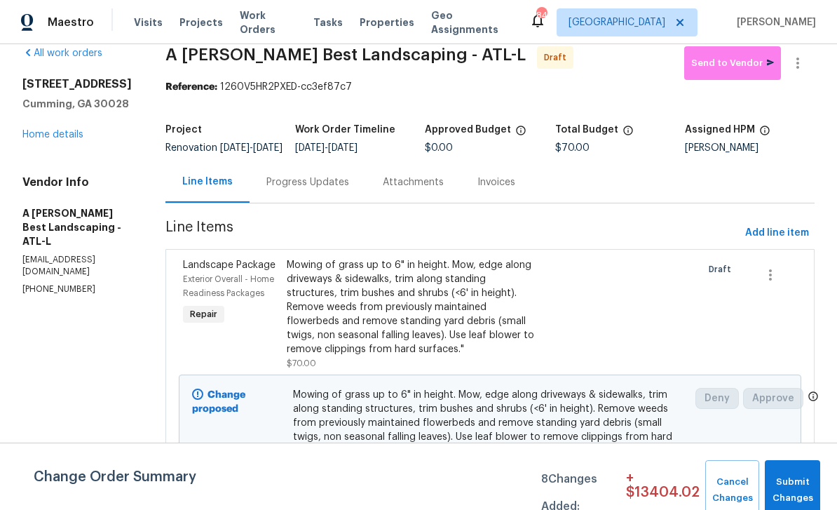
scroll to position [20, 0]
click at [51, 139] on link "Home details" at bounding box center [52, 135] width 61 height 10
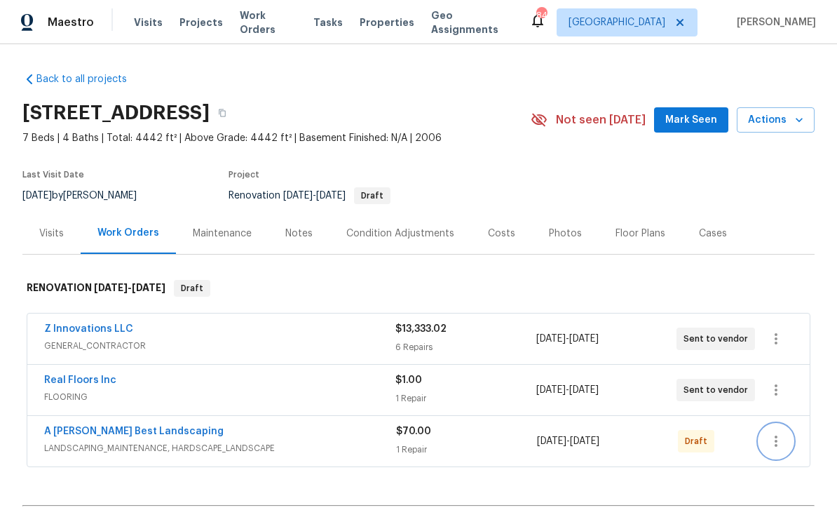
click at [785, 448] on button "button" at bounding box center [776, 441] width 34 height 34
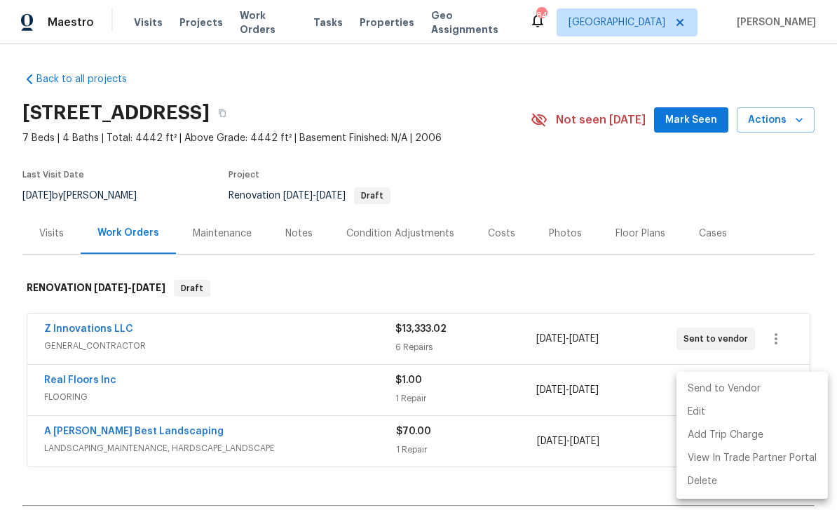
click at [757, 390] on li "Send to Vendor" at bounding box center [752, 388] width 151 height 23
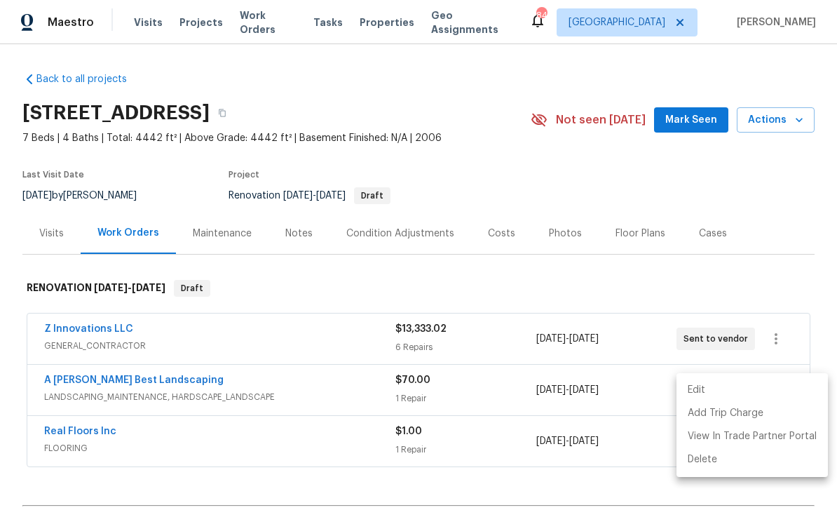
click at [62, 433] on div at bounding box center [418, 255] width 837 height 510
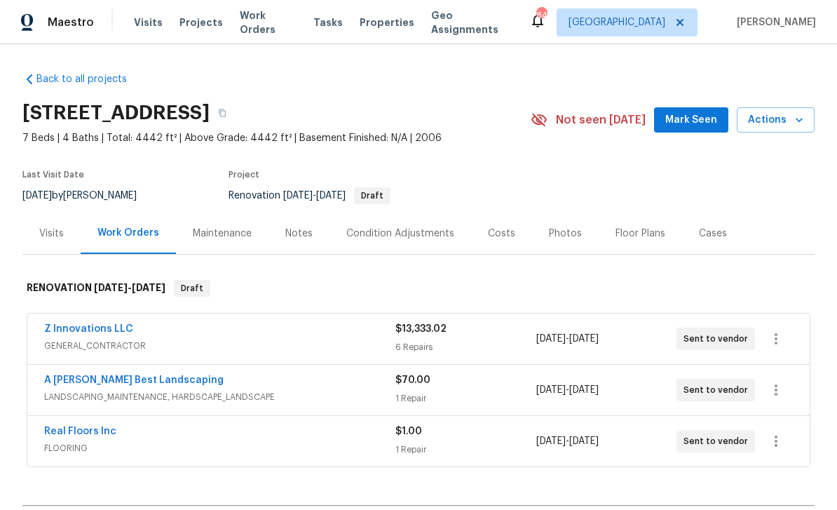
click at [70, 433] on link "Real Floors Inc" at bounding box center [80, 431] width 72 height 10
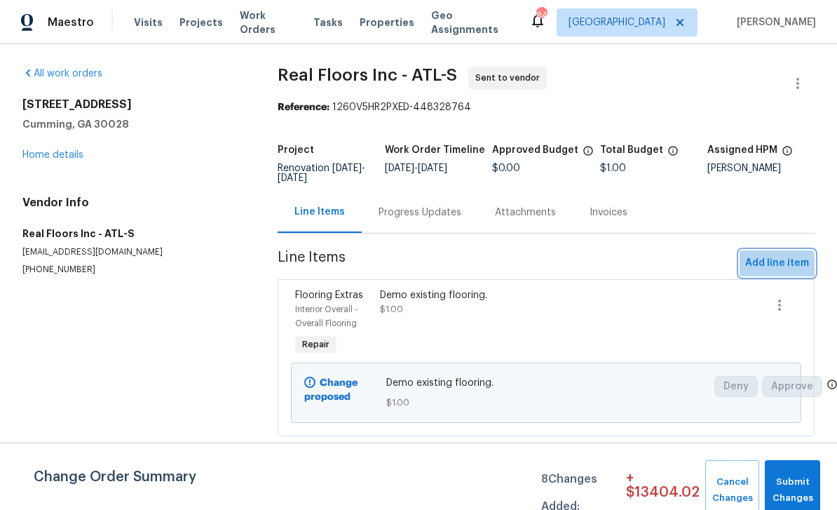
click at [778, 266] on span "Add line item" at bounding box center [777, 264] width 64 height 18
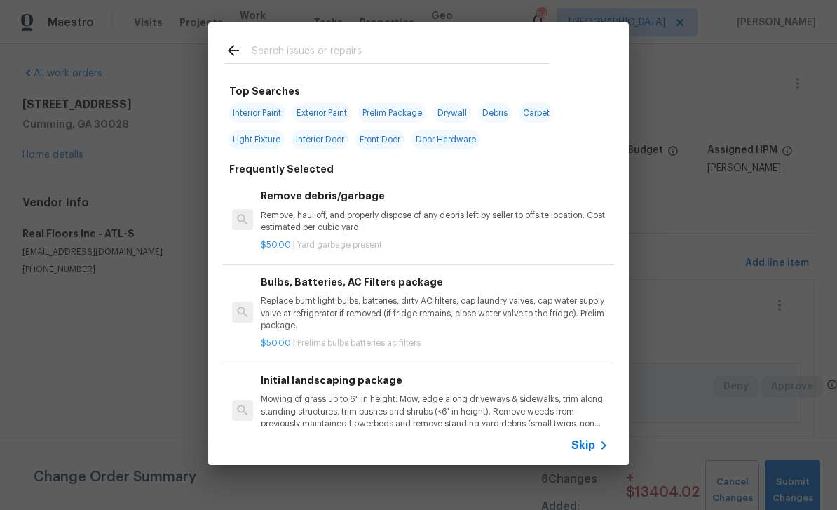
click at [280, 50] on input "text" at bounding box center [400, 52] width 297 height 21
type input "Carpet"
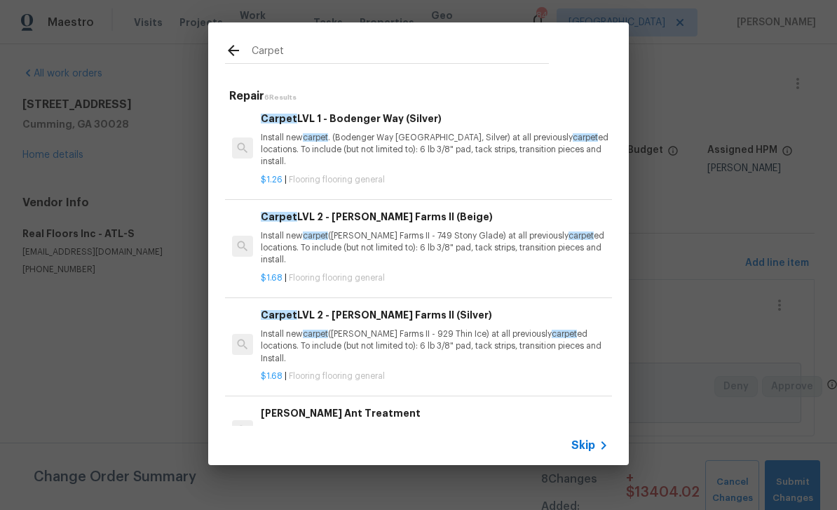
scroll to position [201, 0]
click at [492, 240] on p "Install new carpet ([PERSON_NAME] Farms II - 749 Stony Glade) at all previously…" at bounding box center [435, 249] width 348 height 36
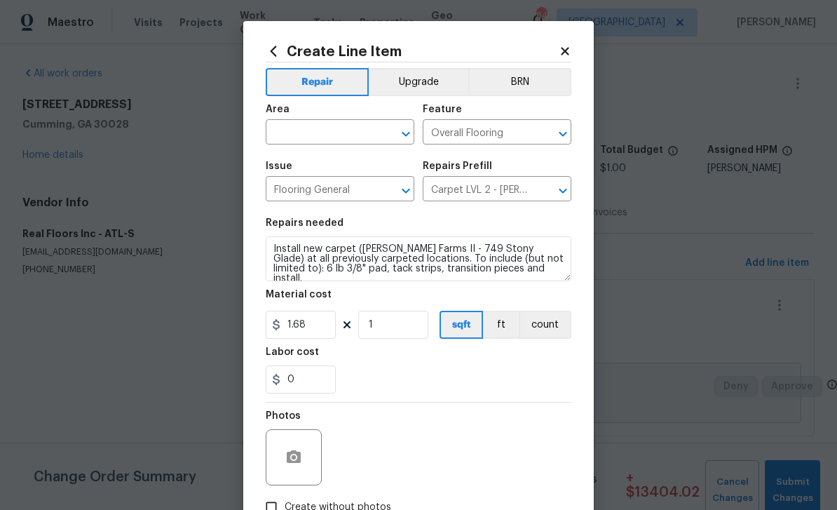
click at [292, 135] on input "text" at bounding box center [320, 134] width 109 height 22
click at [298, 188] on li "Interior Overall" at bounding box center [340, 188] width 149 height 23
type input "Interior Overall"
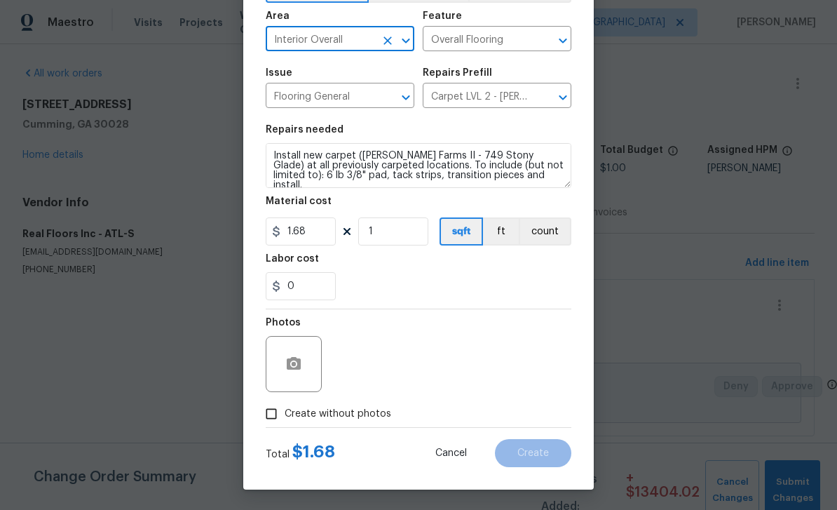
scroll to position [95, 0]
click at [272, 418] on input "Create without photos" at bounding box center [271, 413] width 27 height 27
checkbox input "true"
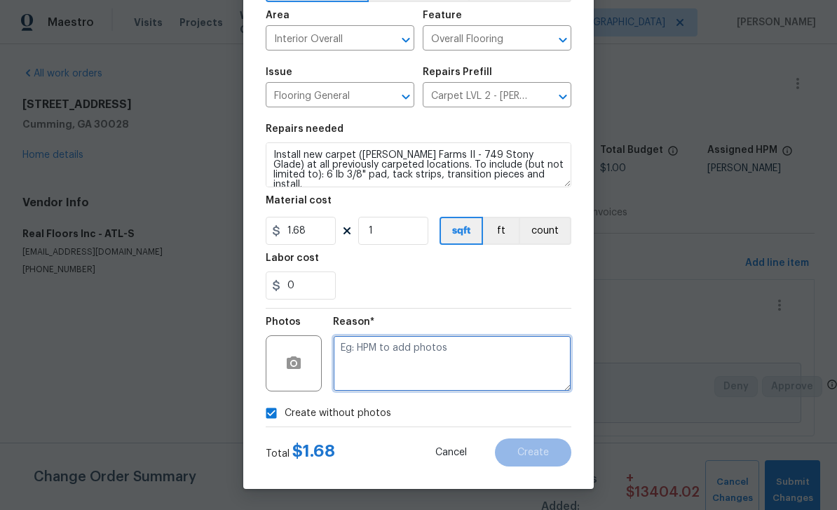
click at [527, 362] on textarea at bounding box center [452, 363] width 238 height 56
type textarea "Pm"
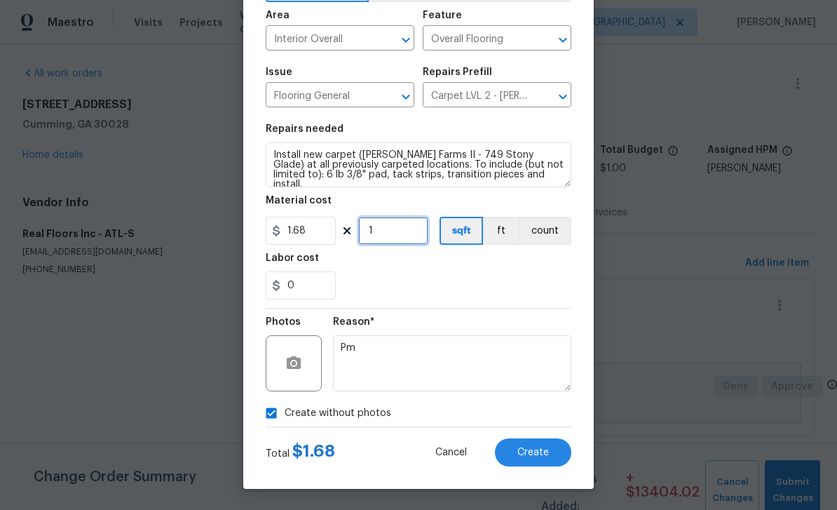
click at [391, 236] on input "1" at bounding box center [393, 231] width 70 height 28
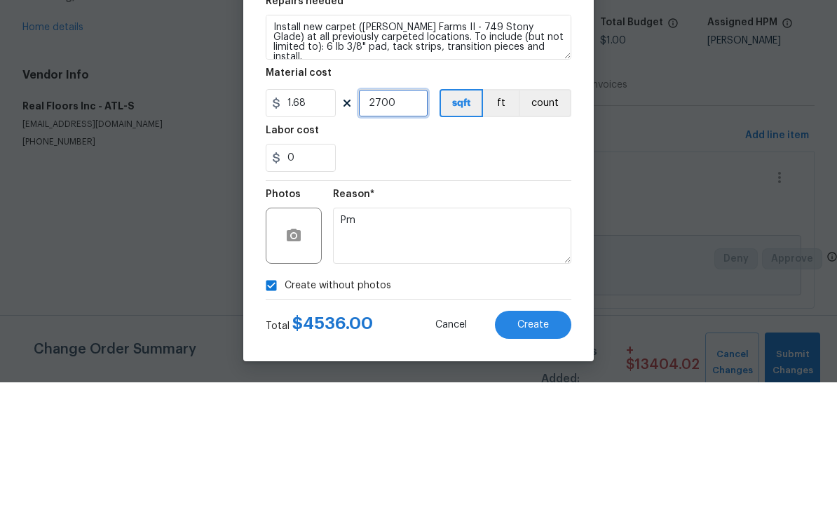
type input "2700"
click at [552, 271] on div "0" at bounding box center [419, 285] width 306 height 28
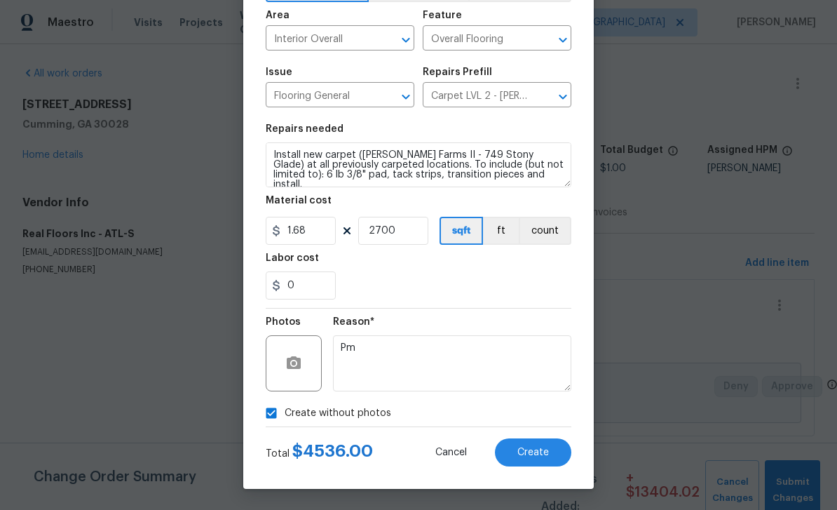
click at [549, 454] on button "Create" at bounding box center [533, 452] width 76 height 28
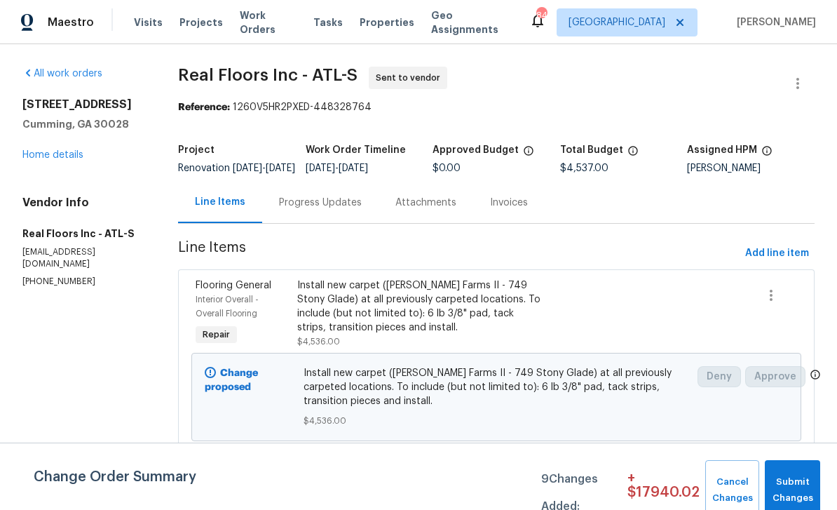
click at [48, 158] on link "Home details" at bounding box center [52, 155] width 61 height 10
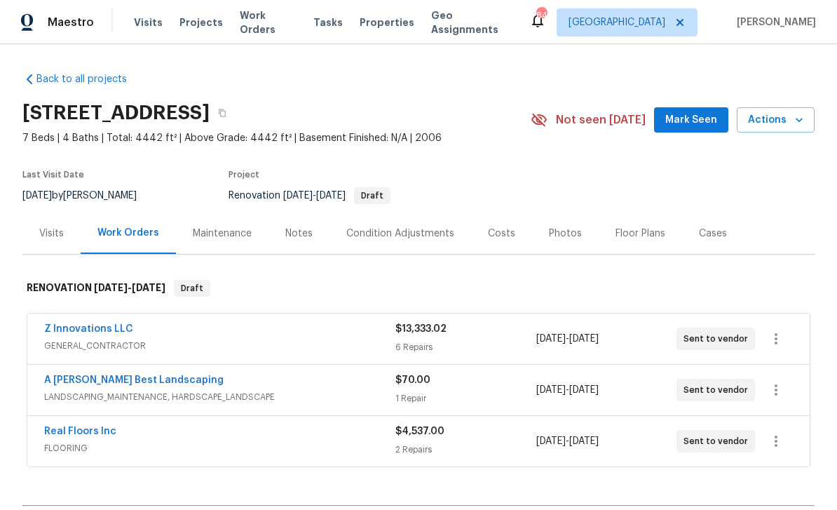
click at [702, 116] on span "Mark Seen" at bounding box center [691, 120] width 52 height 18
